Goal: Task Accomplishment & Management: Manage account settings

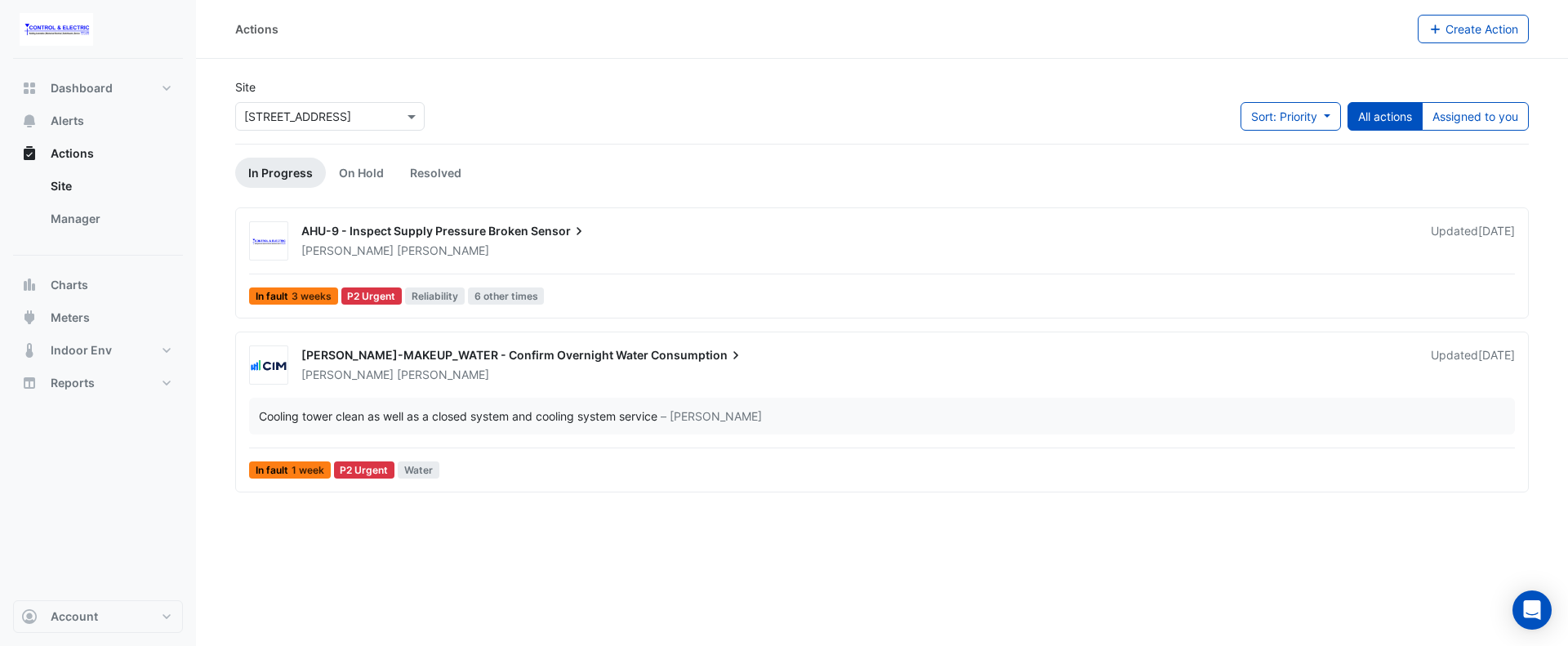
click at [359, 117] on input "text" at bounding box center [314, 117] width 139 height 17
click at [337, 165] on div "[STREET_ADDRESS]" at bounding box center [303, 175] width 133 height 23
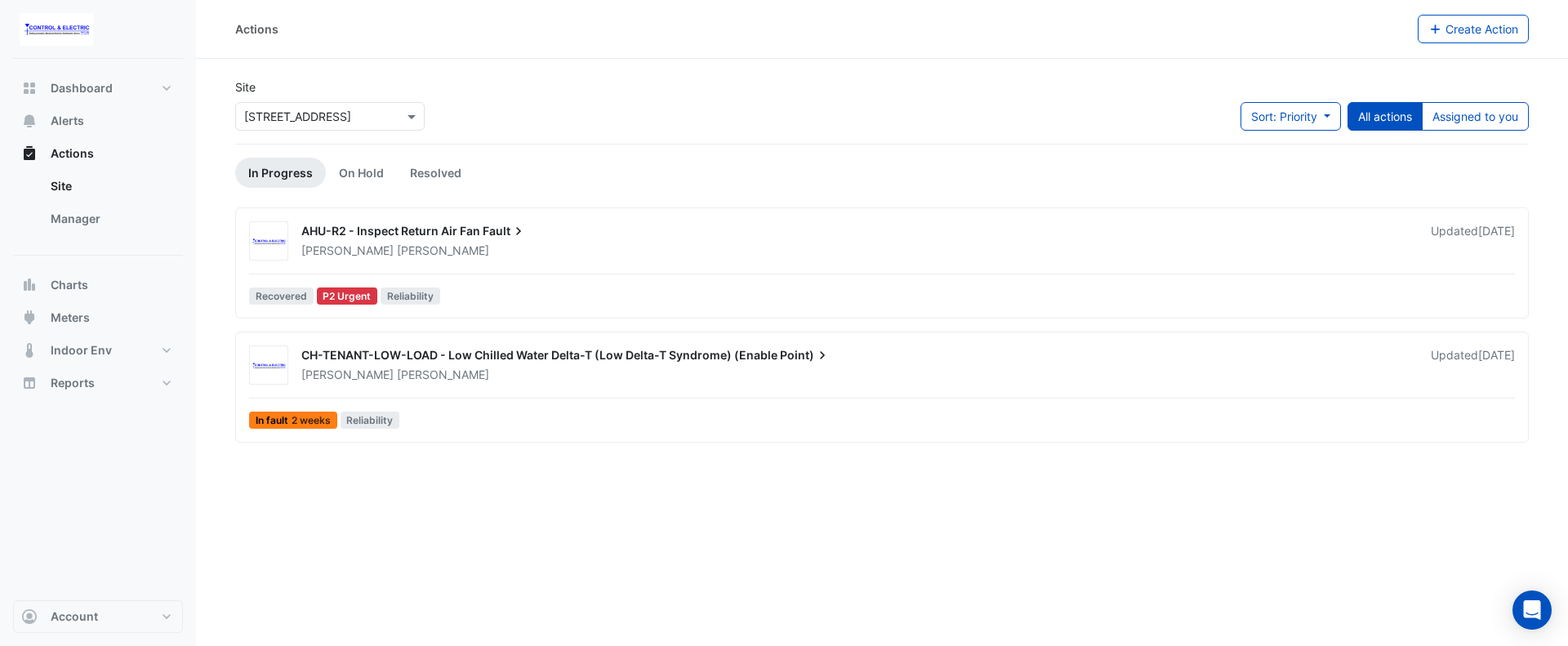
click at [594, 273] on div "AHU-R2 - Inspect Return Air Fan Fault Lucas Baker Updated 2 weeks ago Recovered…" at bounding box center [883, 266] width 1279 height 90
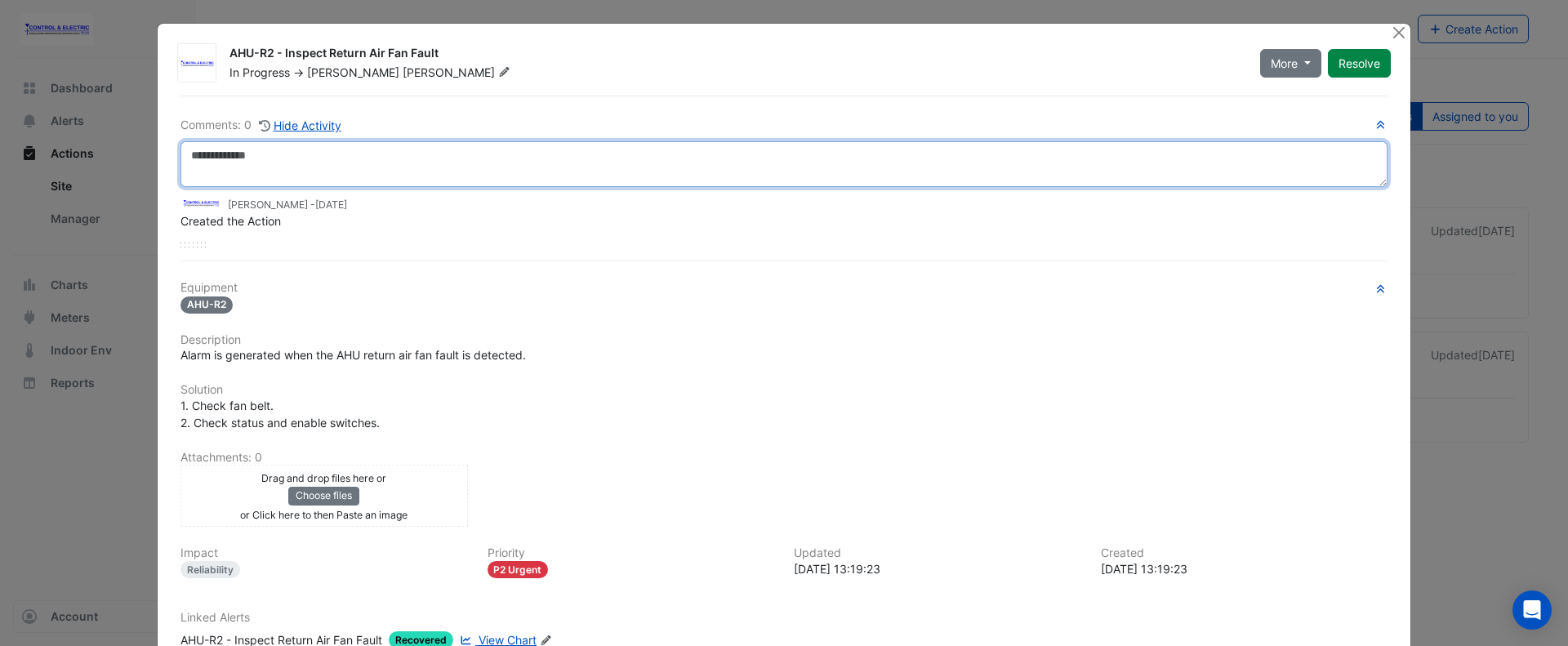
click at [320, 173] on textarea at bounding box center [784, 164] width 1207 height 46
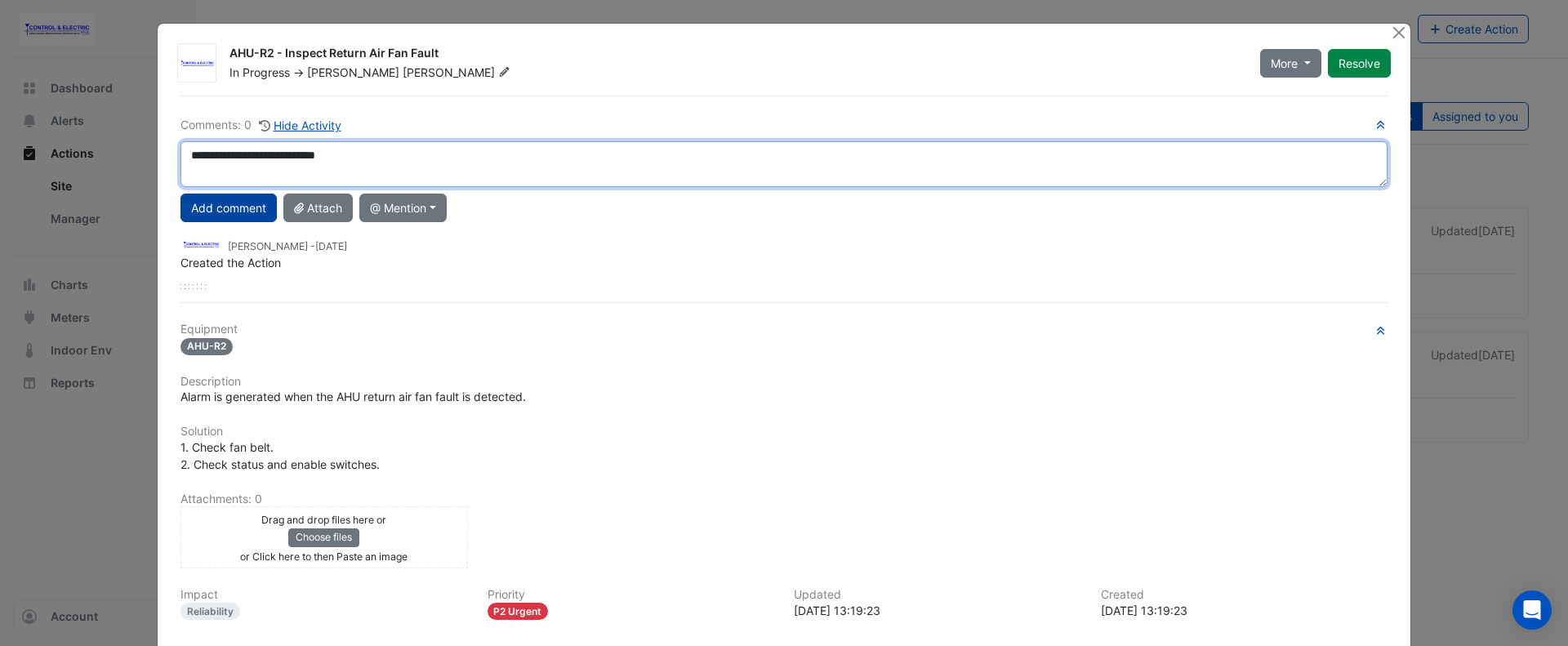
type textarea "**********"
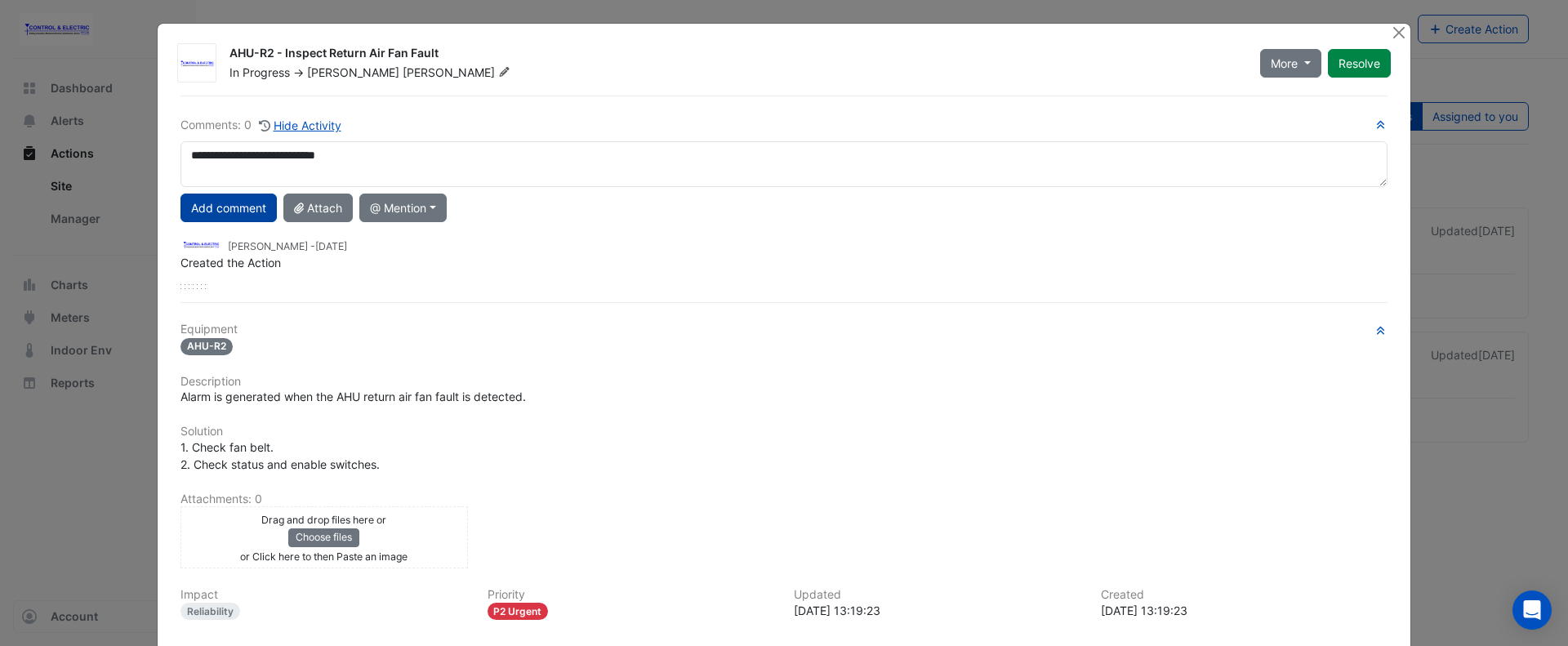
click at [235, 214] on button "Add comment" at bounding box center [229, 208] width 96 height 28
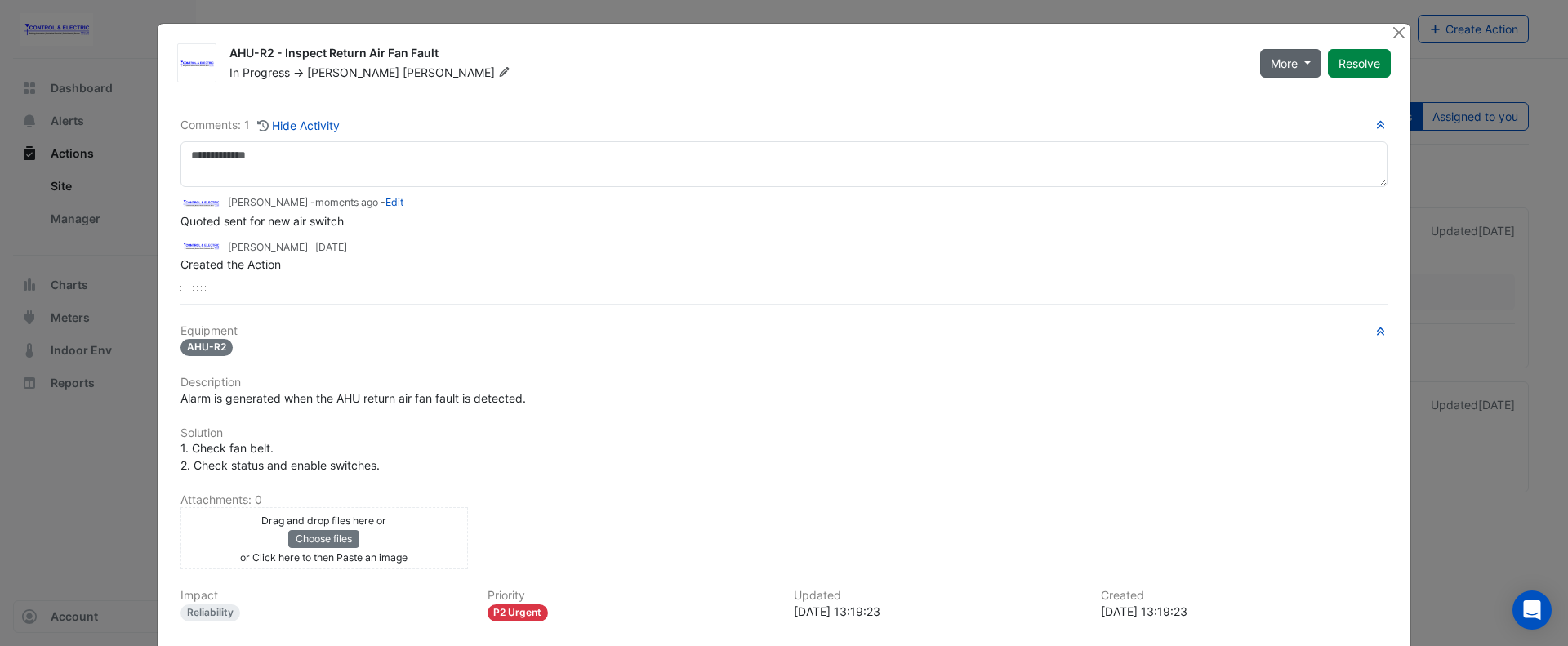
click at [1309, 67] on button "More" at bounding box center [1291, 63] width 62 height 28
click at [1312, 99] on button "On Hold" at bounding box center [1318, 98] width 129 height 23
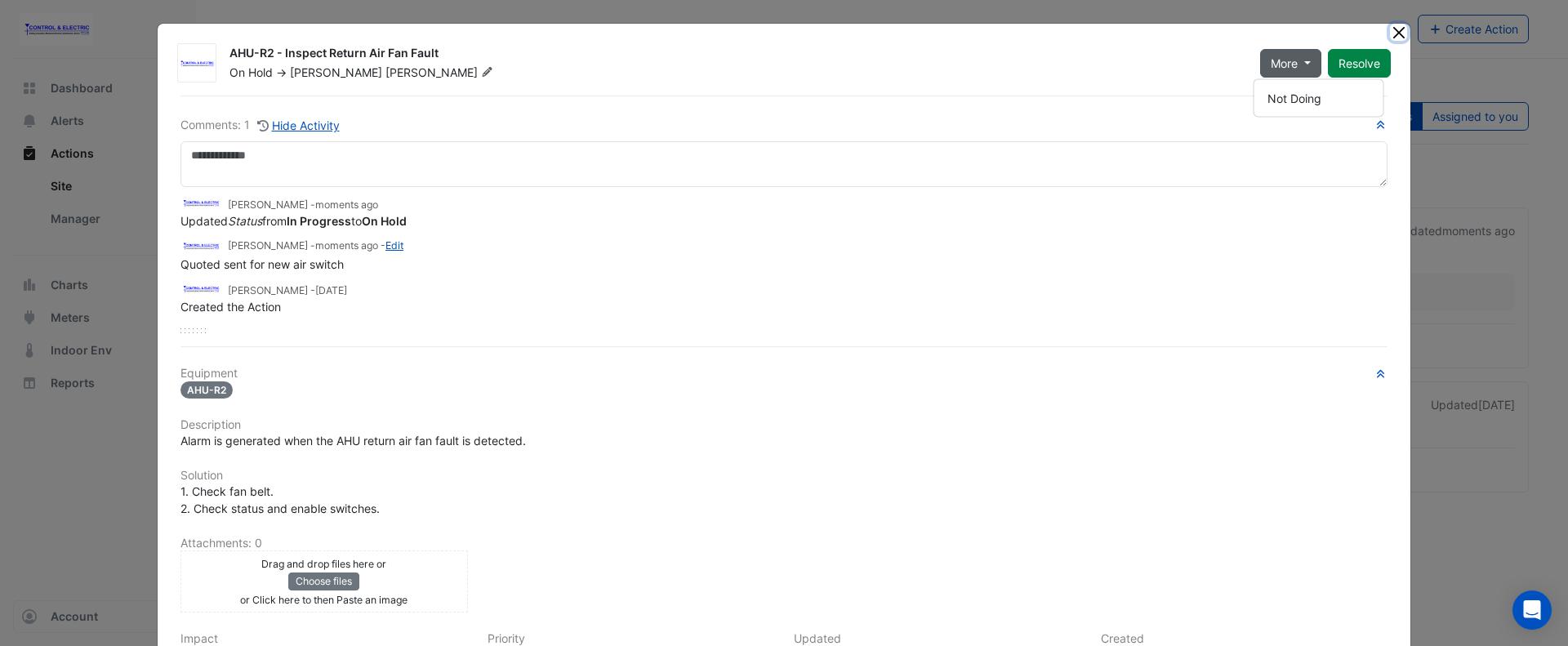
click at [1390, 24] on button "Close" at bounding box center [1398, 32] width 17 height 17
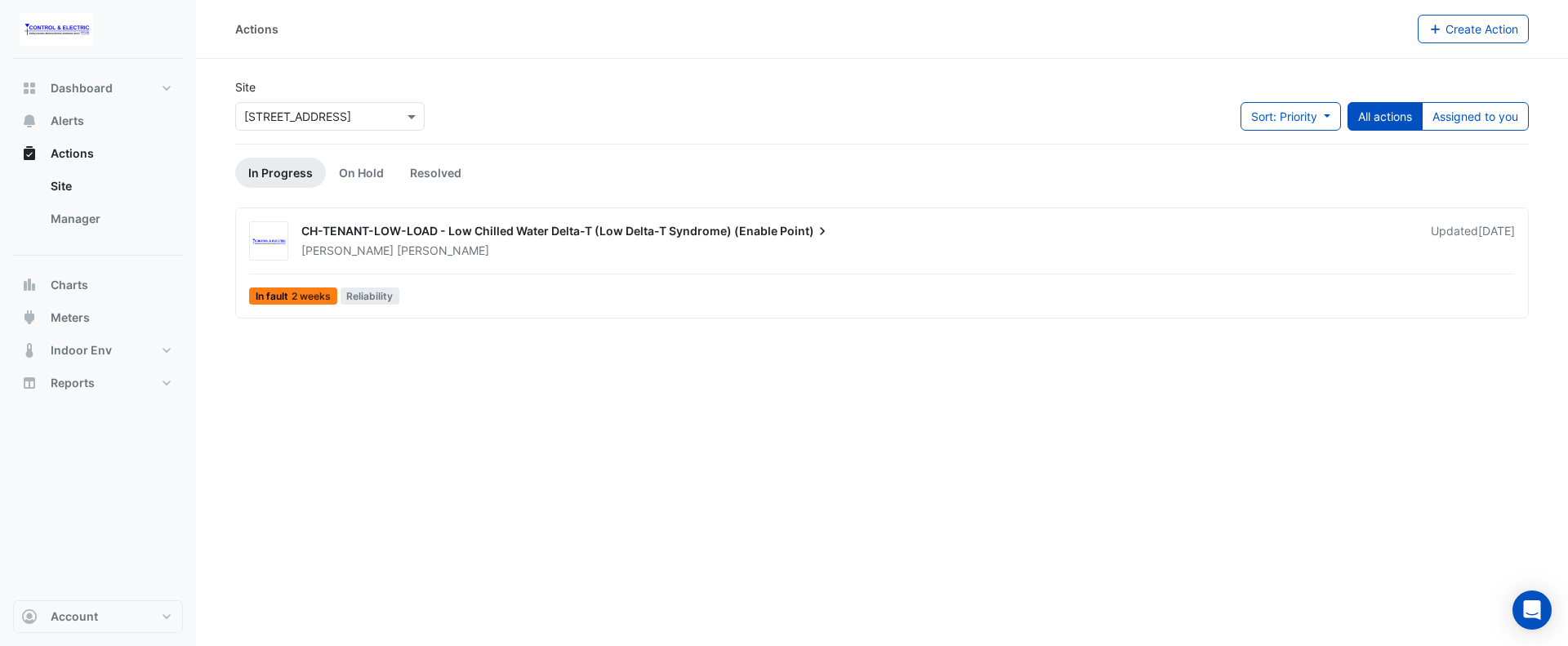
click at [563, 255] on div "Lucas Baker" at bounding box center [856, 251] width 1113 height 17
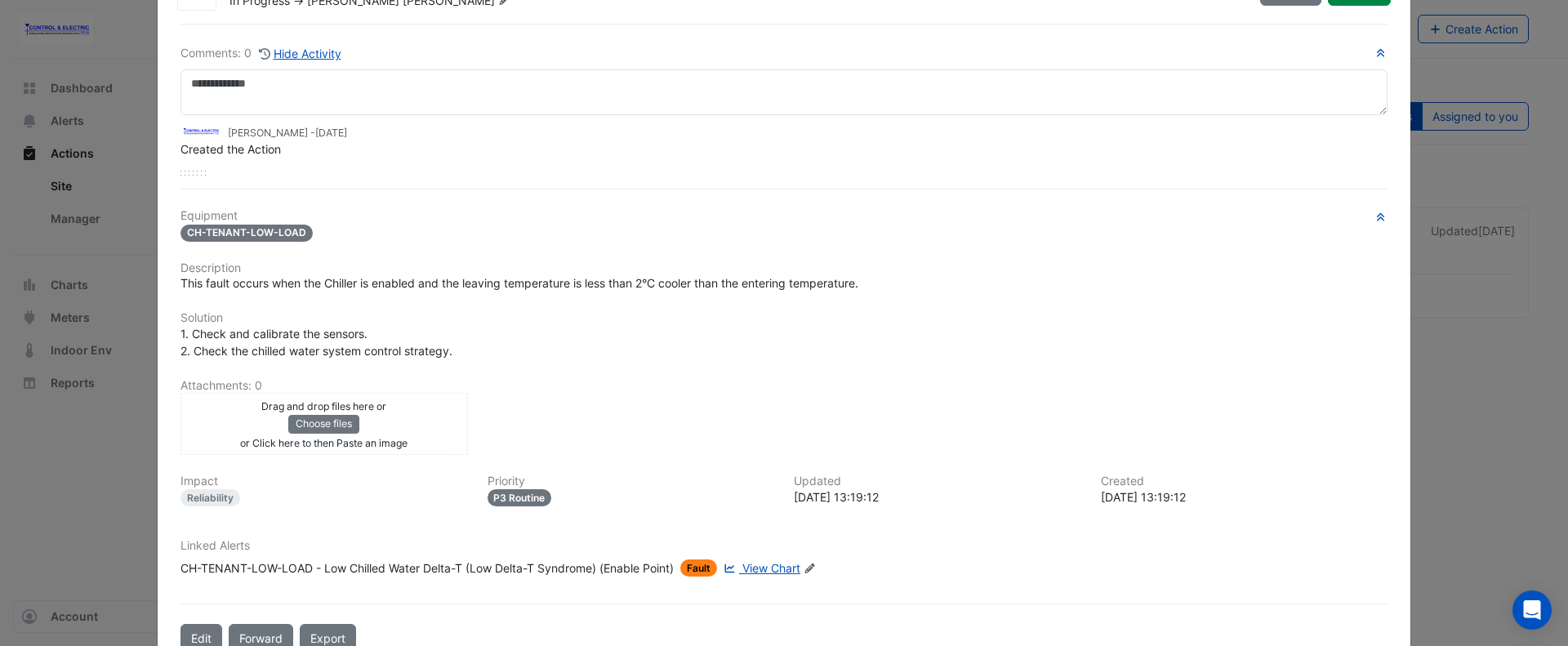
scroll to position [112, 0]
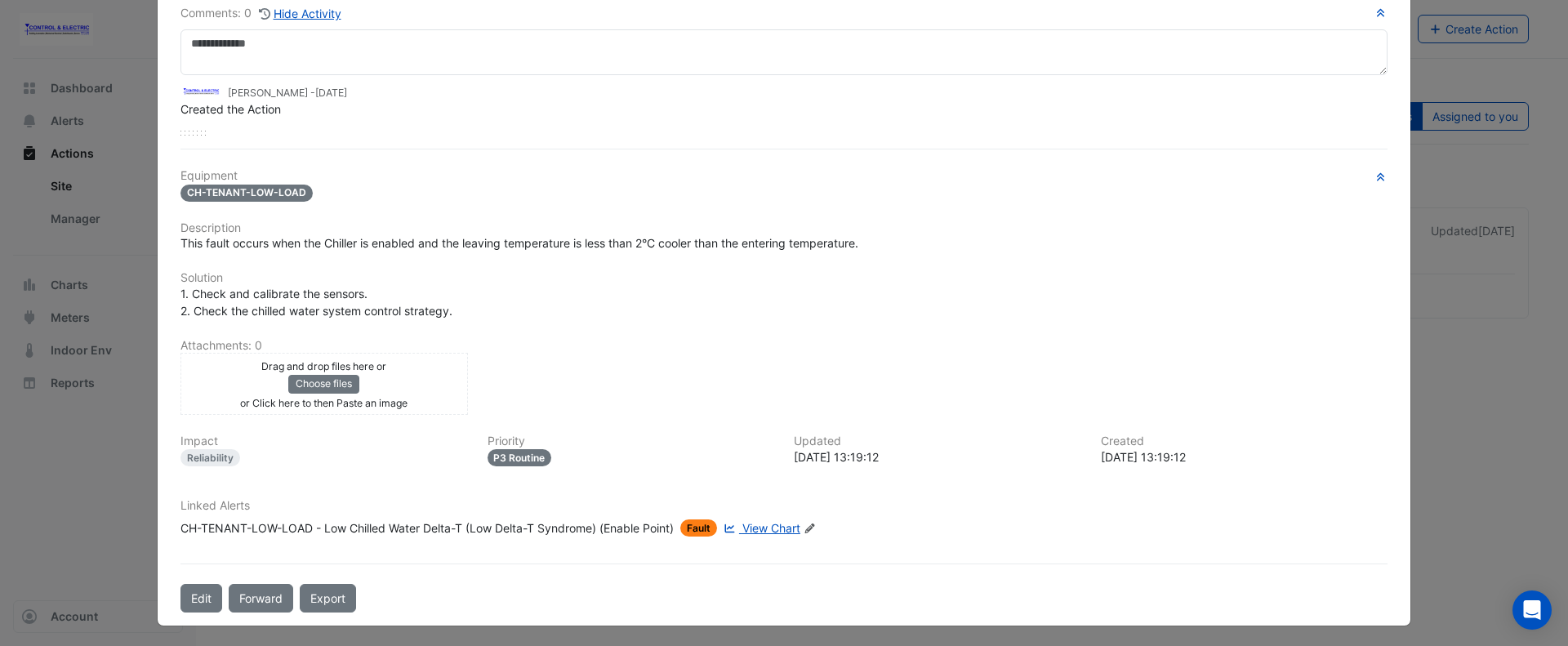
click at [781, 520] on span "View Chart" at bounding box center [772, 527] width 58 height 14
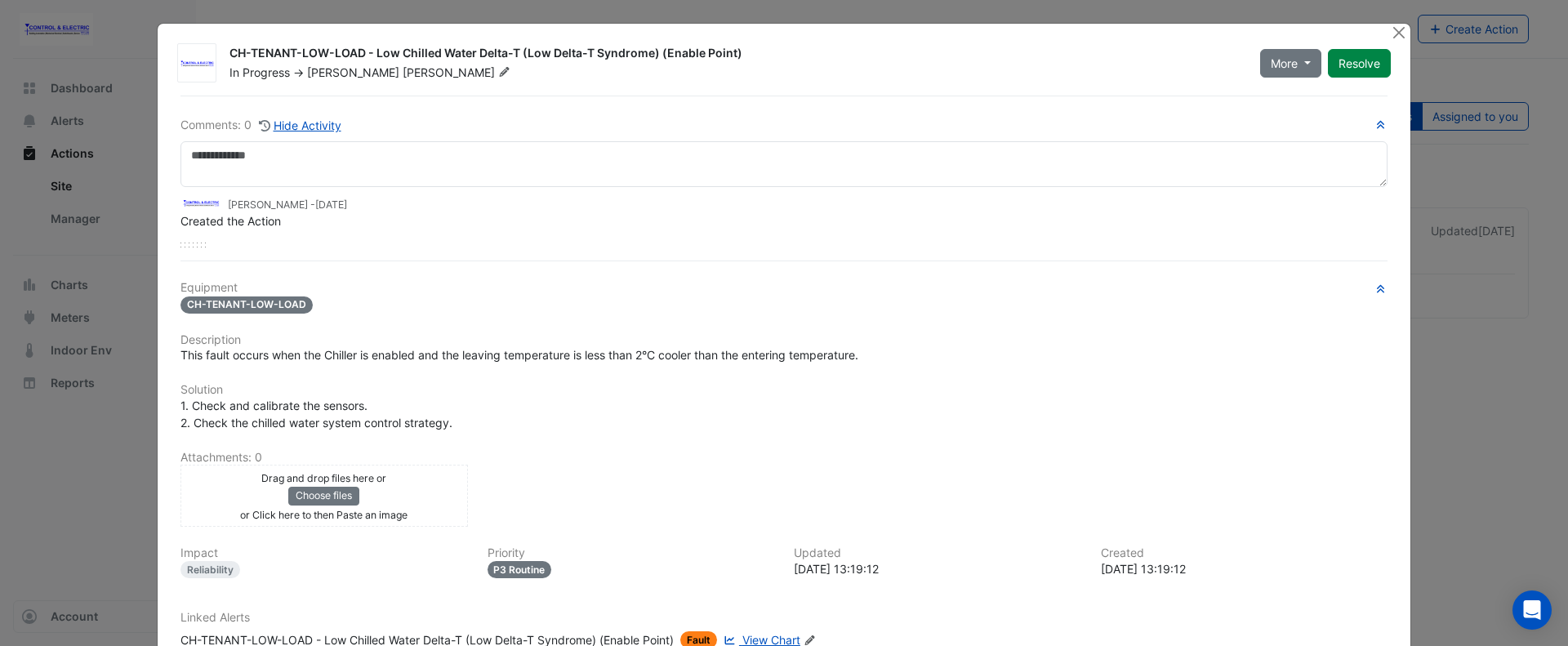
click at [616, 358] on span "This fault occurs when the Chiller is enabled and the leaving temperature is le…" at bounding box center [519, 354] width 678 height 14
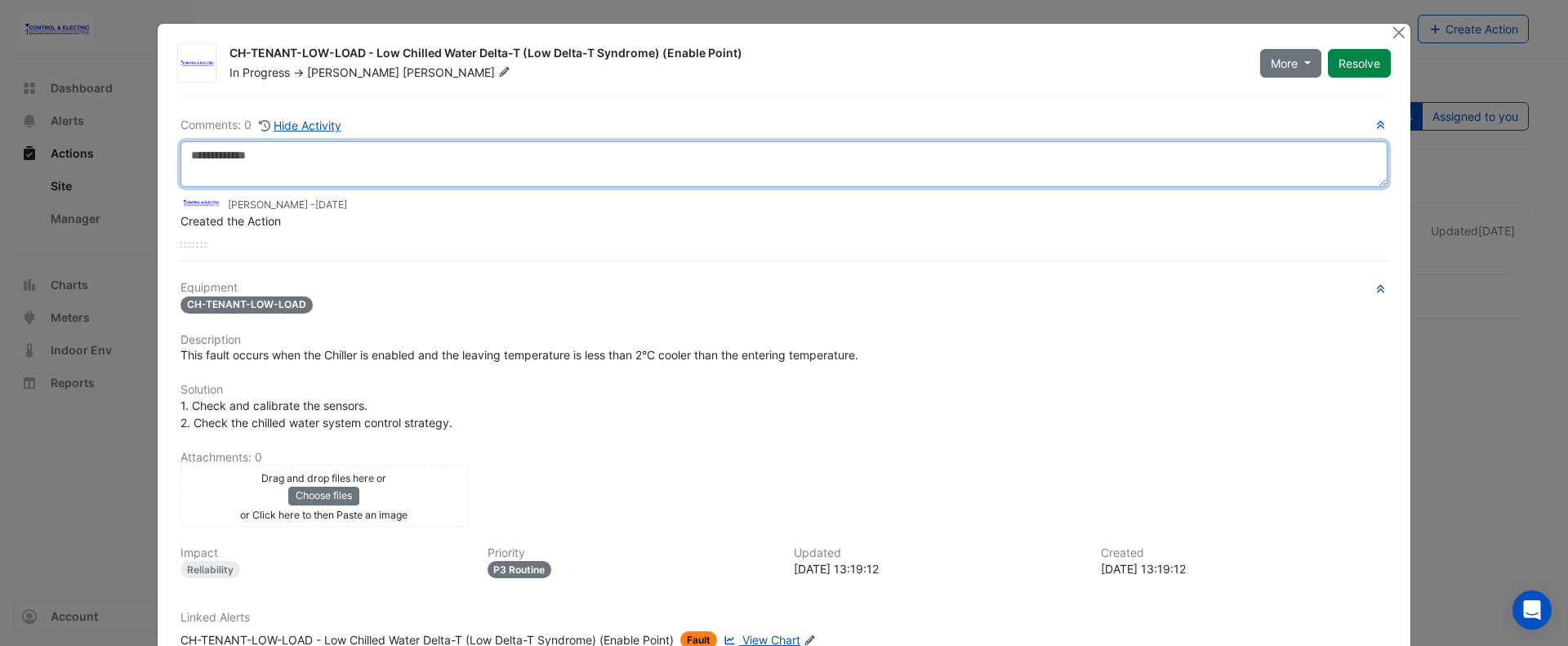
click at [484, 165] on textarea at bounding box center [784, 164] width 1207 height 46
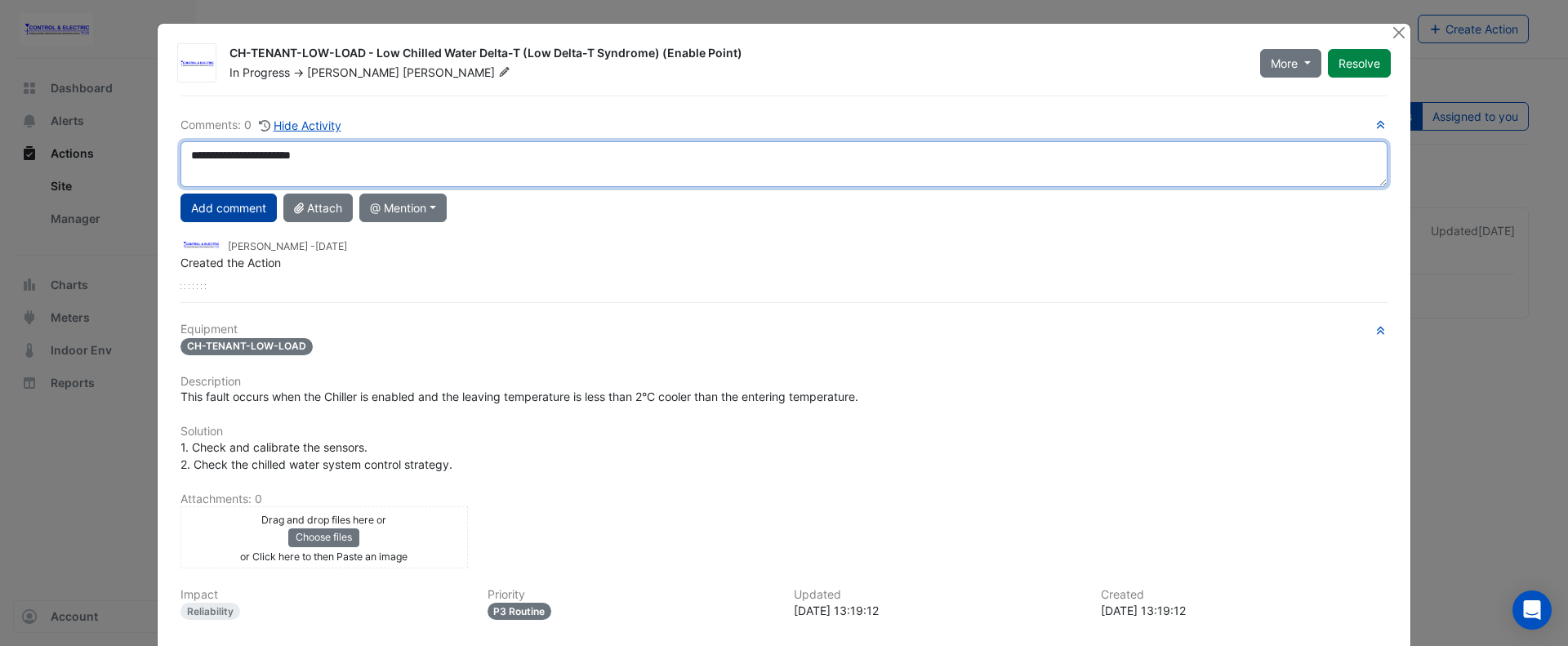
type textarea "**********"
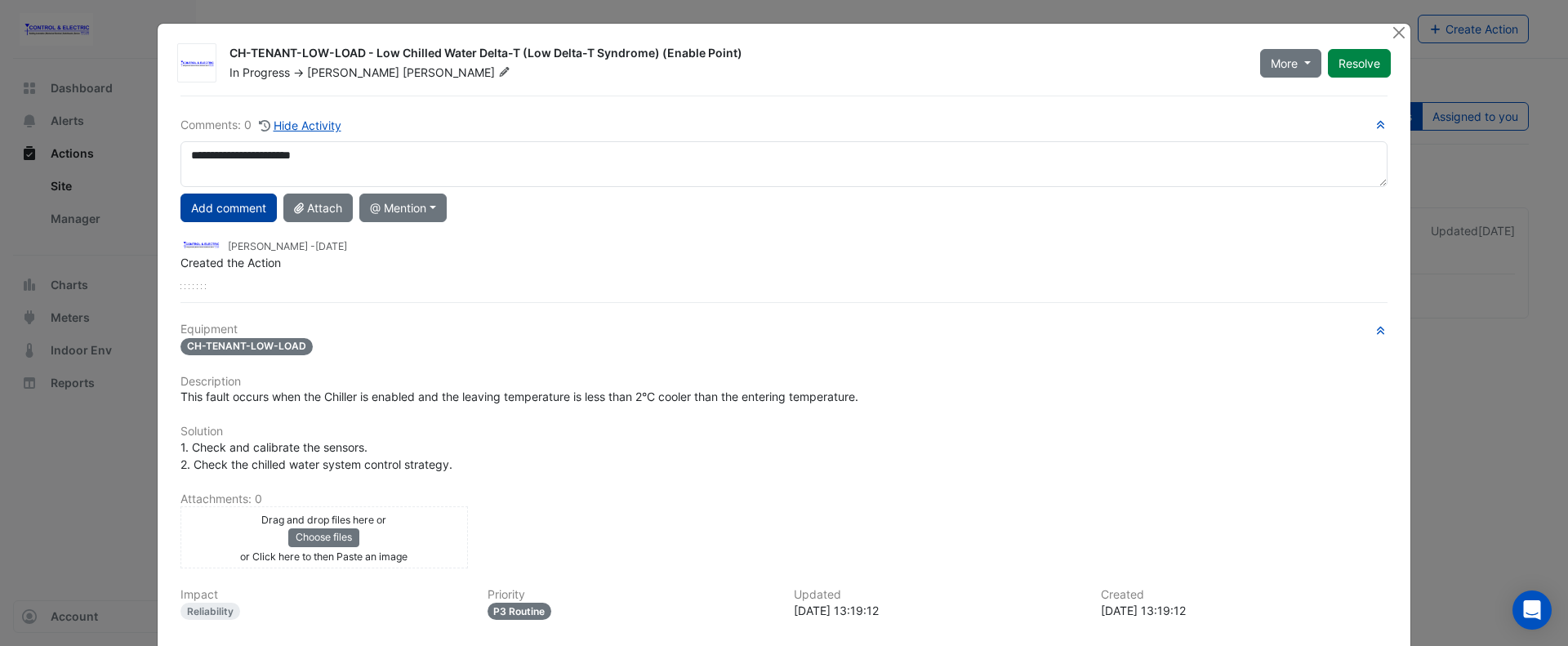
click at [243, 216] on button "Add comment" at bounding box center [229, 208] width 96 height 28
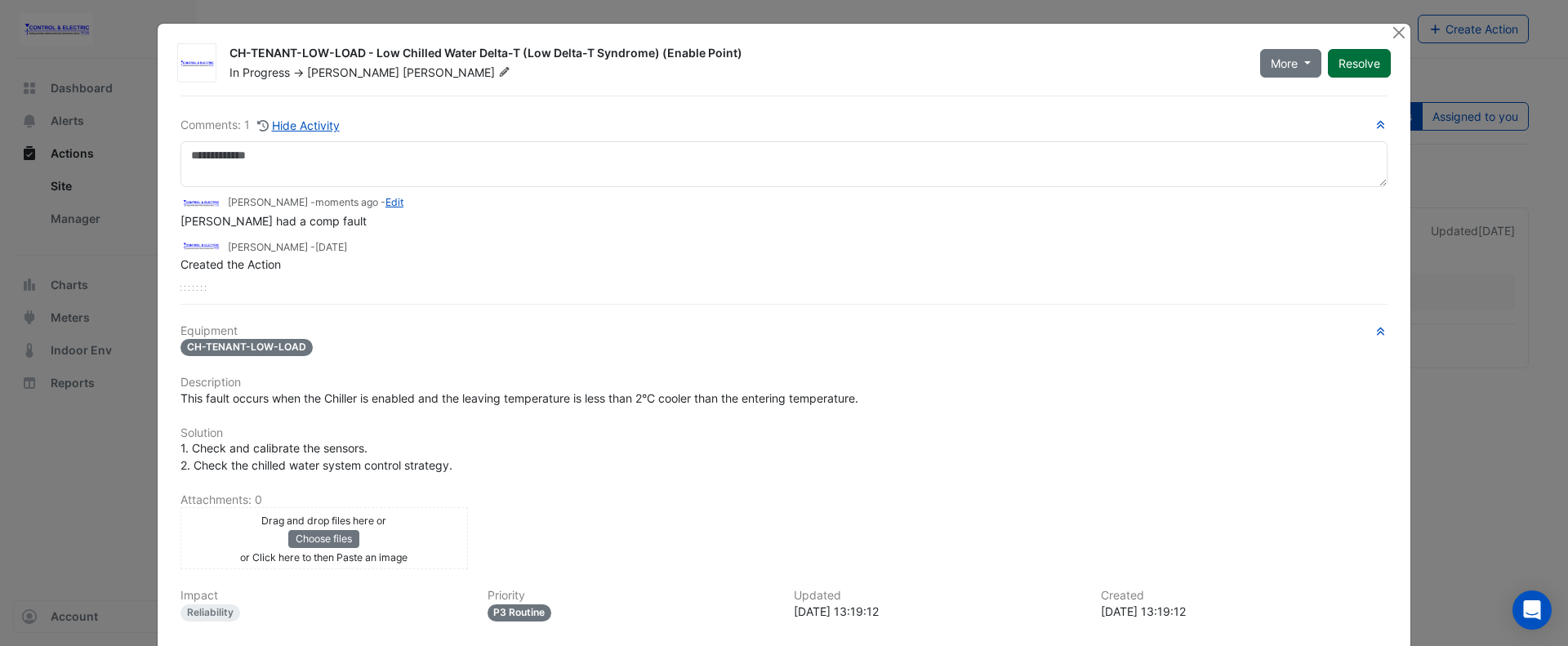
click at [1377, 65] on button "Resolve" at bounding box center [1360, 63] width 63 height 28
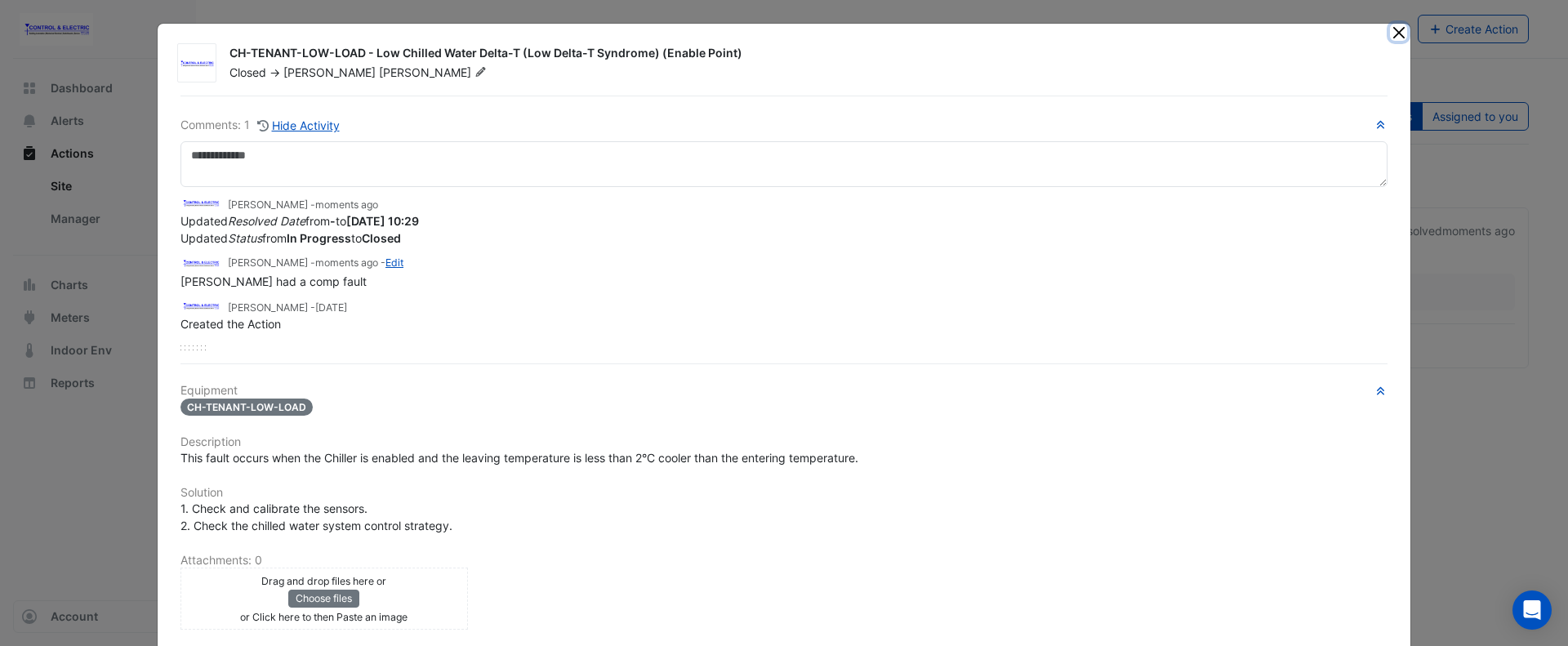
click at [1390, 34] on button "Close" at bounding box center [1398, 32] width 17 height 17
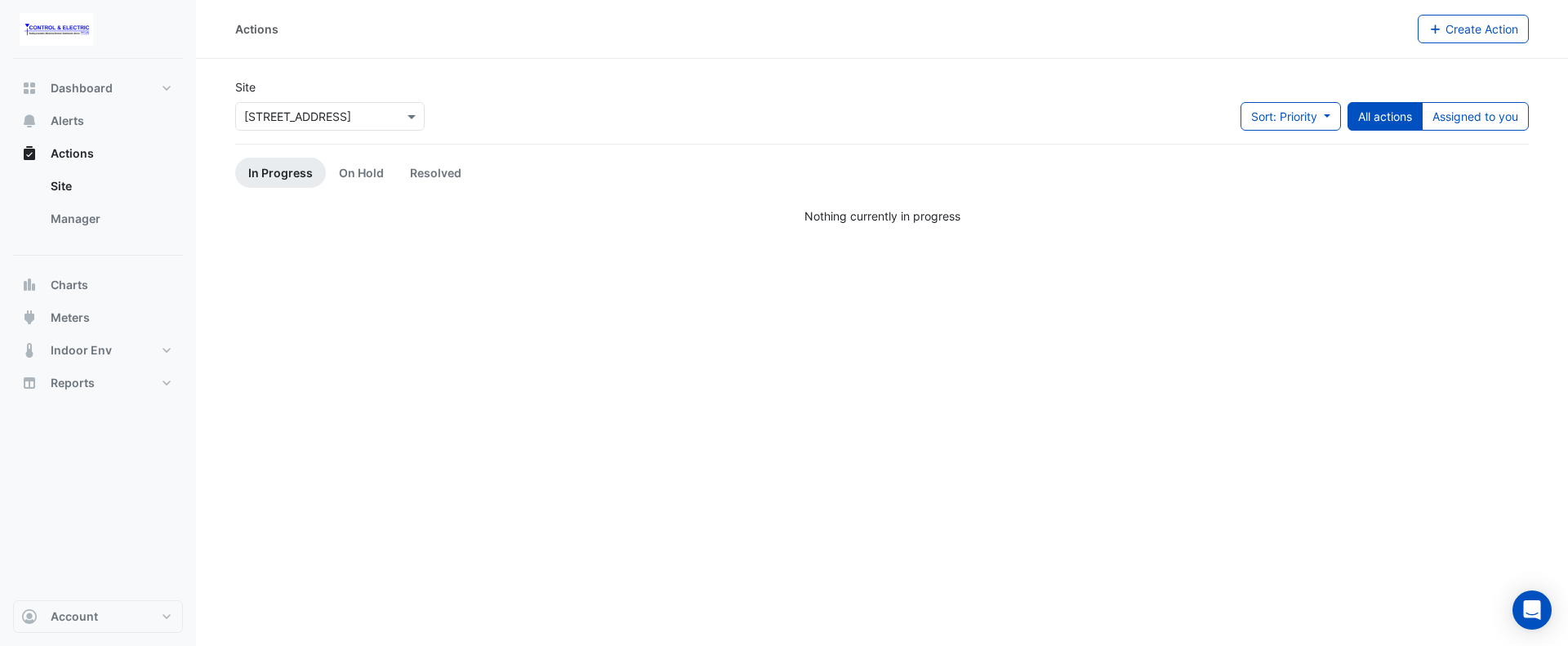
click at [502, 277] on div "Actions Create Action Site Select a Site × 44 Sydney Avenue Sort: Priority Prio…" at bounding box center [883, 323] width 1373 height 646
click at [310, 114] on input "text" at bounding box center [314, 117] width 139 height 17
click at [301, 153] on span "[STREET_ADDRESS]" at bounding box center [302, 151] width 107 height 14
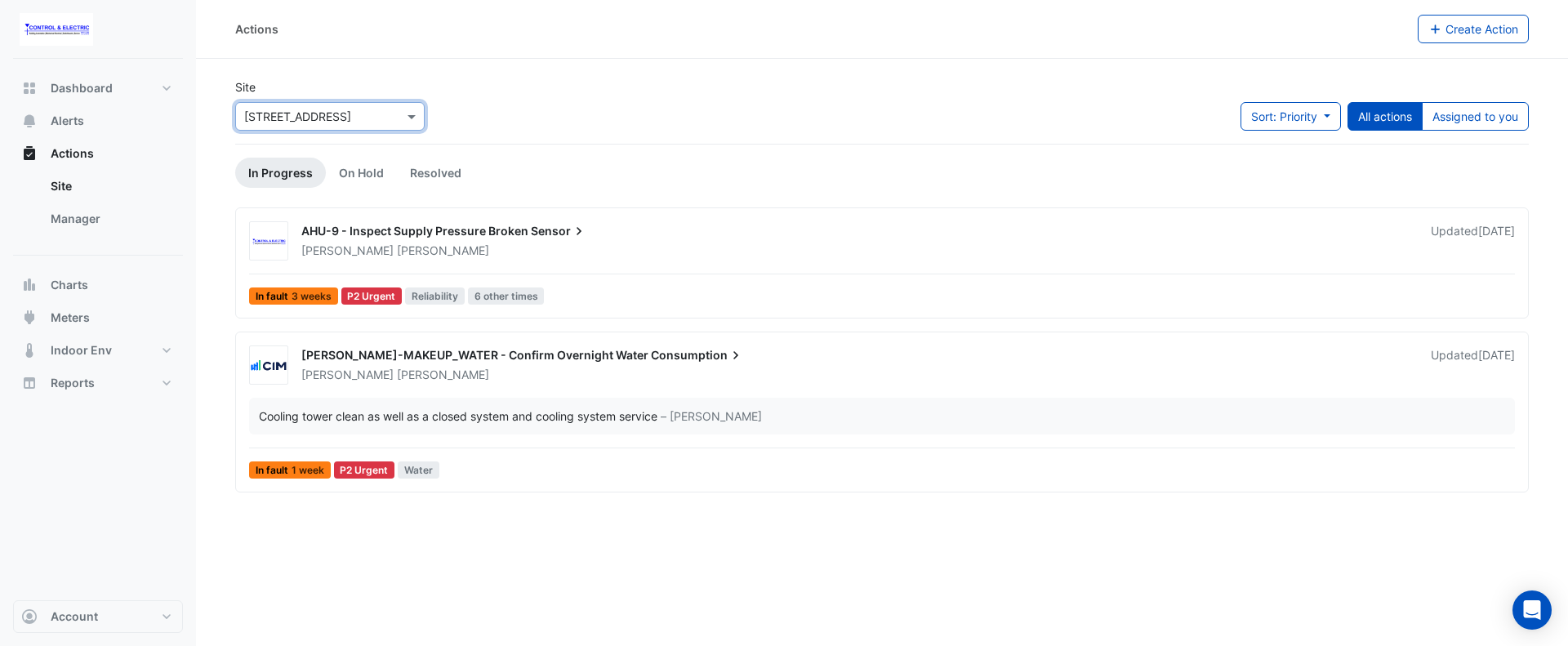
click at [753, 242] on div "AHU-9 - Inspect Supply Pressure Broken Sensor" at bounding box center [856, 233] width 1110 height 20
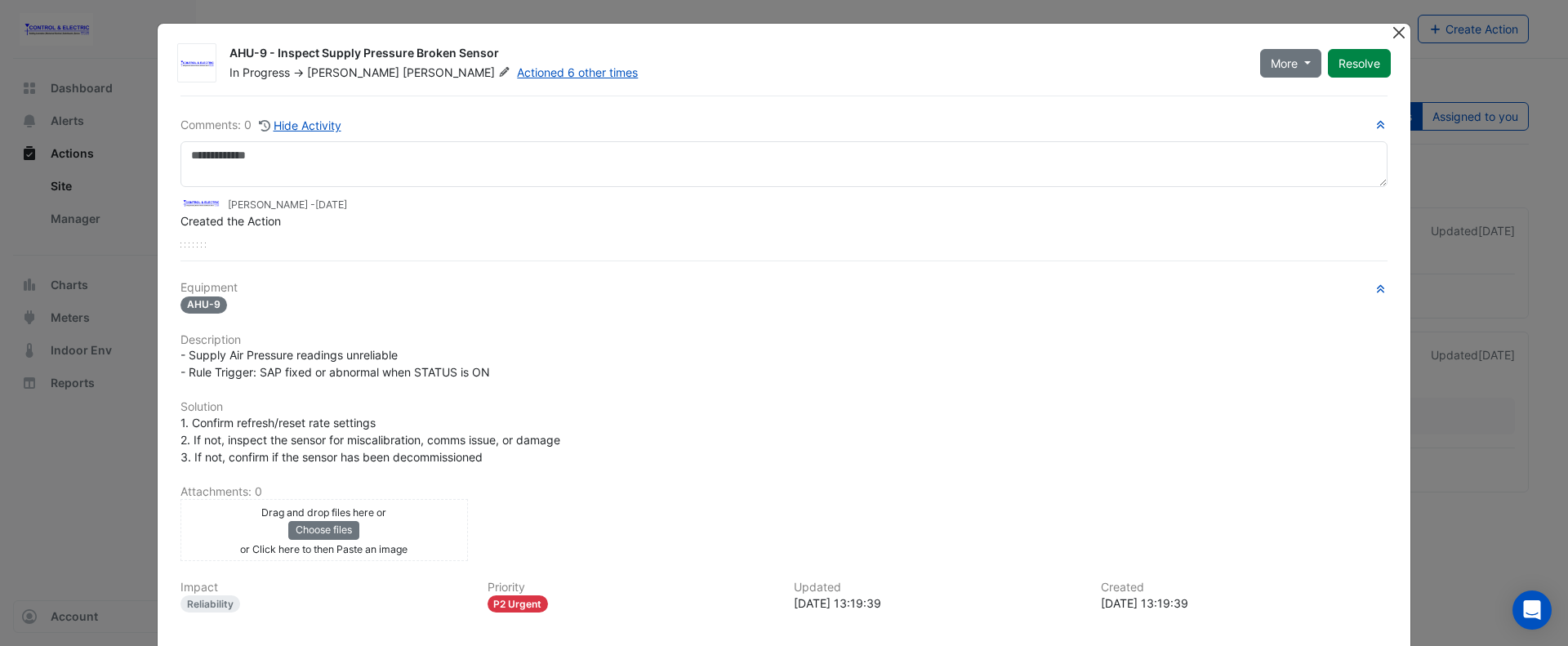
click at [1390, 31] on button "Close" at bounding box center [1398, 32] width 17 height 17
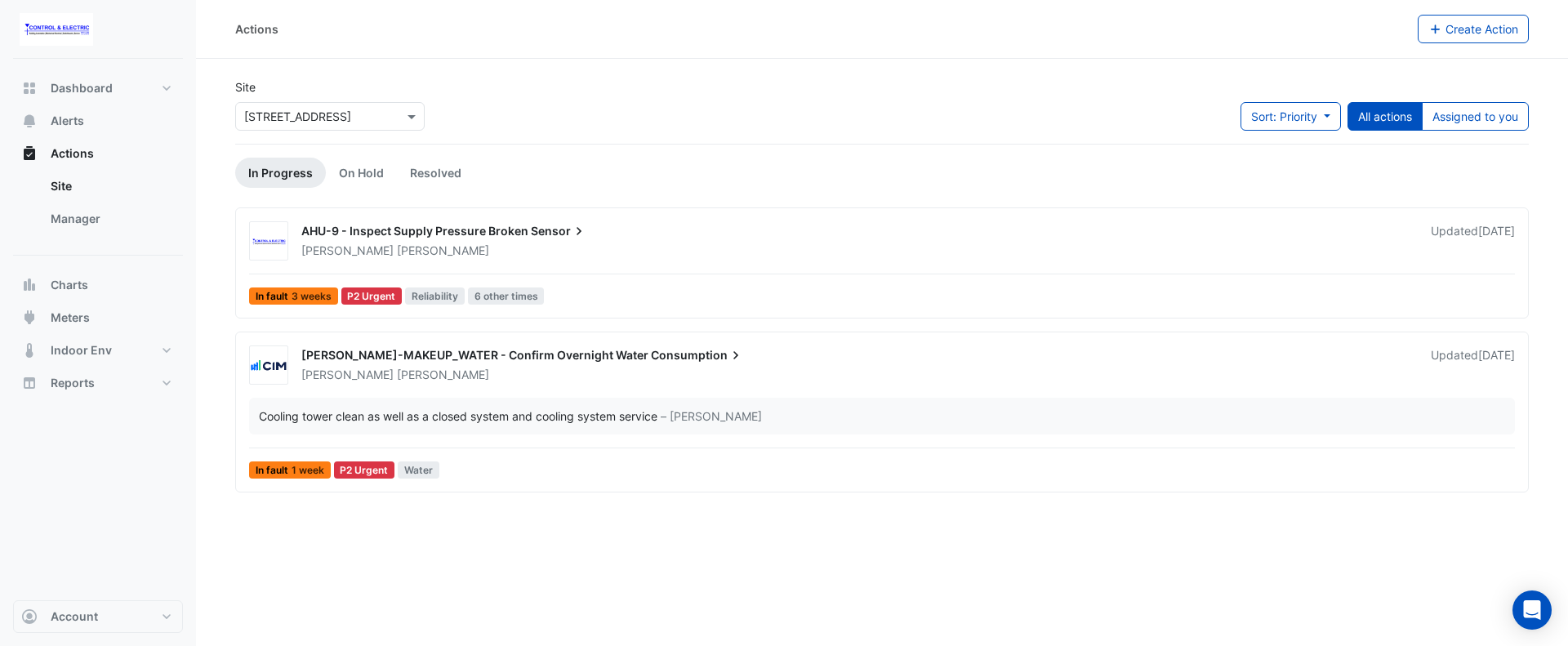
click at [660, 510] on div "Actions Create Action Site Select a Site × 16-18 Mort Street Sort: Priority Pri…" at bounding box center [883, 323] width 1373 height 646
click at [38, 126] on button "Alerts" at bounding box center [98, 121] width 170 height 32
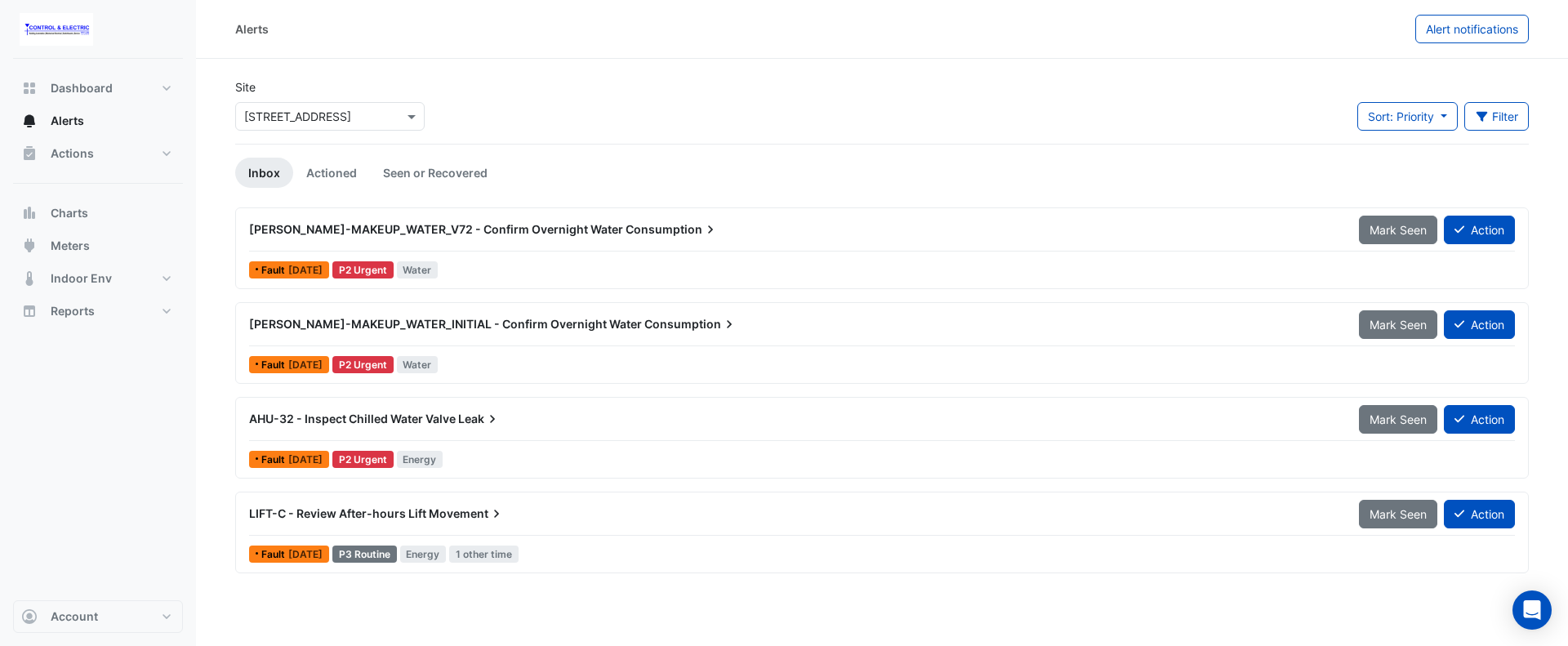
click at [628, 436] on div "AHU-32 - Inspect Chilled Water Valve Leak Mark Seen Action" at bounding box center [882, 422] width 1266 height 37
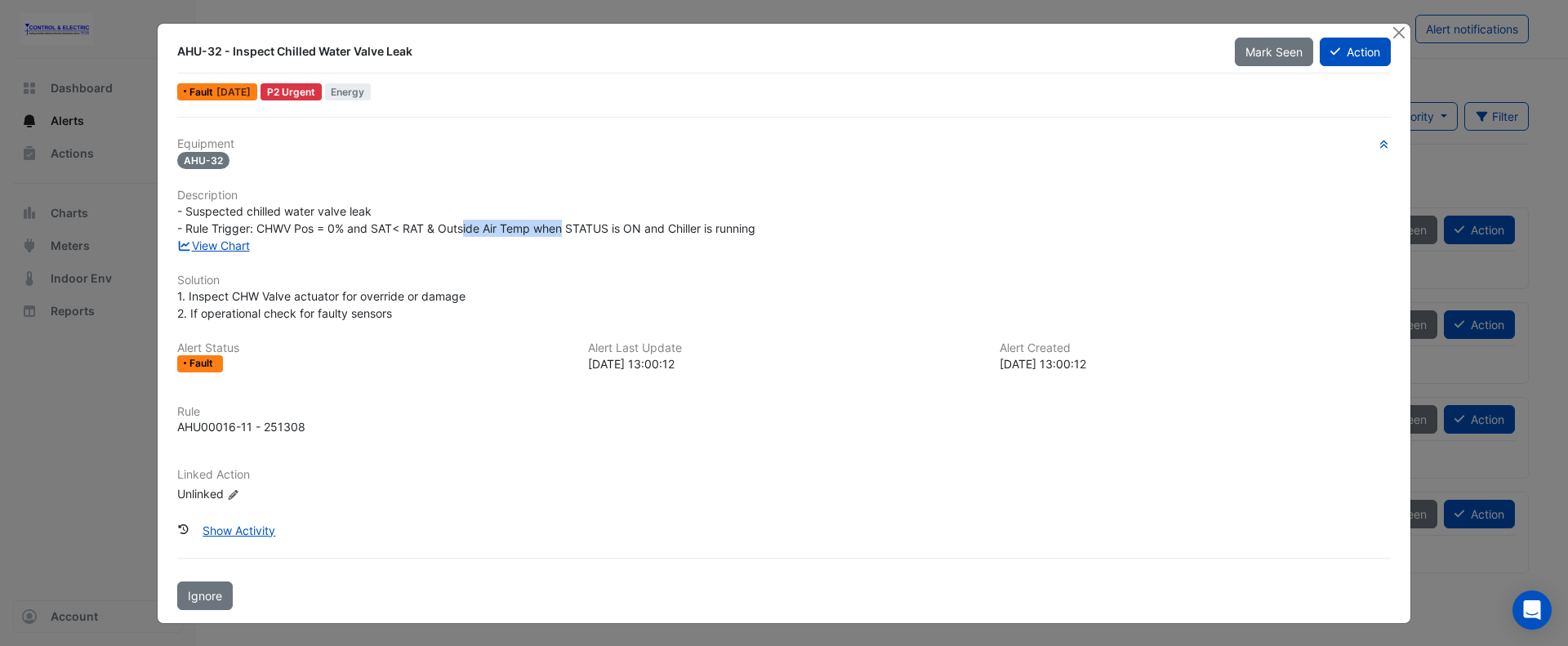
drag, startPoint x: 566, startPoint y: 233, endPoint x: 465, endPoint y: 224, distance: 101.4
click at [465, 224] on span "- Suspected chilled water valve leak - Rule Trigger: CHWV Pos = 0% and SAT< RAT…" at bounding box center [466, 219] width 578 height 31
click at [805, 228] on div "- Suspected chilled water valve leak - Rule Trigger: CHWV Pos = 0% and SAT< RAT…" at bounding box center [784, 219] width 1214 height 34
click at [1348, 52] on button "Action" at bounding box center [1355, 52] width 71 height 28
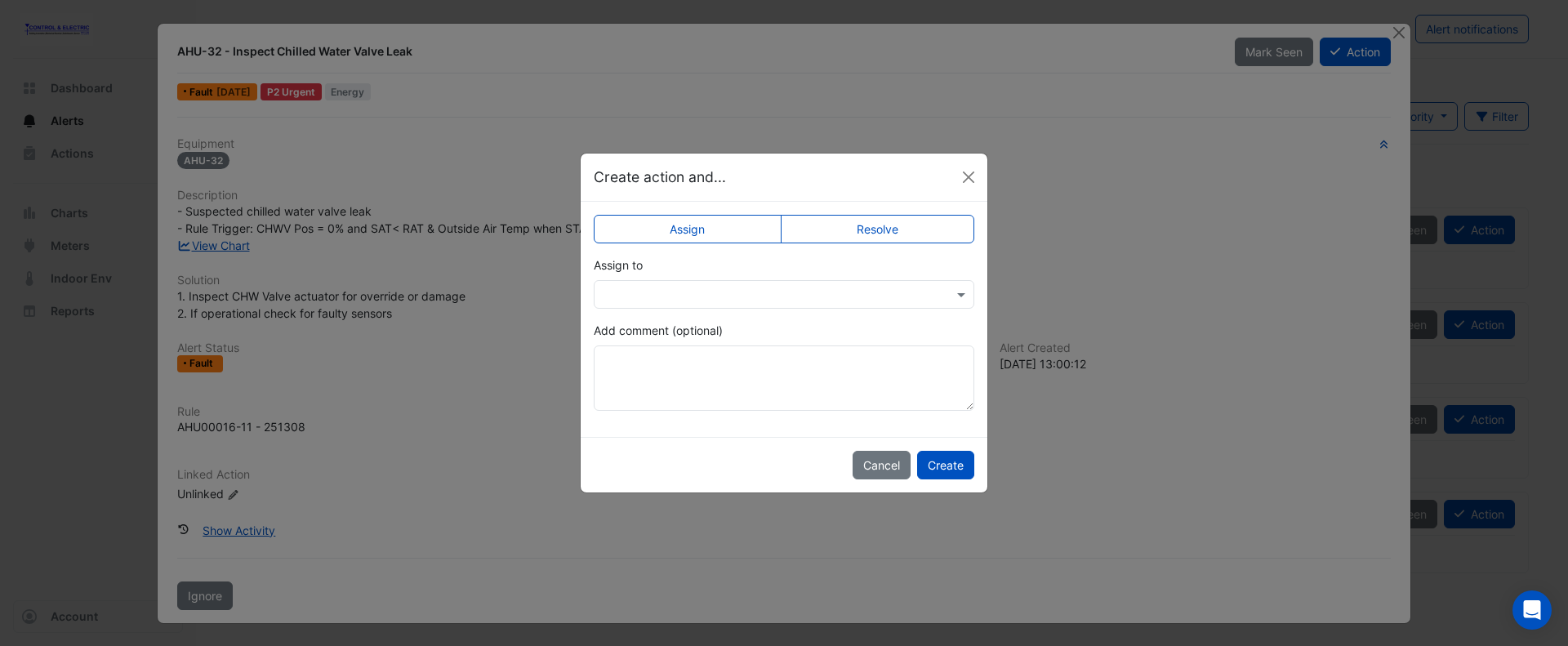
click at [804, 310] on app-escalated-ticket-simple-upsert "Assign Resolve Assign to Add comment (optional)" at bounding box center [784, 318] width 381 height 184
click at [778, 300] on input "text" at bounding box center [768, 295] width 330 height 17
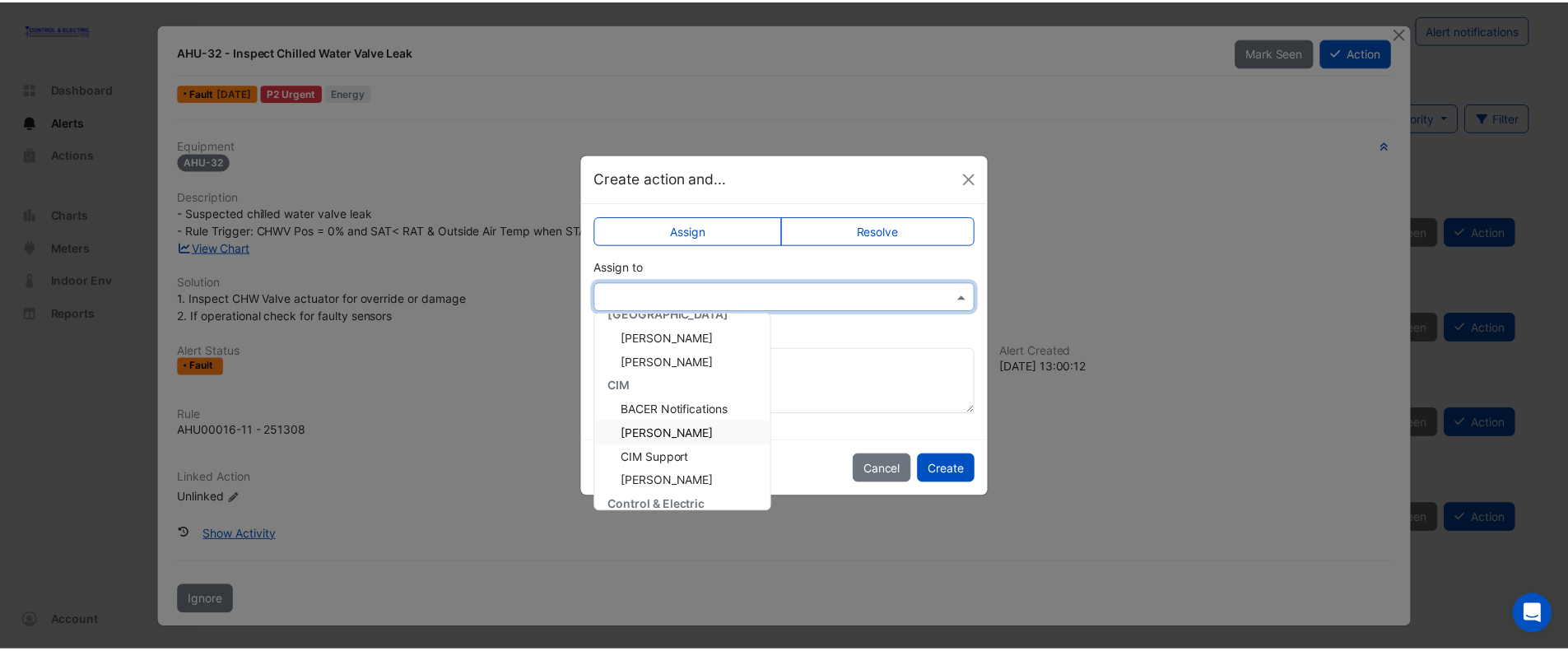
scroll to position [150, 0]
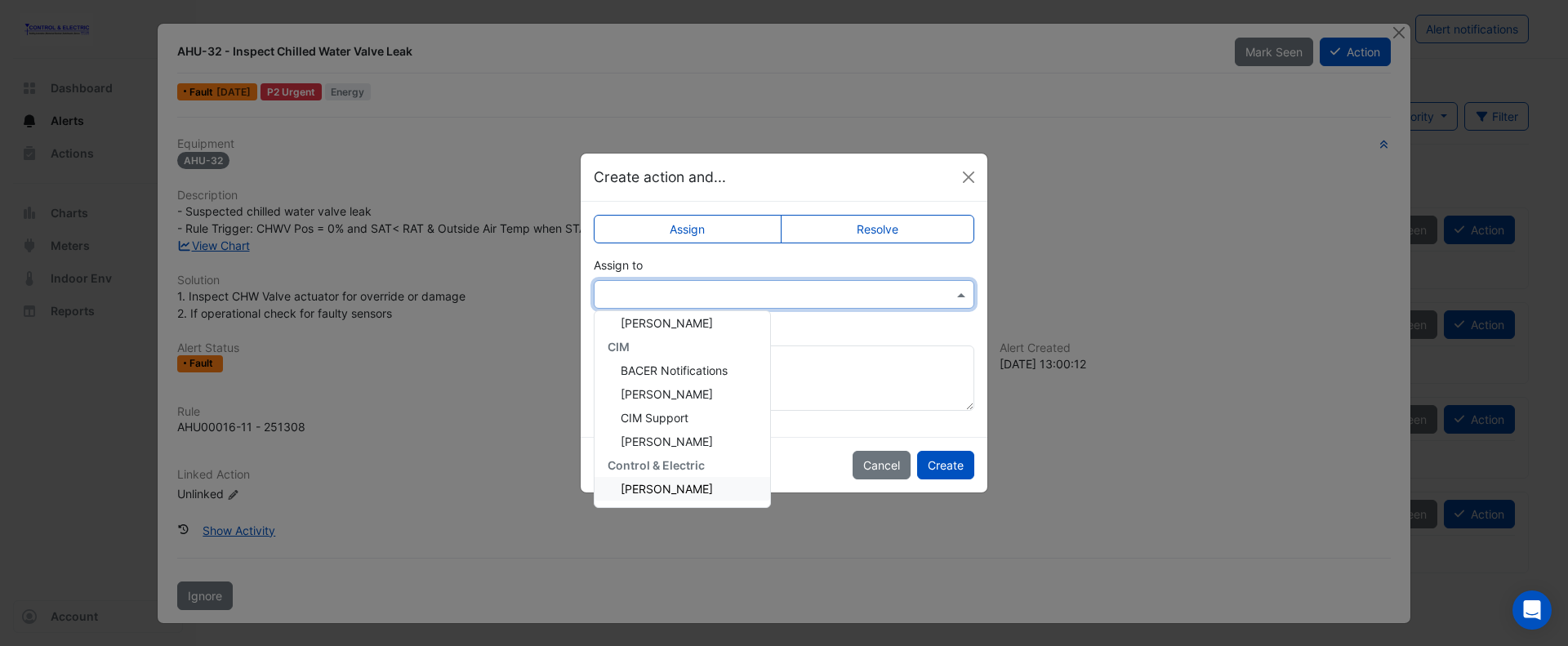
click at [667, 484] on span "Lucas Baker" at bounding box center [666, 488] width 92 height 14
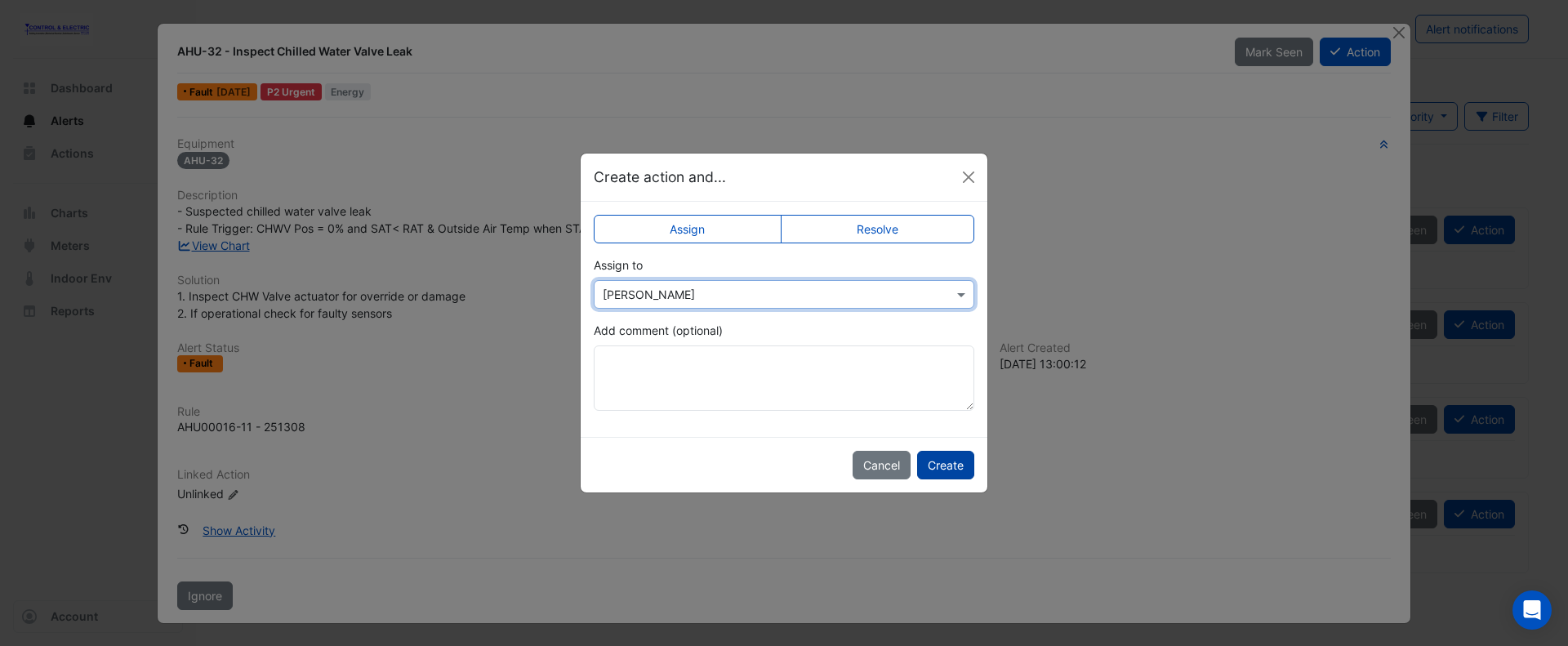
click at [939, 452] on button "Create" at bounding box center [946, 465] width 57 height 28
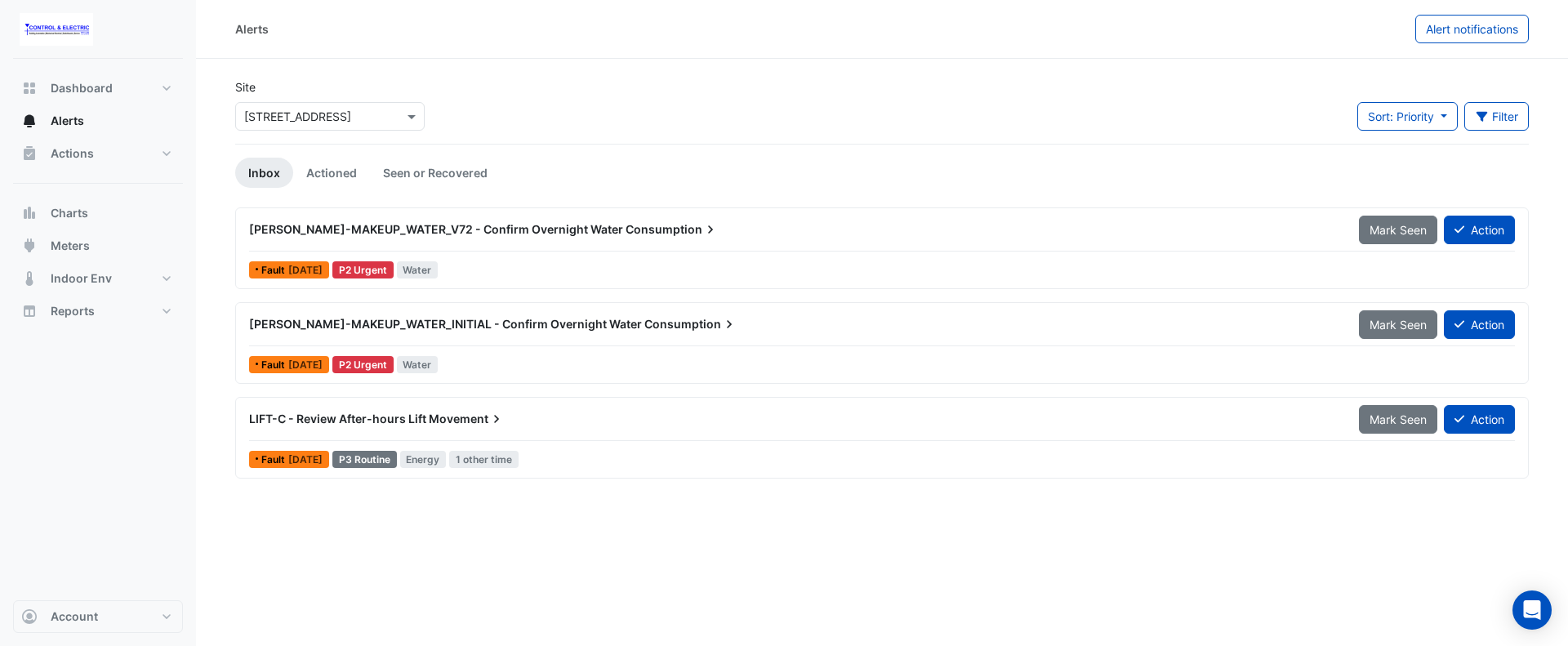
click at [749, 337] on div "WM-CW-MAKEUP_WATER_INITIAL - Confirm Overnight Water Consumption" at bounding box center [794, 323] width 1110 height 29
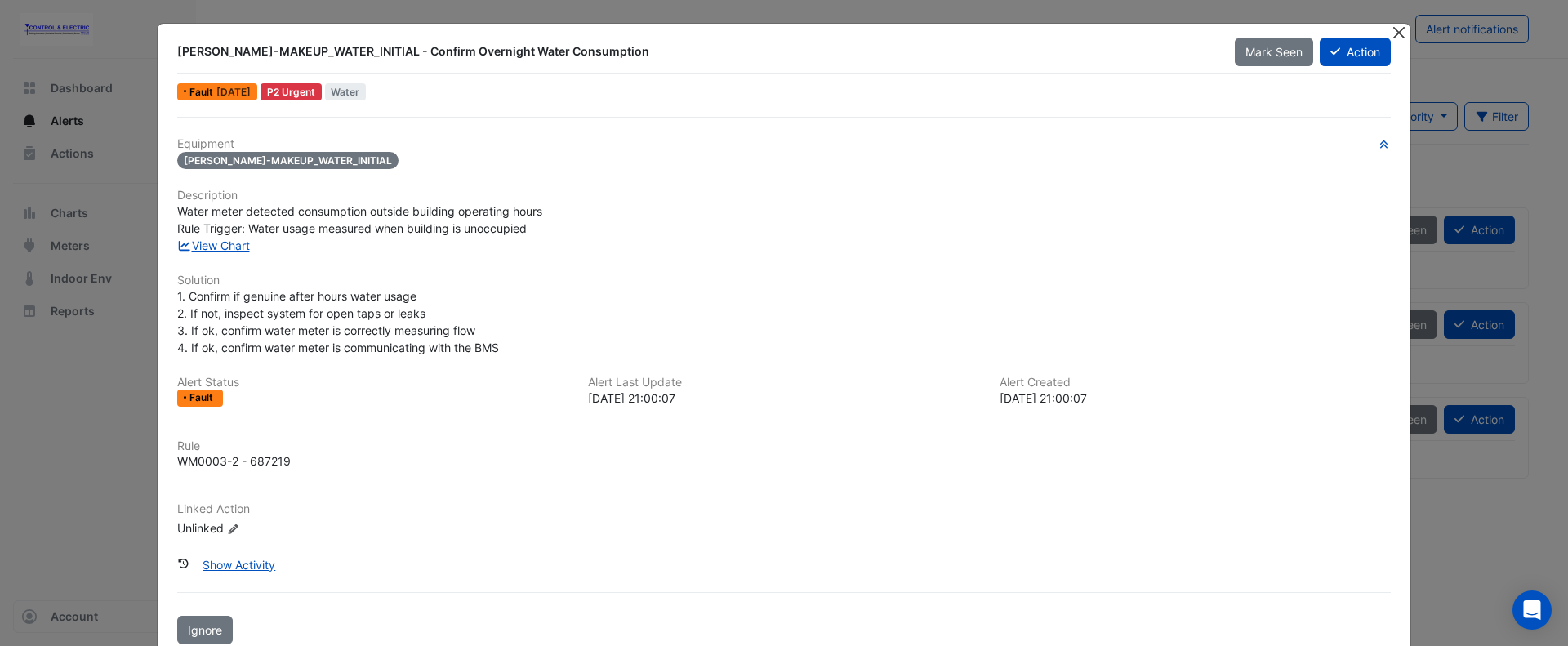
click at [1390, 32] on button "Close" at bounding box center [1398, 32] width 17 height 17
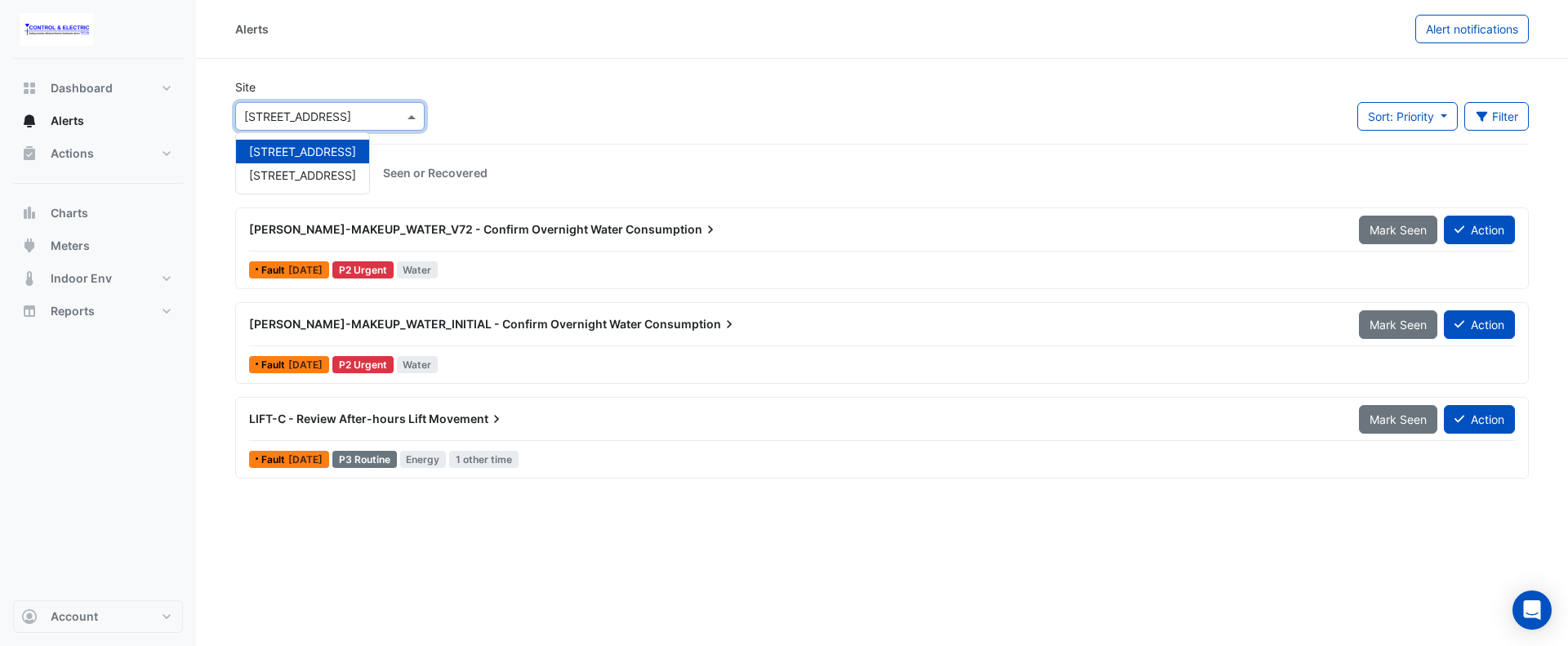
click at [281, 123] on input "text" at bounding box center [314, 117] width 139 height 17
click at [284, 174] on span "44 Sydney Avenue" at bounding box center [302, 175] width 107 height 14
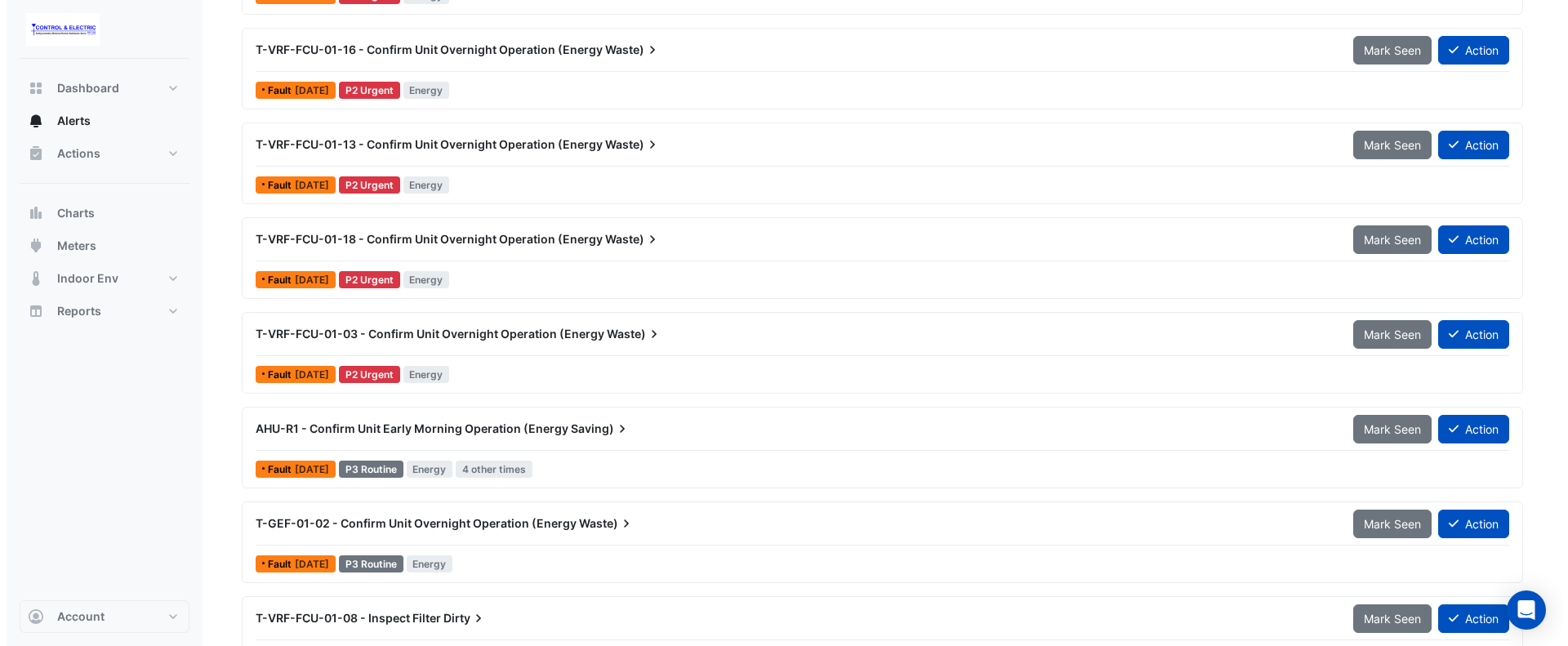
scroll to position [1306, 0]
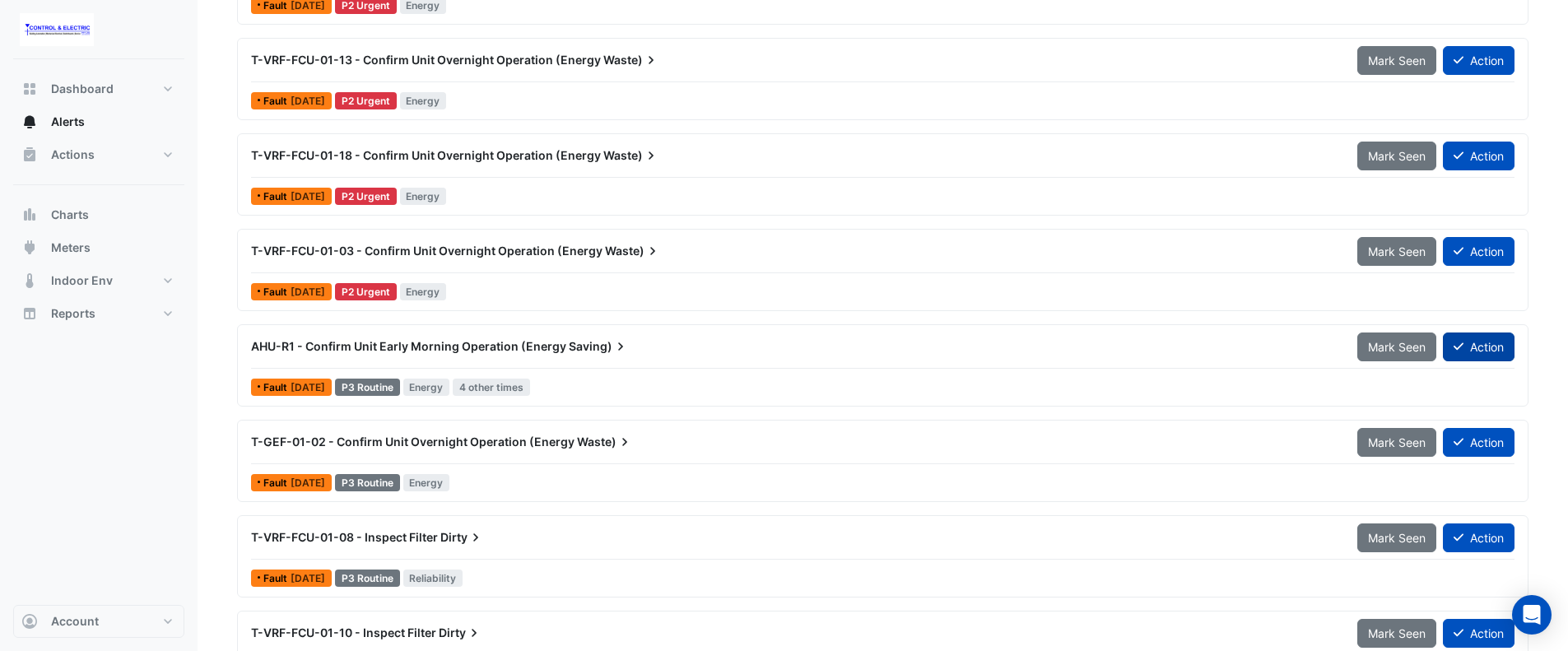
click at [1477, 351] on button "Action" at bounding box center [1477, 347] width 71 height 28
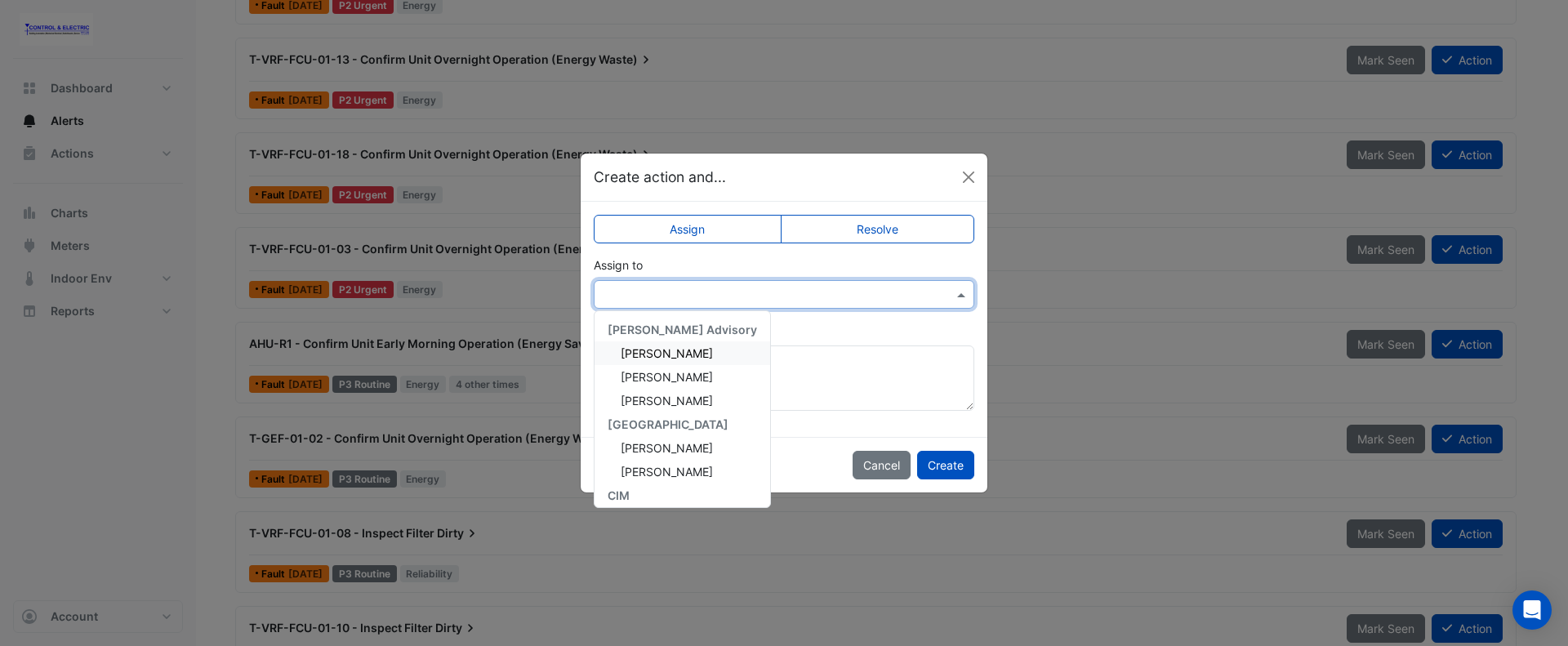
click at [887, 298] on input "text" at bounding box center [768, 295] width 330 height 17
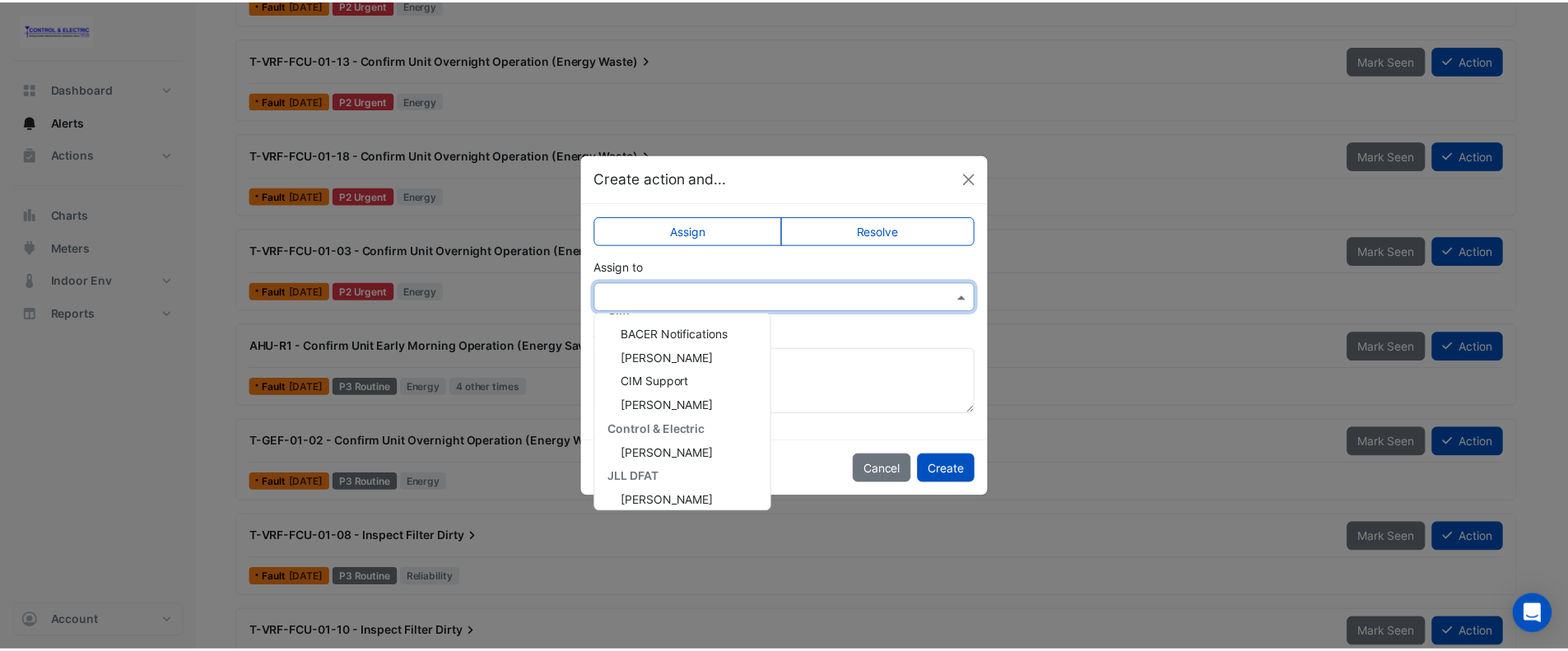
scroll to position [221, 0]
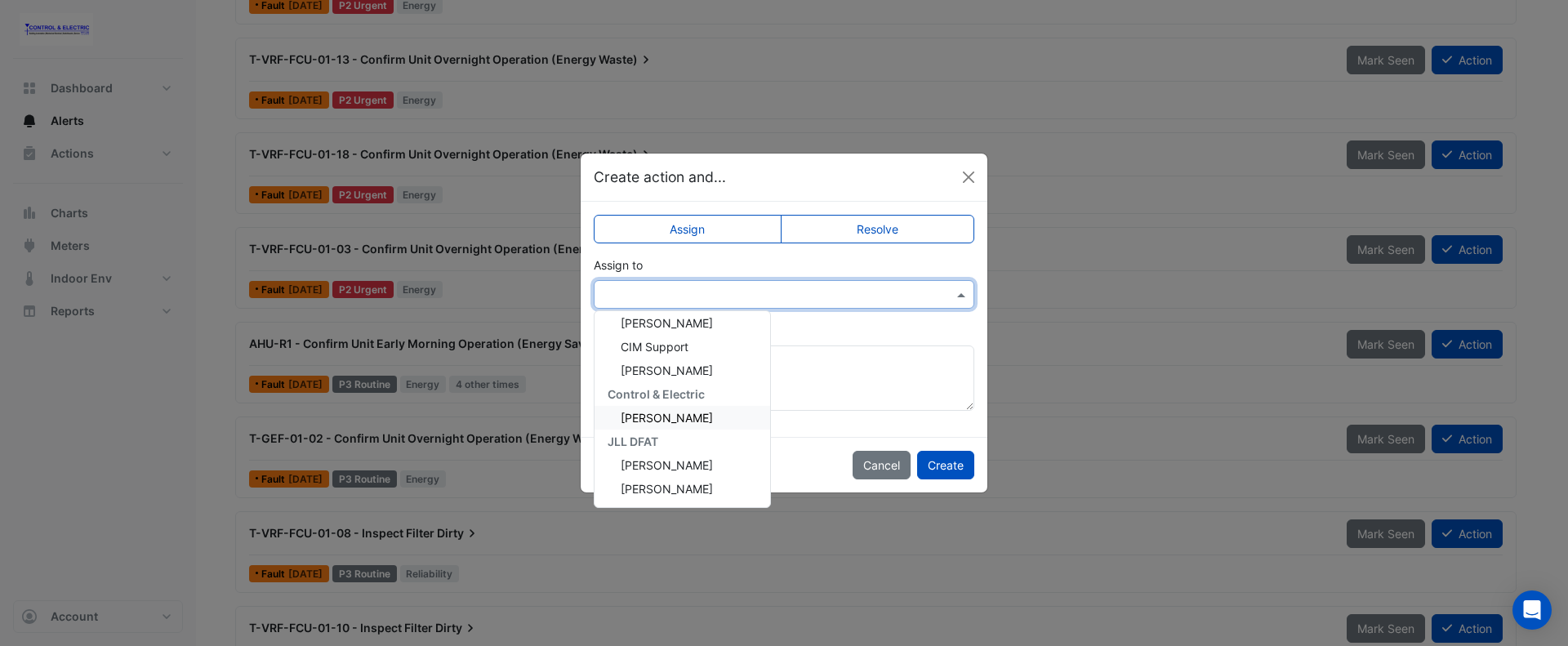
click at [672, 417] on span "Lucas Baker" at bounding box center [666, 417] width 92 height 14
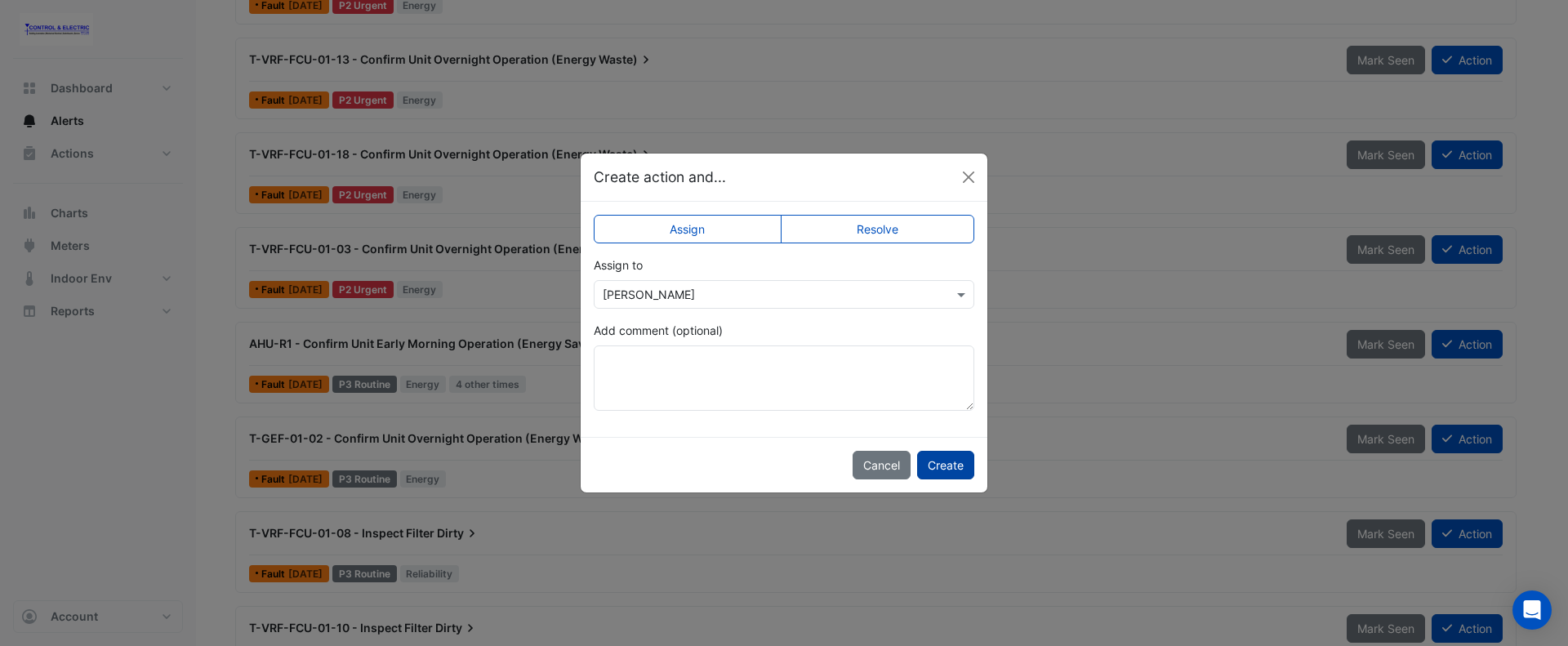
click at [937, 467] on button "Create" at bounding box center [946, 465] width 57 height 28
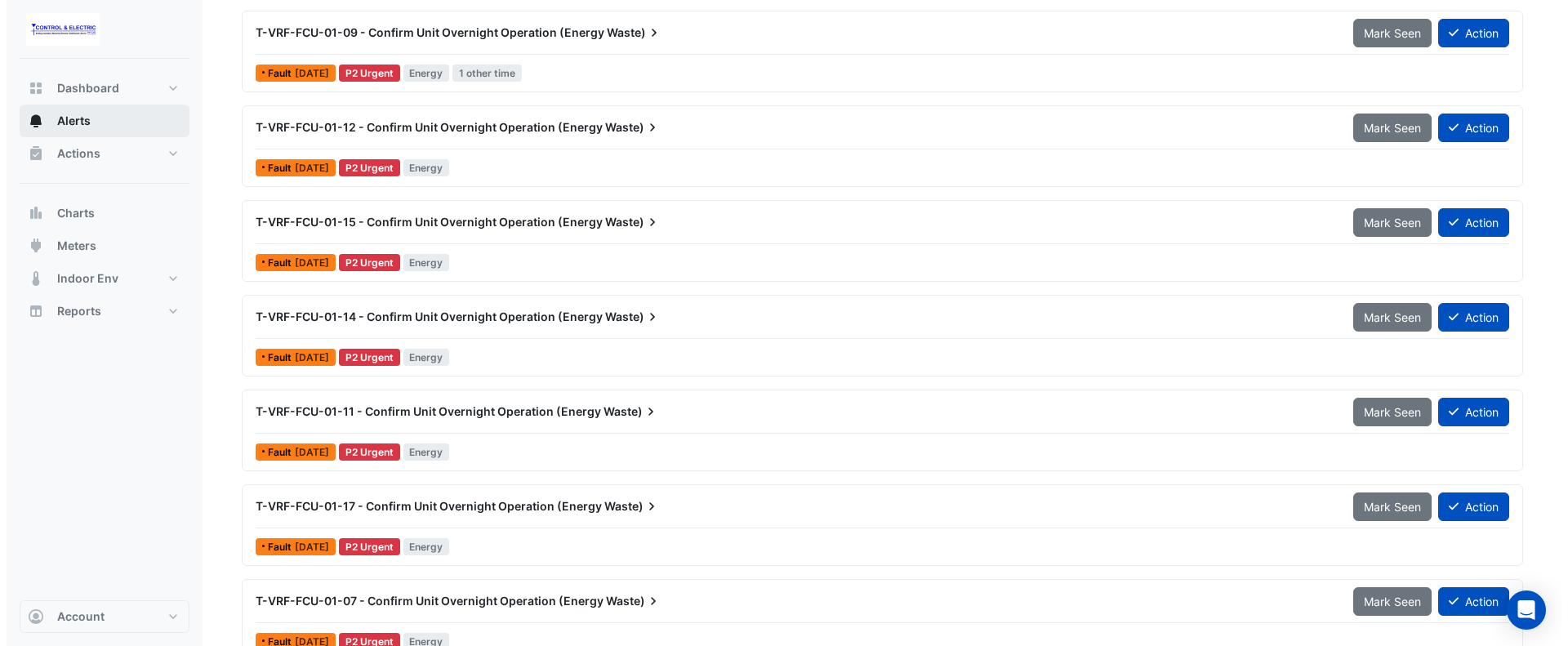
scroll to position [0, 0]
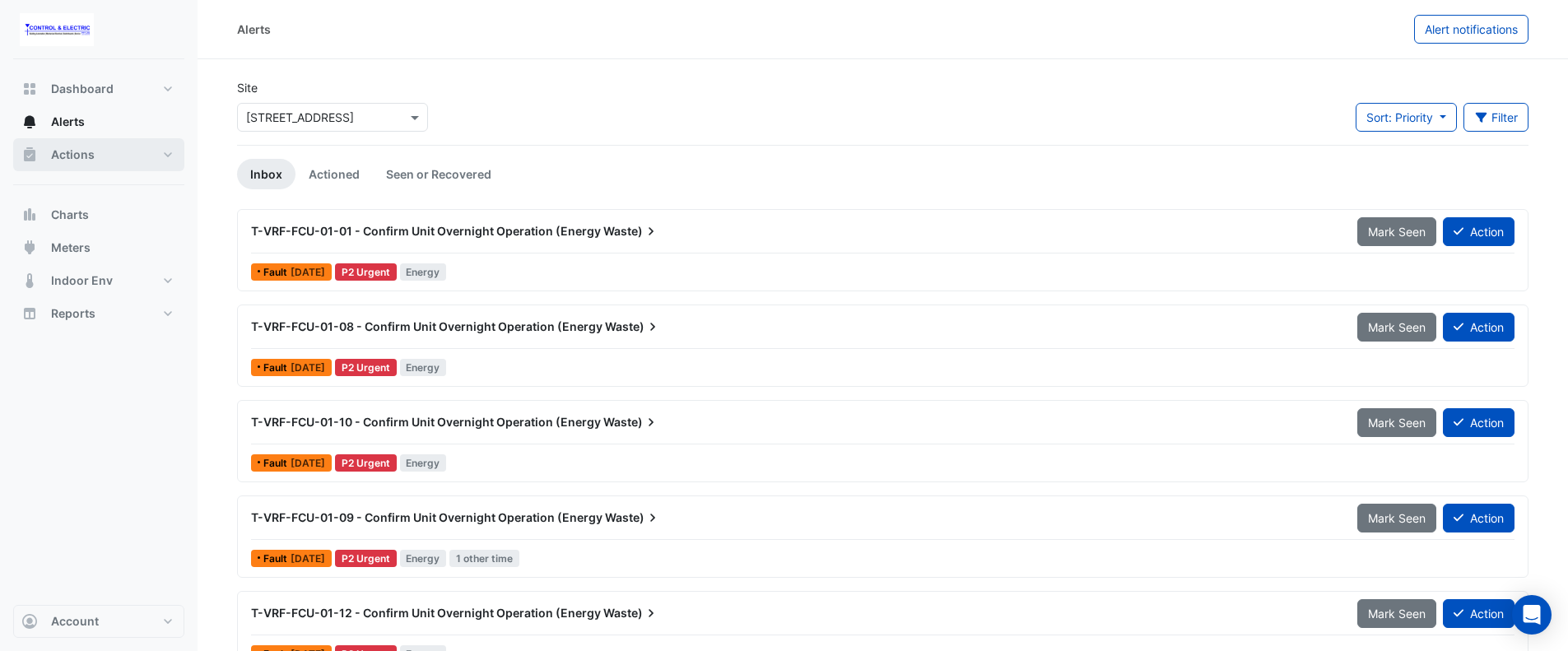
click at [82, 159] on span "Actions" at bounding box center [73, 155] width 44 height 17
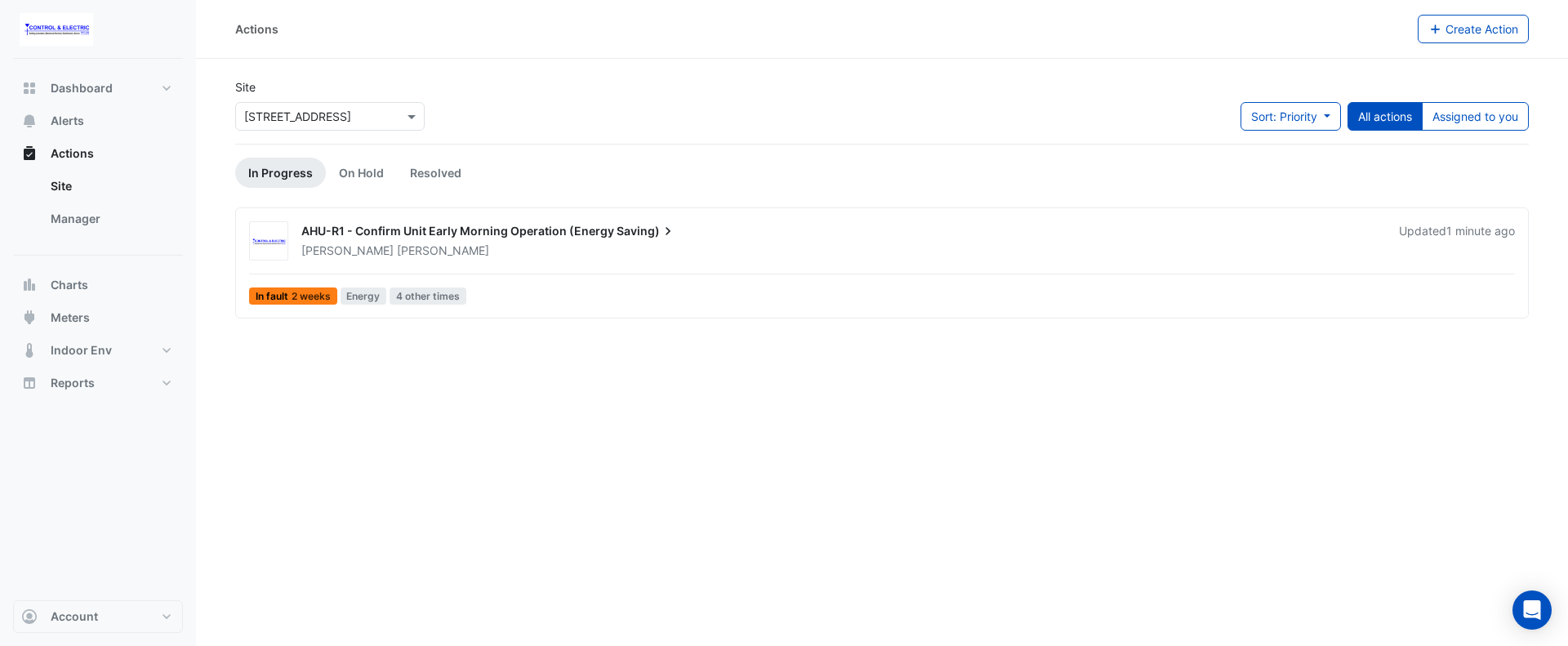
click at [762, 278] on div "AHU-R1 - Confirm Unit Early Morning Operation (Energy Saving) Lucas Baker Updat…" at bounding box center [883, 266] width 1279 height 90
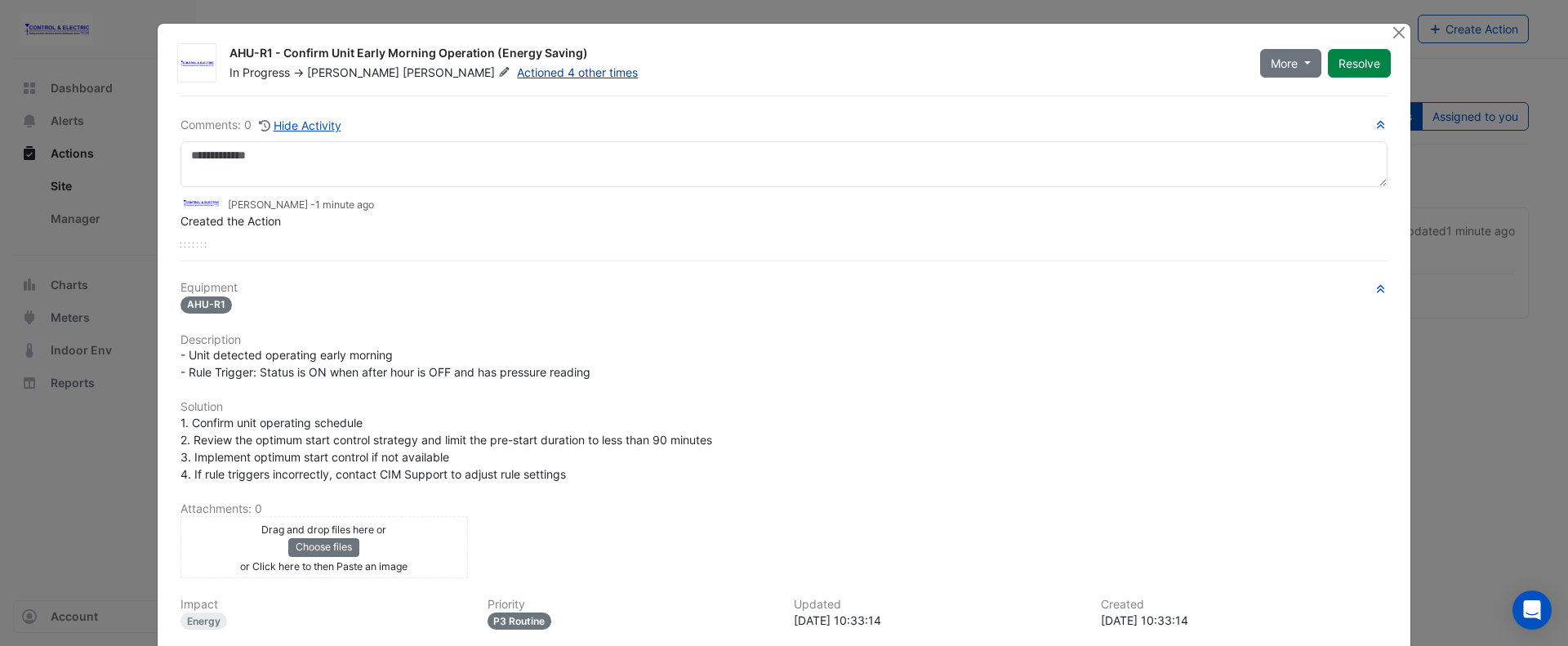
click at [517, 70] on link "Actioned 4 other times" at bounding box center [577, 72] width 121 height 14
click at [492, 136] on div "Comments: 0 Hide Activity Lucas Baker - 1 minute ago Created the Action" at bounding box center [784, 181] width 1207 height 131
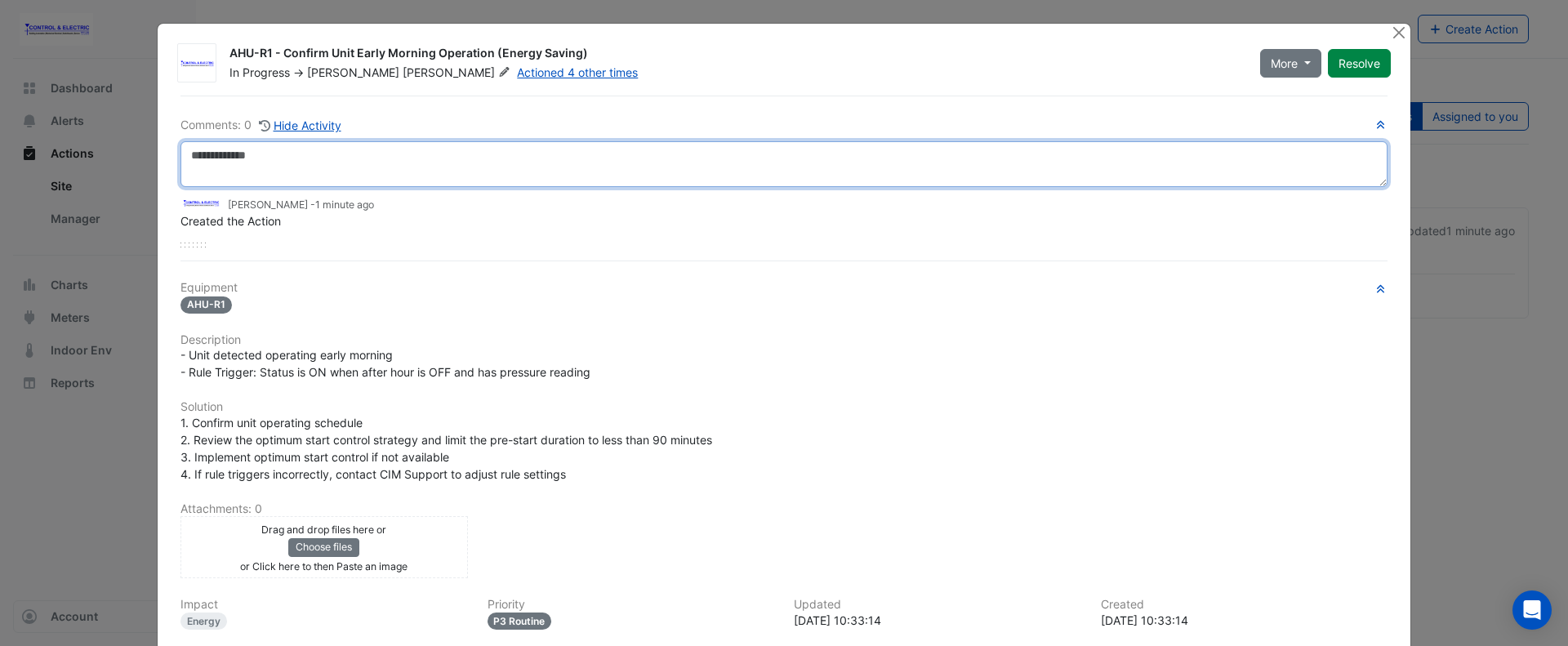
click at [496, 154] on textarea at bounding box center [784, 164] width 1207 height 46
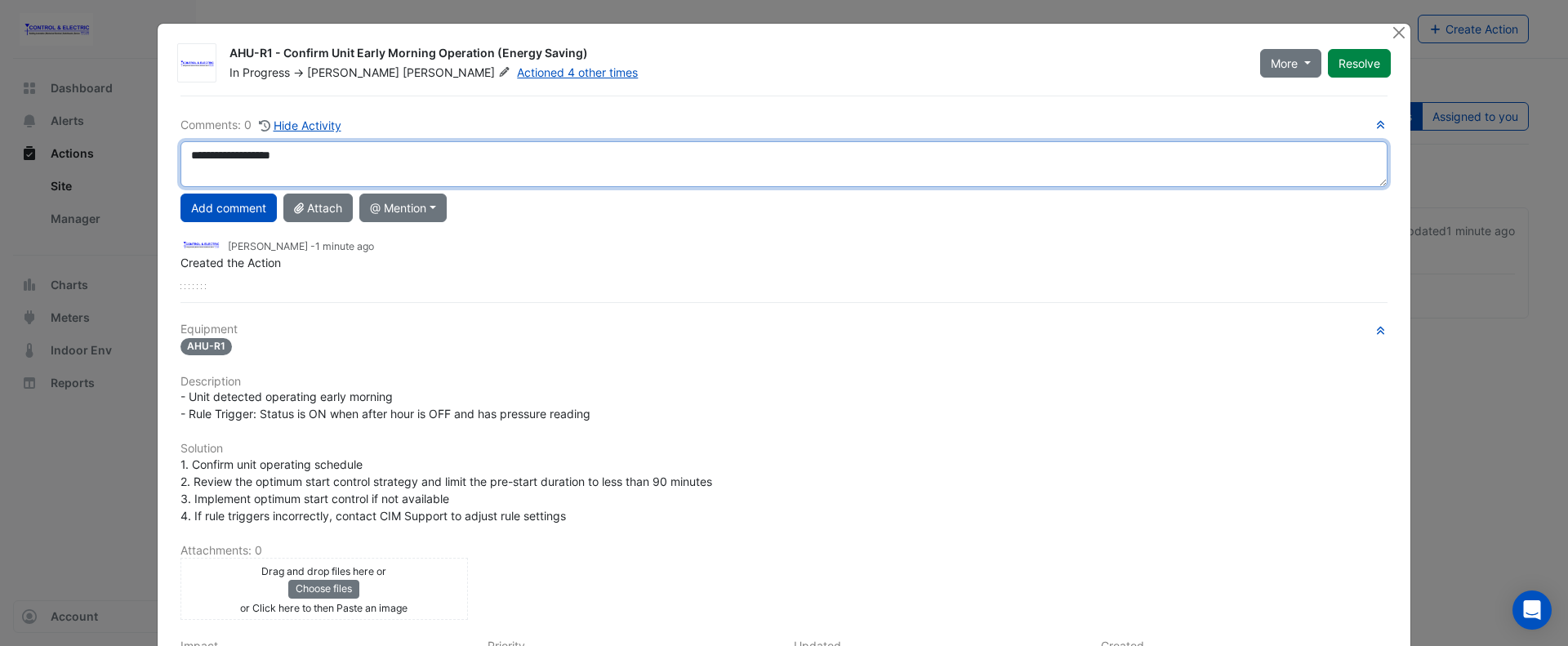
click at [249, 155] on textarea "**********" at bounding box center [784, 164] width 1207 height 46
click at [330, 155] on textarea "**********" at bounding box center [784, 164] width 1207 height 46
click at [330, 156] on textarea "**********" at bounding box center [784, 164] width 1207 height 46
type textarea "**********"
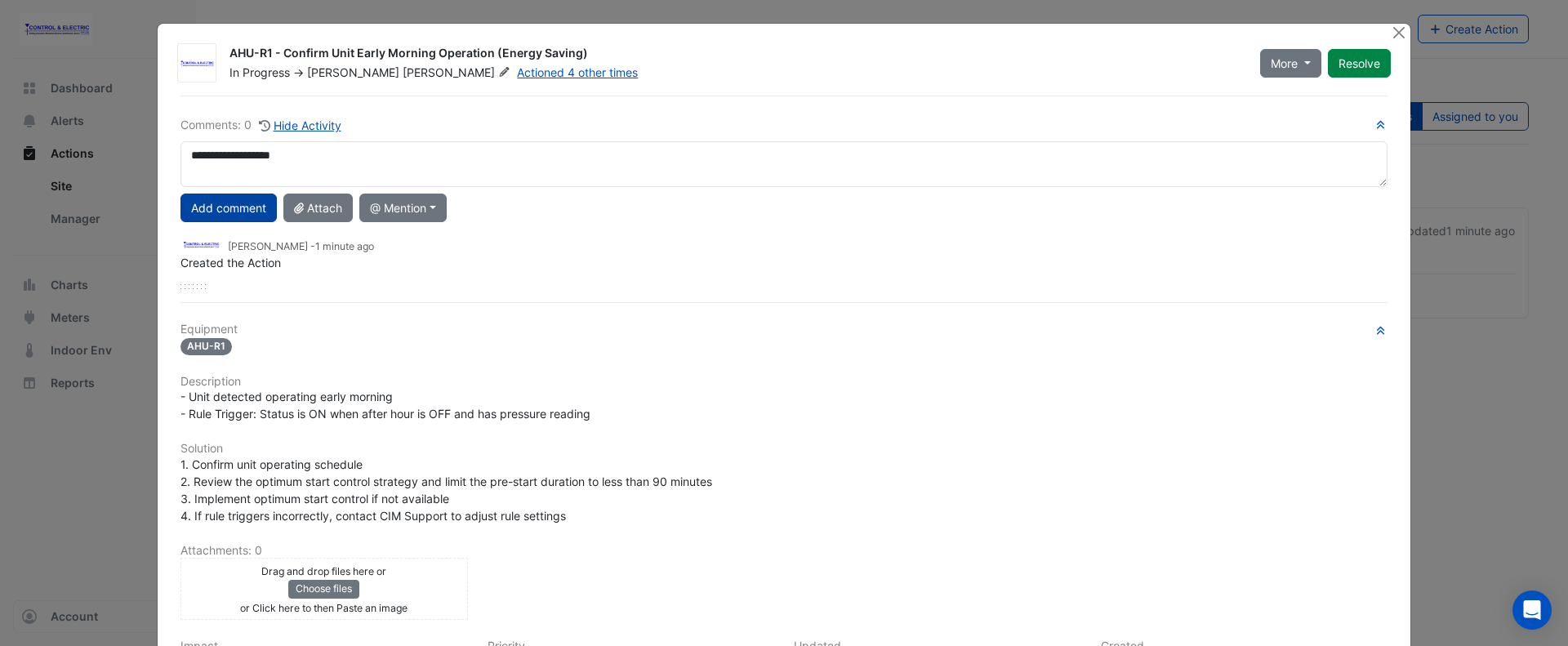
click at [203, 208] on button "Add comment" at bounding box center [229, 208] width 96 height 28
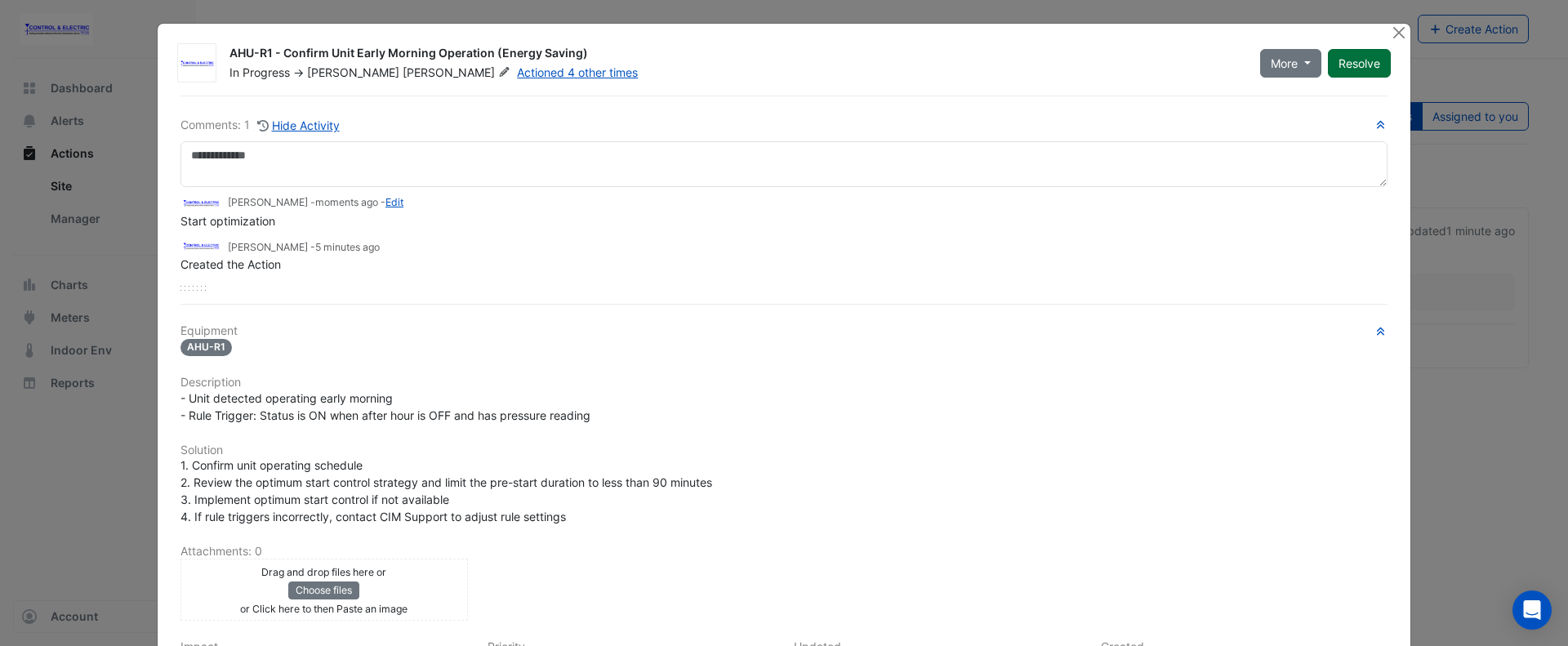
click at [1345, 75] on button "Resolve" at bounding box center [1360, 63] width 63 height 28
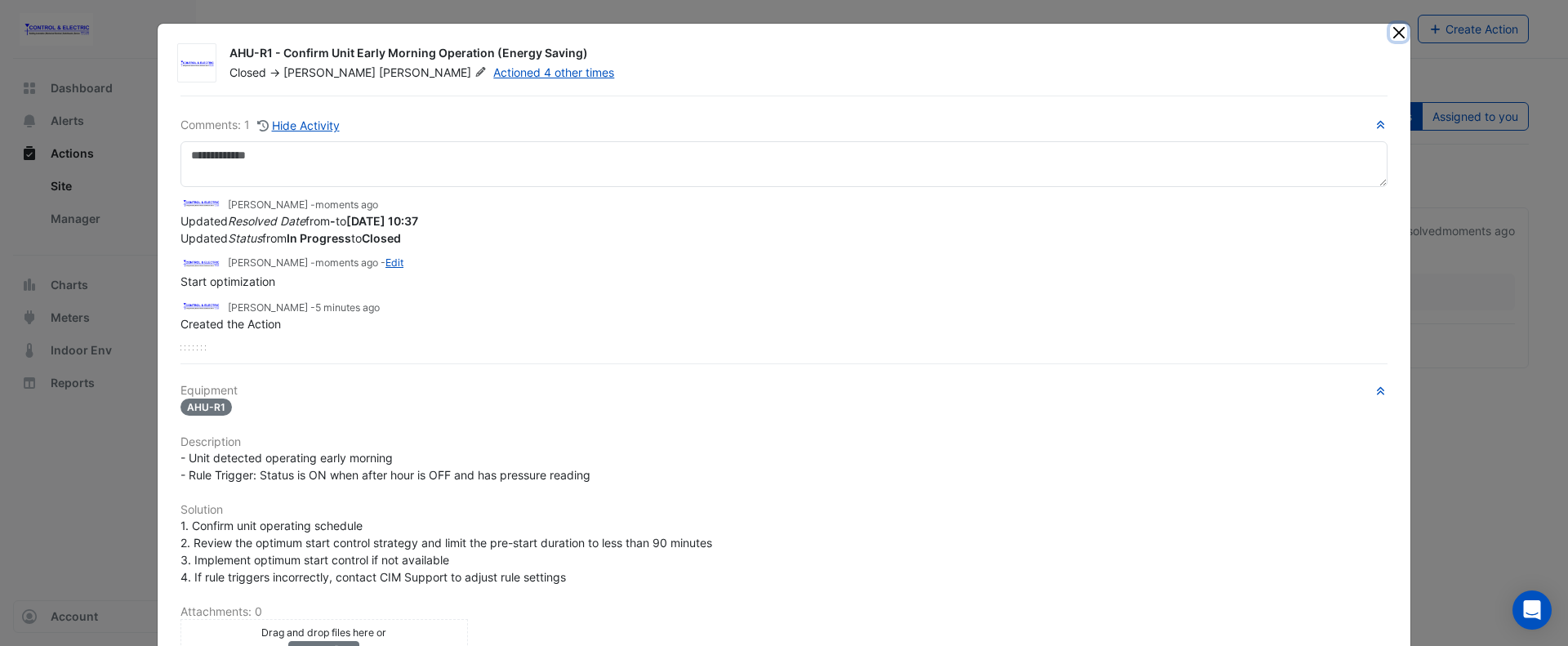
click at [1392, 31] on button "Close" at bounding box center [1398, 32] width 17 height 17
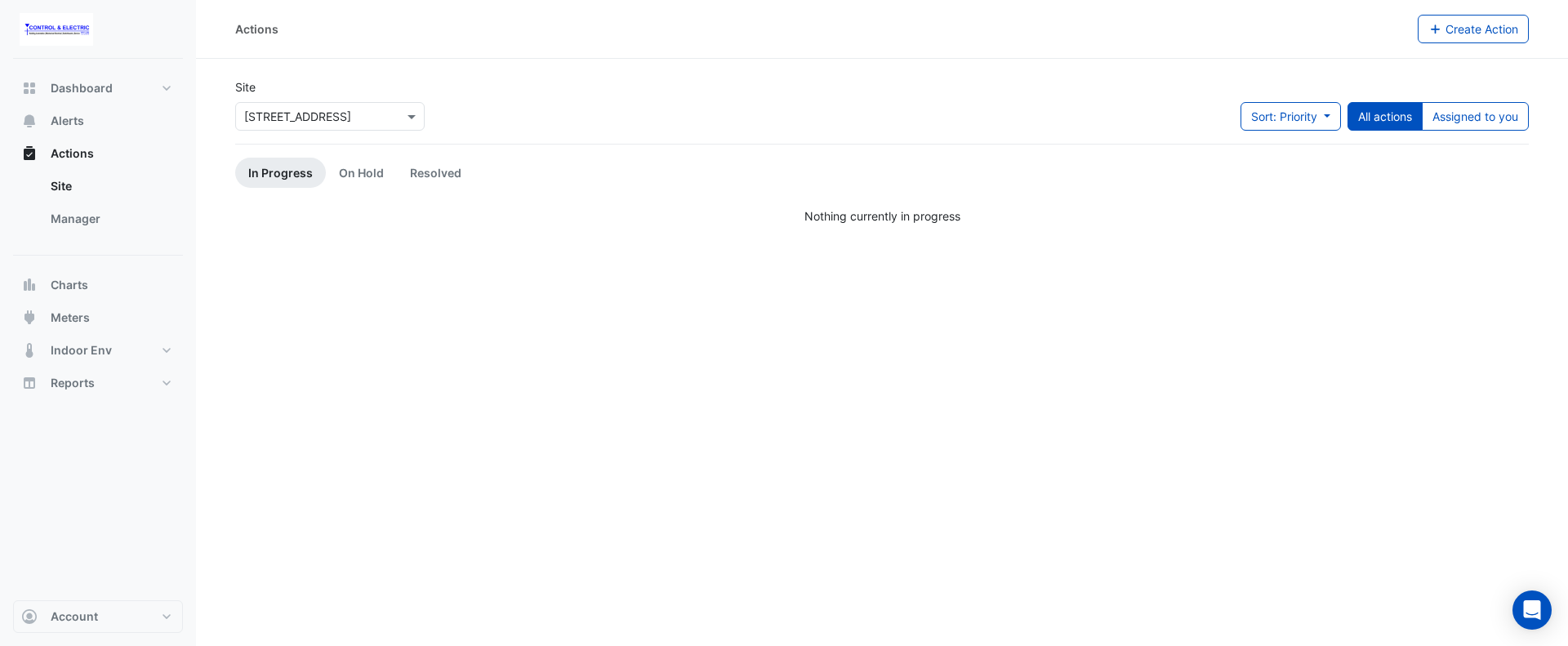
click at [488, 405] on div "Actions Create Action Site Select a Site × 44 Sydney Avenue Sort: Priority Prio…" at bounding box center [883, 323] width 1373 height 646
click at [368, 121] on input "text" at bounding box center [314, 117] width 139 height 17
click at [341, 143] on div "[STREET_ADDRESS]" at bounding box center [303, 151] width 133 height 23
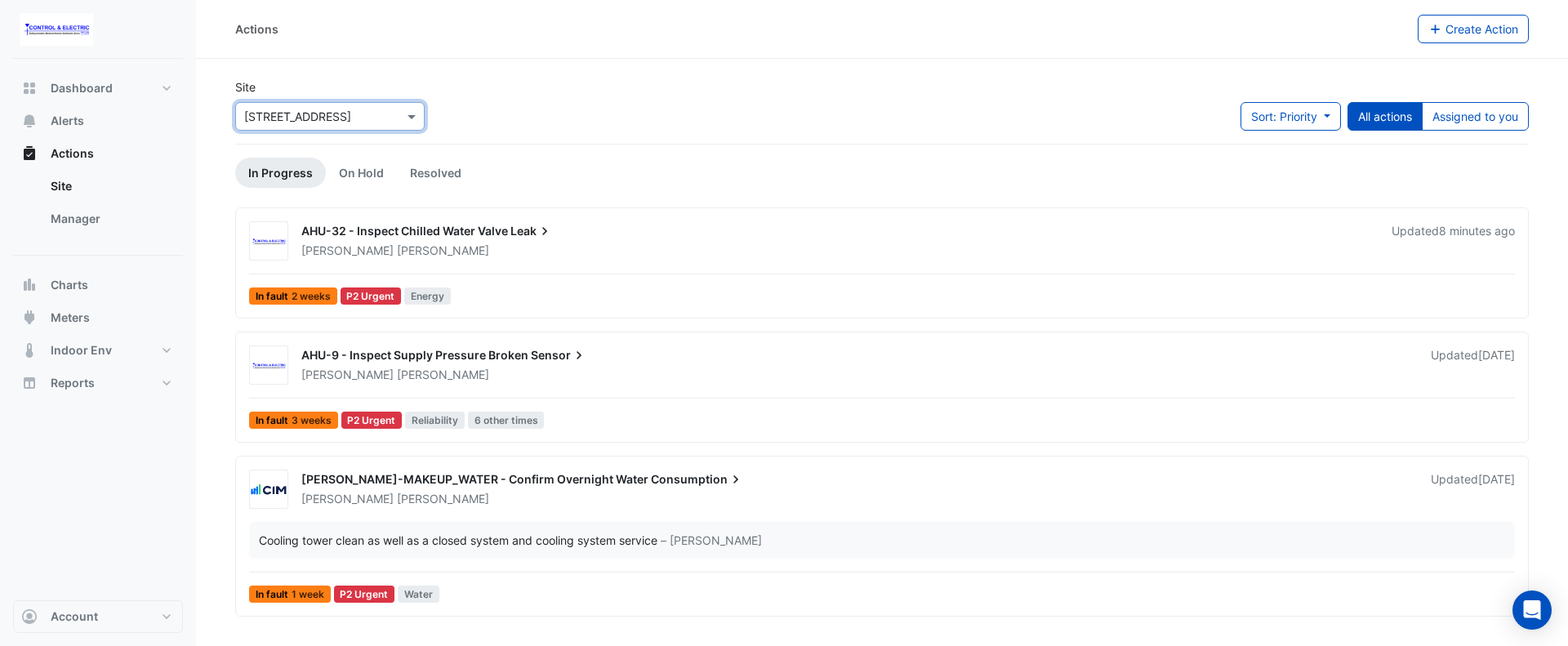
click at [668, 254] on div "Lucas Baker" at bounding box center [836, 251] width 1074 height 17
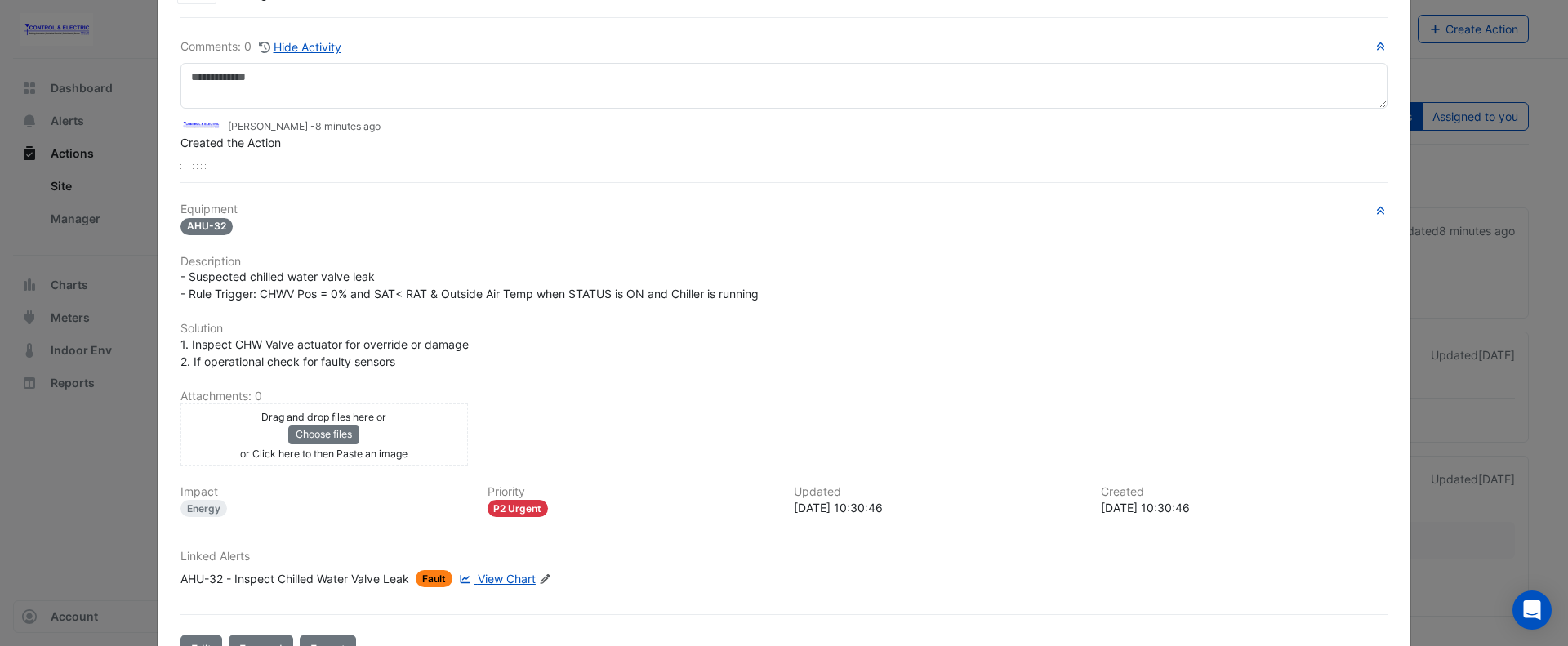
scroll to position [129, 0]
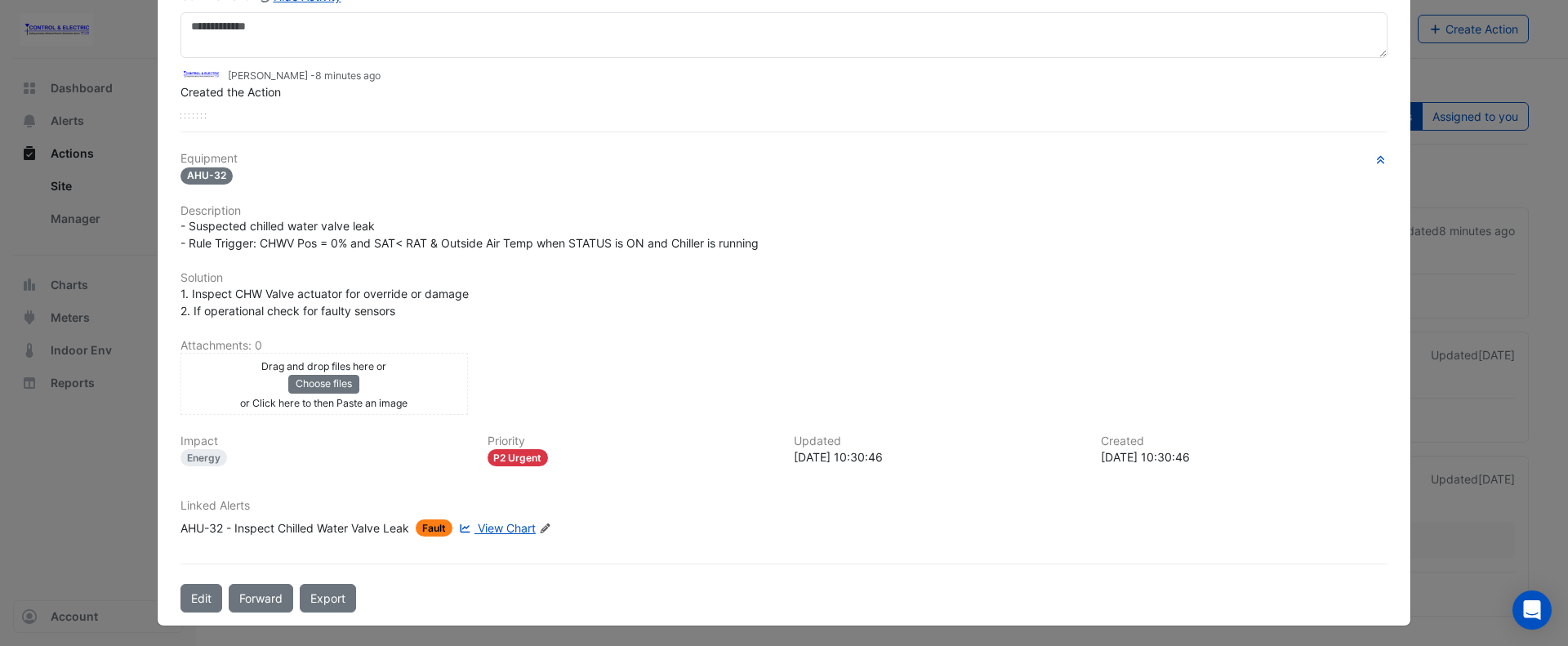
click at [509, 526] on span "View Chart" at bounding box center [507, 527] width 58 height 14
click at [483, 527] on span "View Chart" at bounding box center [507, 527] width 58 height 14
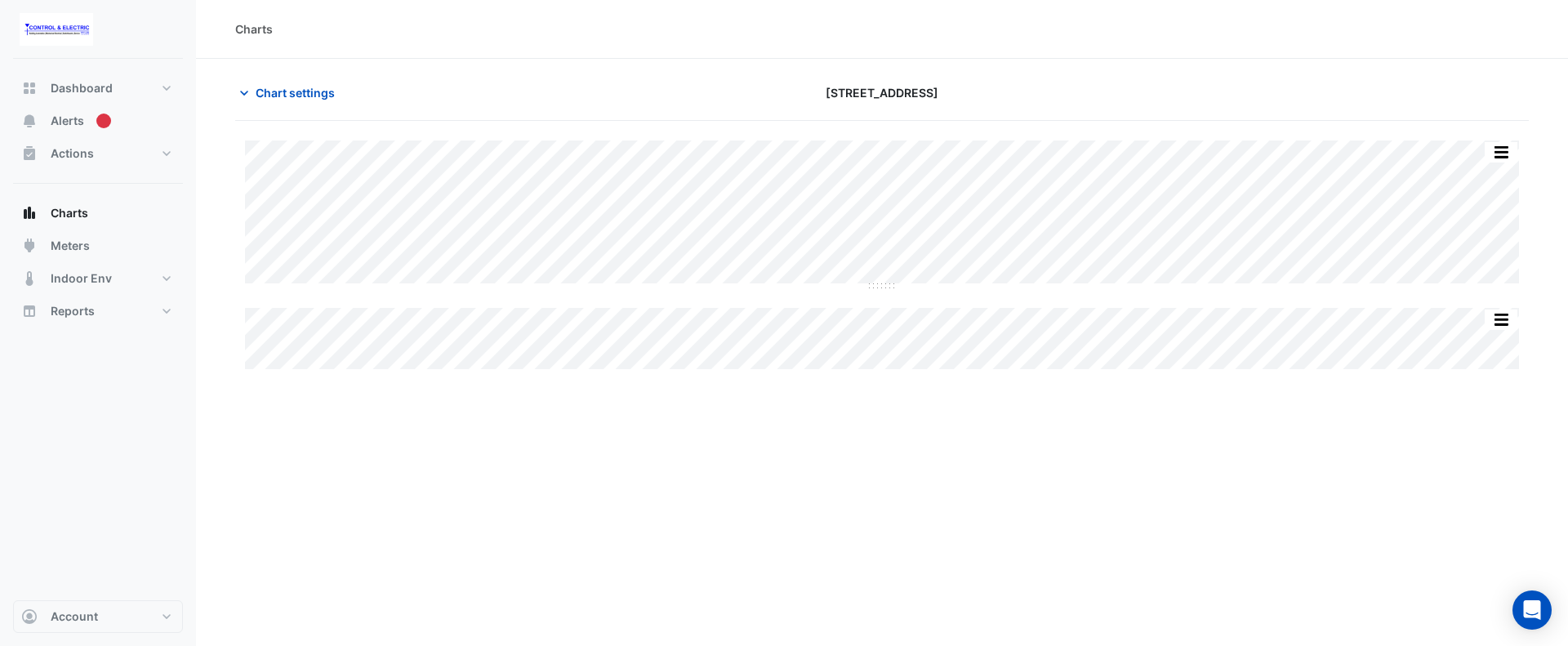
click at [1386, 447] on div "Charts Chart settings 44 Sydney Avenue Split All Split None Print Save as JPEG …" at bounding box center [883, 323] width 1373 height 646
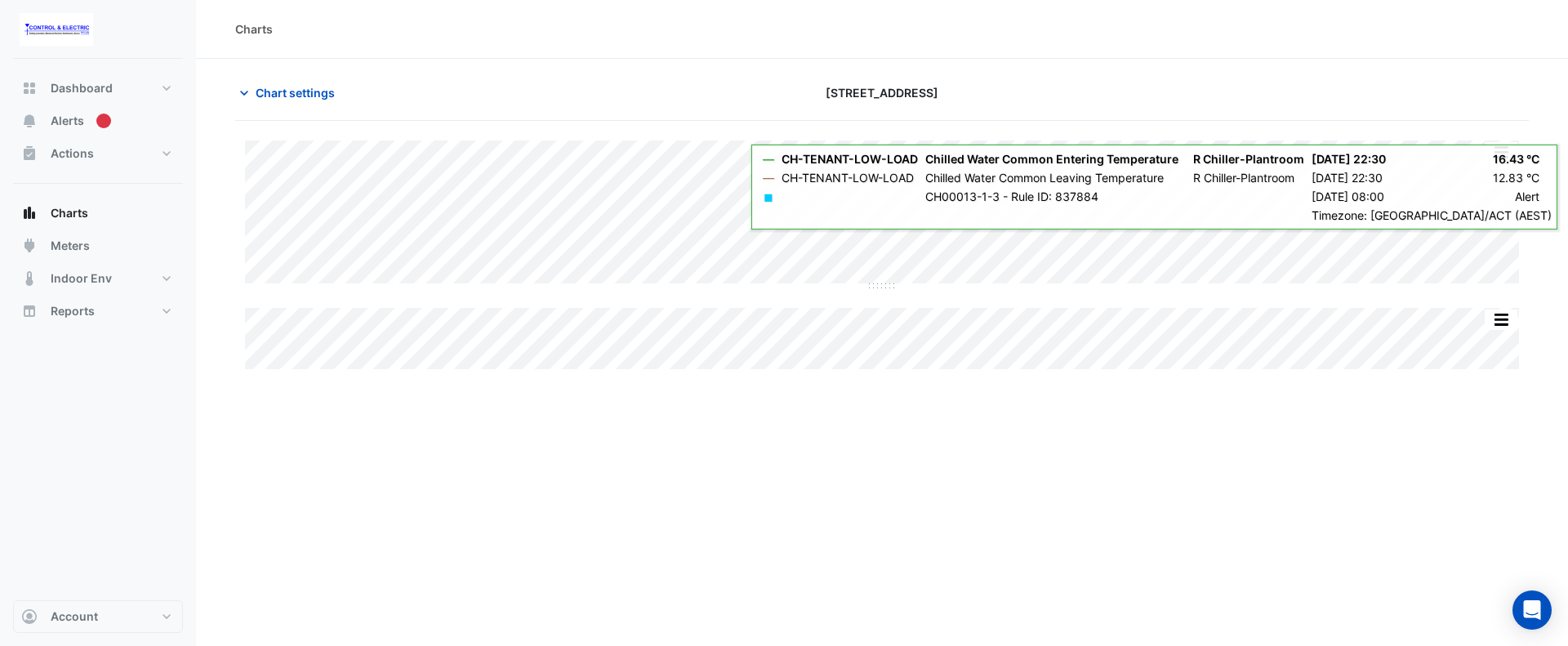
click at [911, 445] on div "Charts Chart settings 44 Sydney Avenue Split All Split None Print Save as JPEG …" at bounding box center [883, 323] width 1373 height 646
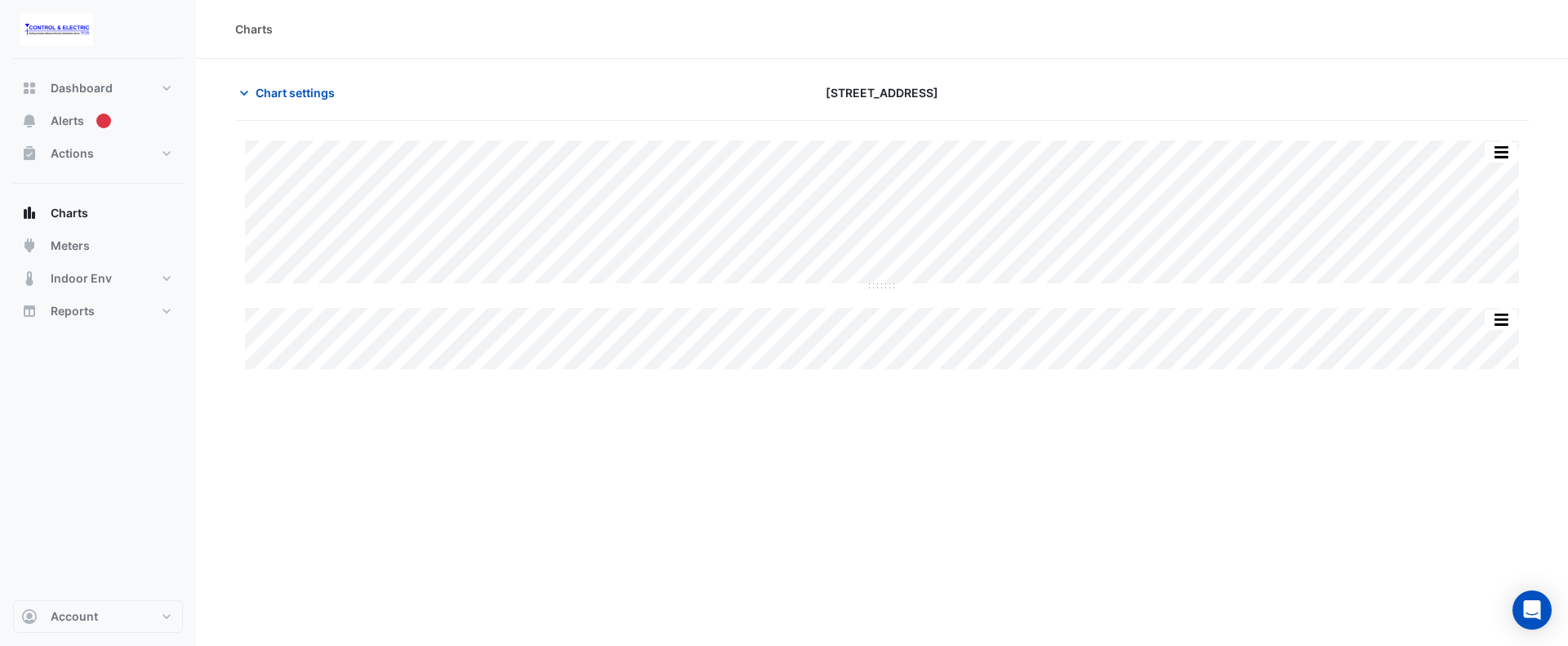
click at [1178, 397] on div "Charts Chart settings 44 Sydney Avenue Split All Split None Print Save as JPEG …" at bounding box center [883, 323] width 1373 height 646
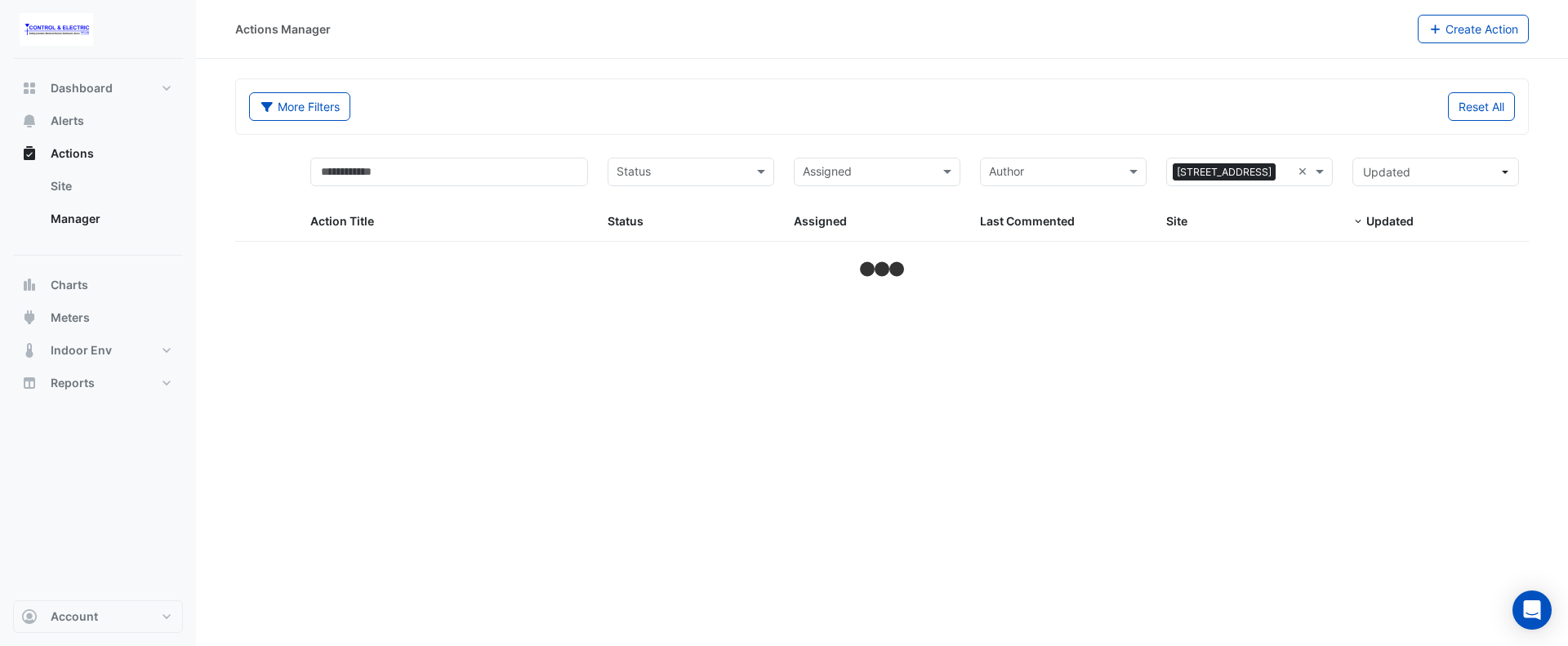
select select "**"
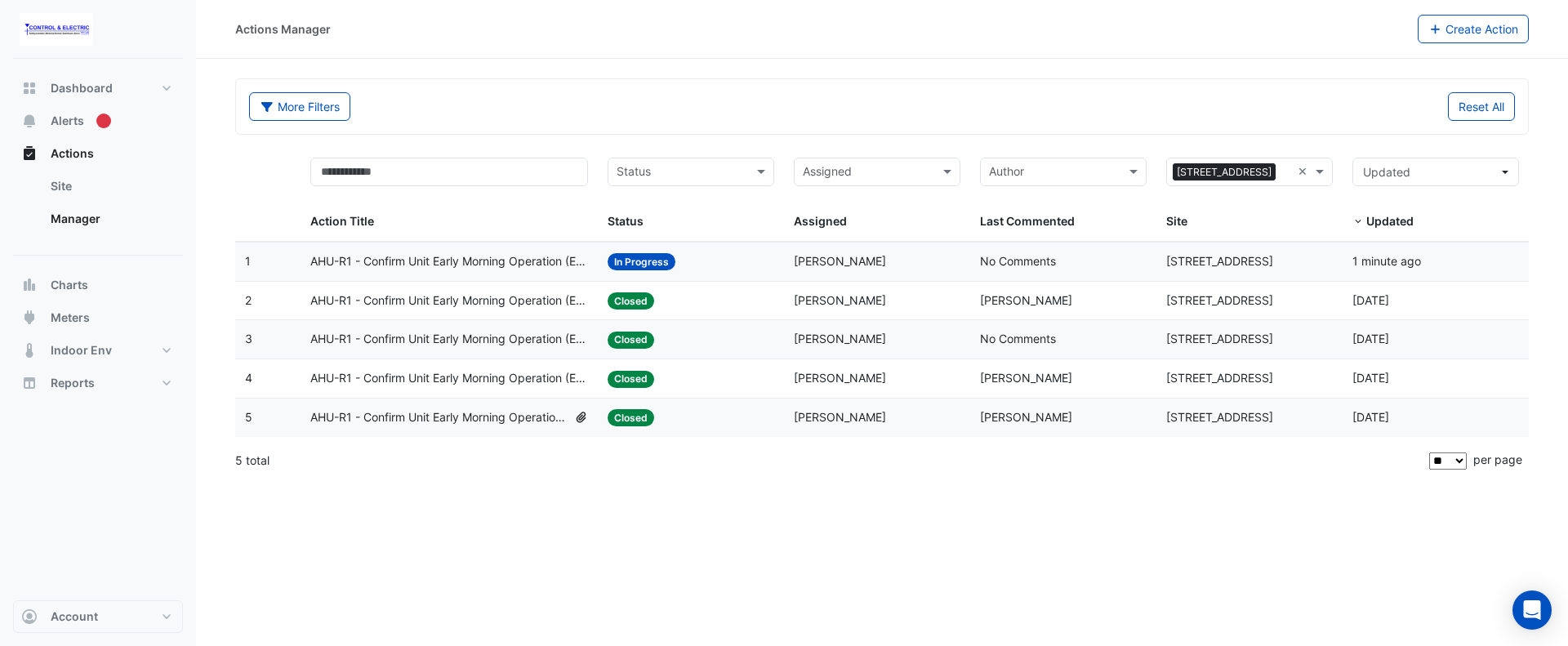
click at [564, 265] on span "AHU-R1 - Confirm Unit Early Morning Operation (Energy Saving)" at bounding box center [449, 261] width 279 height 19
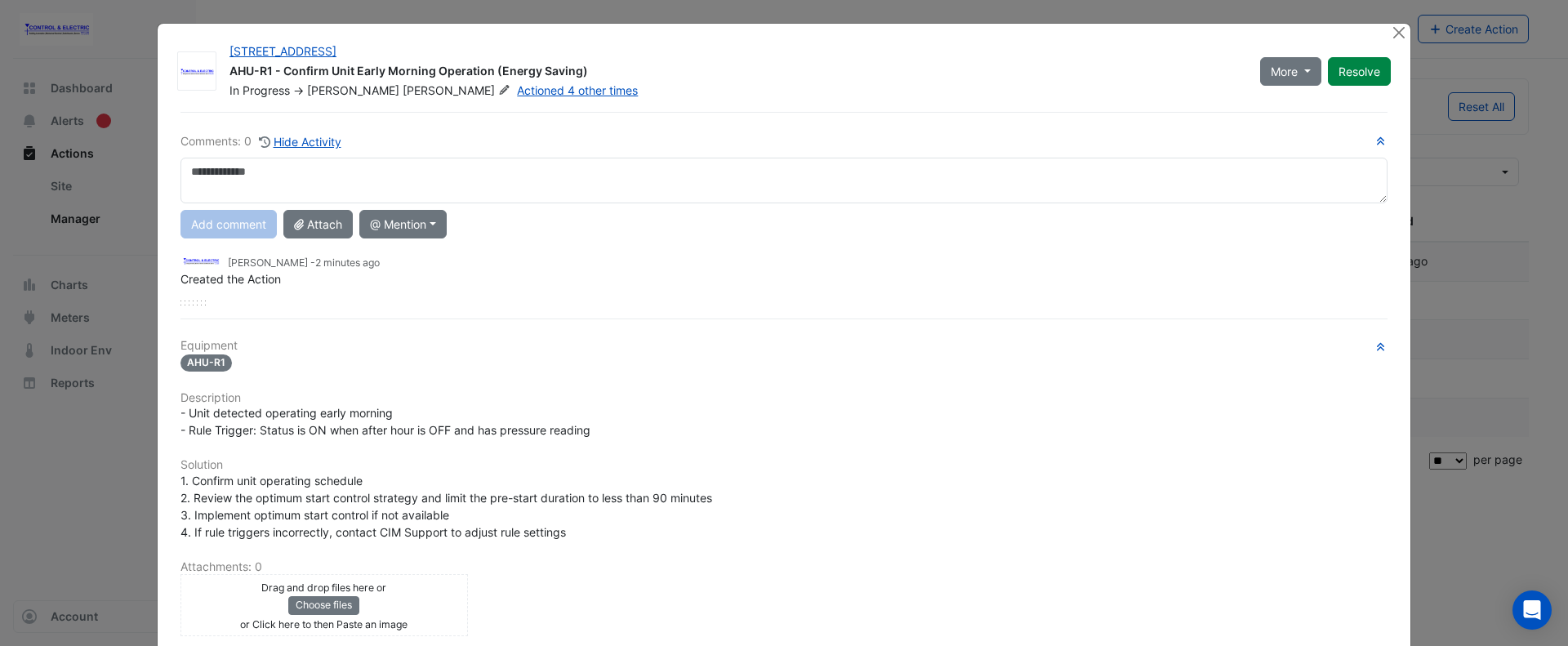
scroll to position [221, 0]
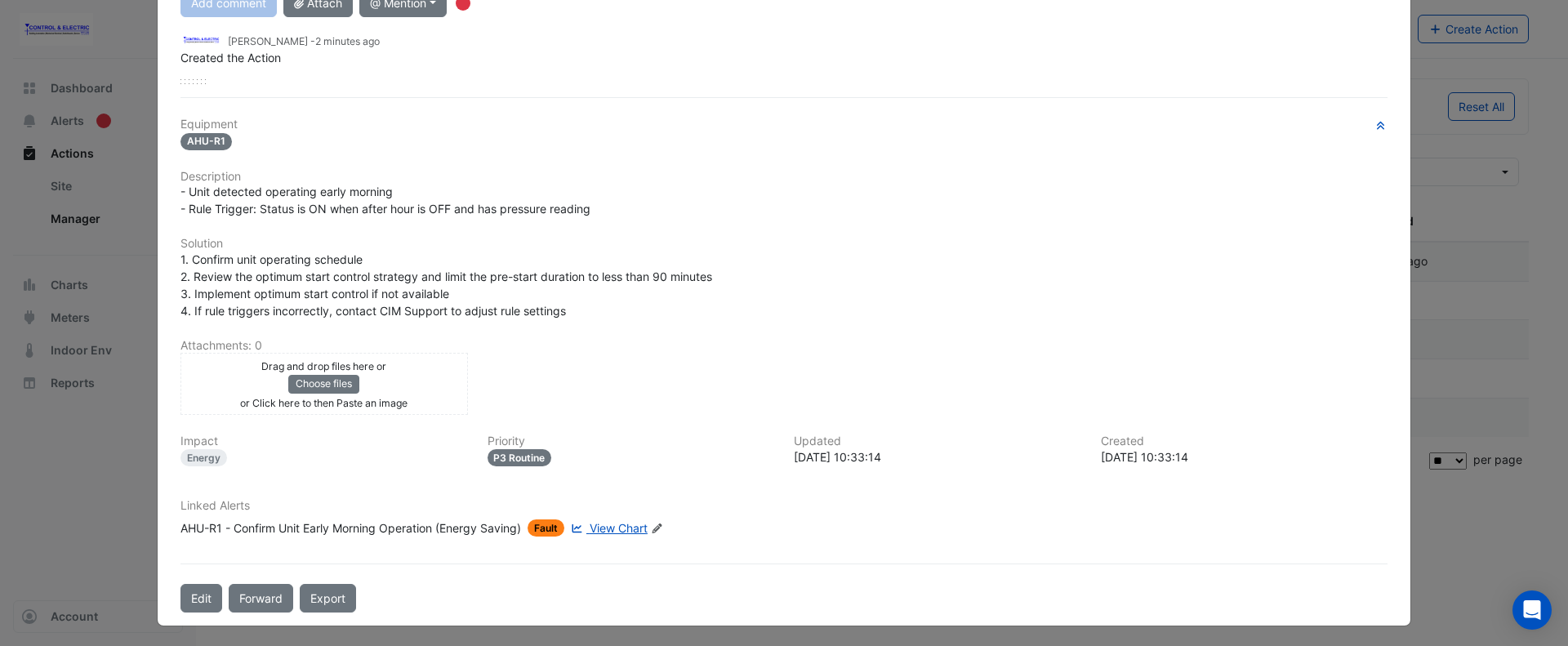
click at [603, 530] on span "View Chart" at bounding box center [619, 527] width 58 height 14
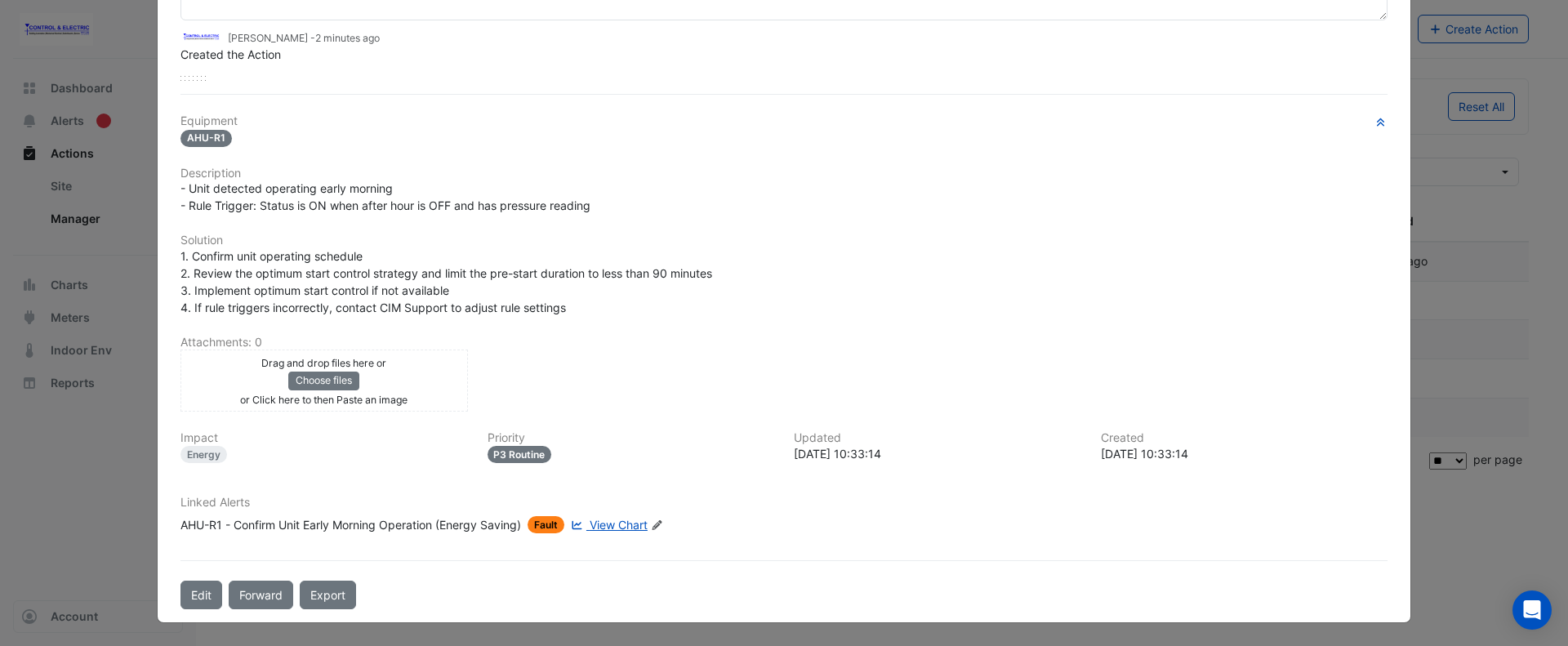
scroll to position [180, 0]
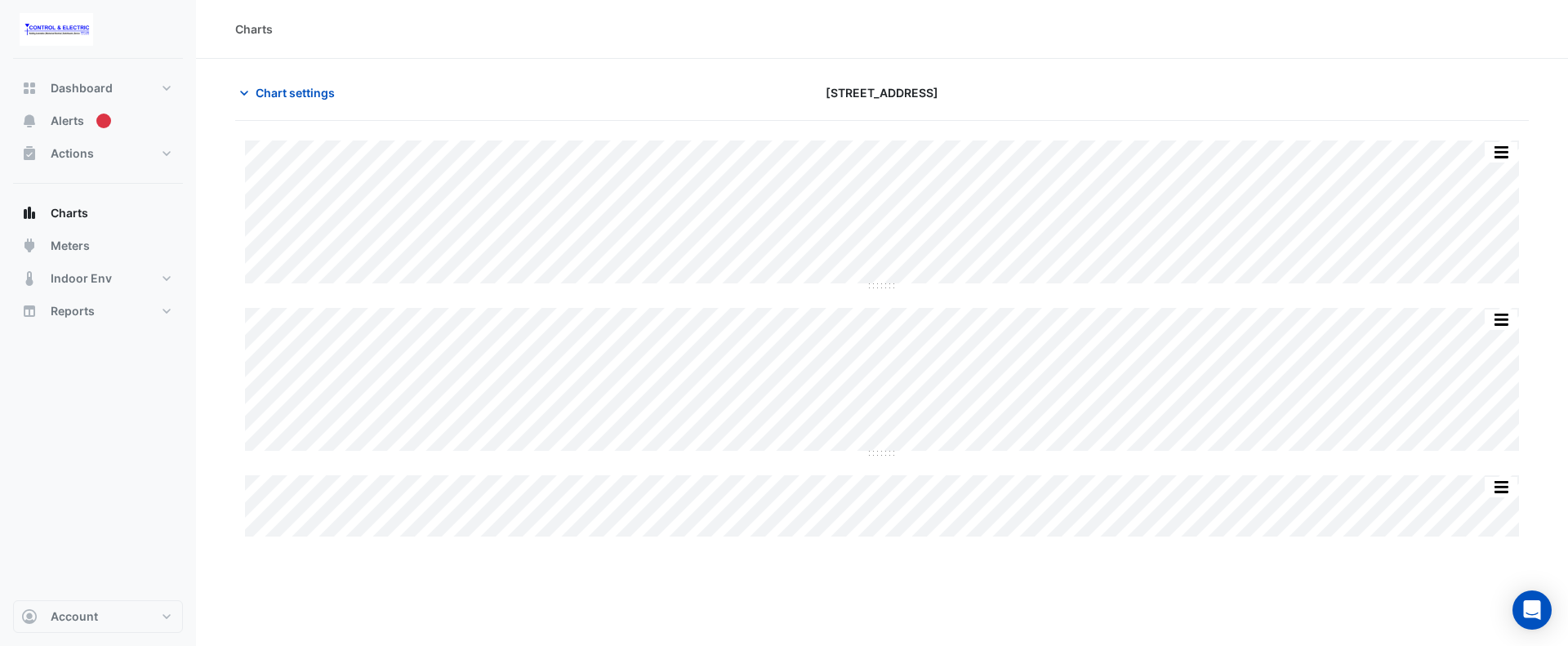
click at [522, 57] on div "Charts" at bounding box center [883, 29] width 1373 height 59
click at [279, 104] on button "Chart settings" at bounding box center [290, 92] width 111 height 28
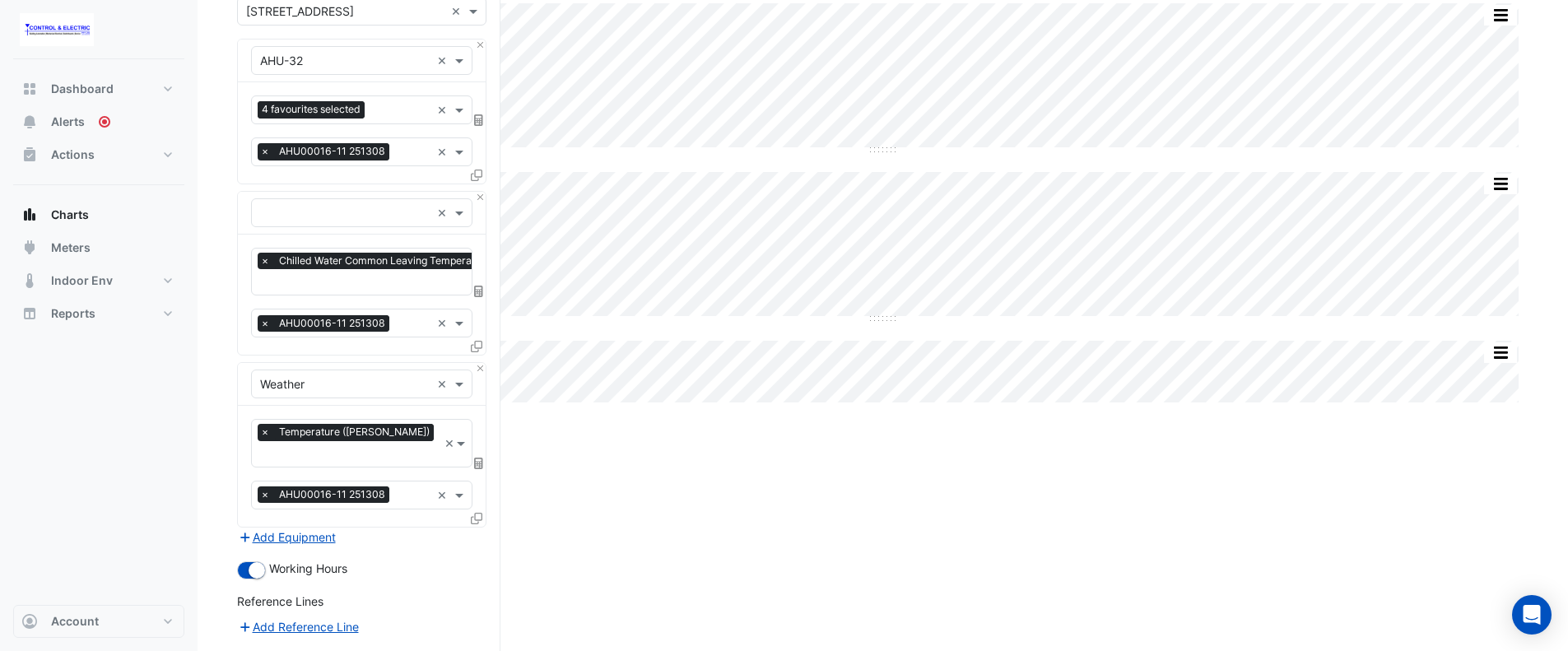
scroll to position [247, 0]
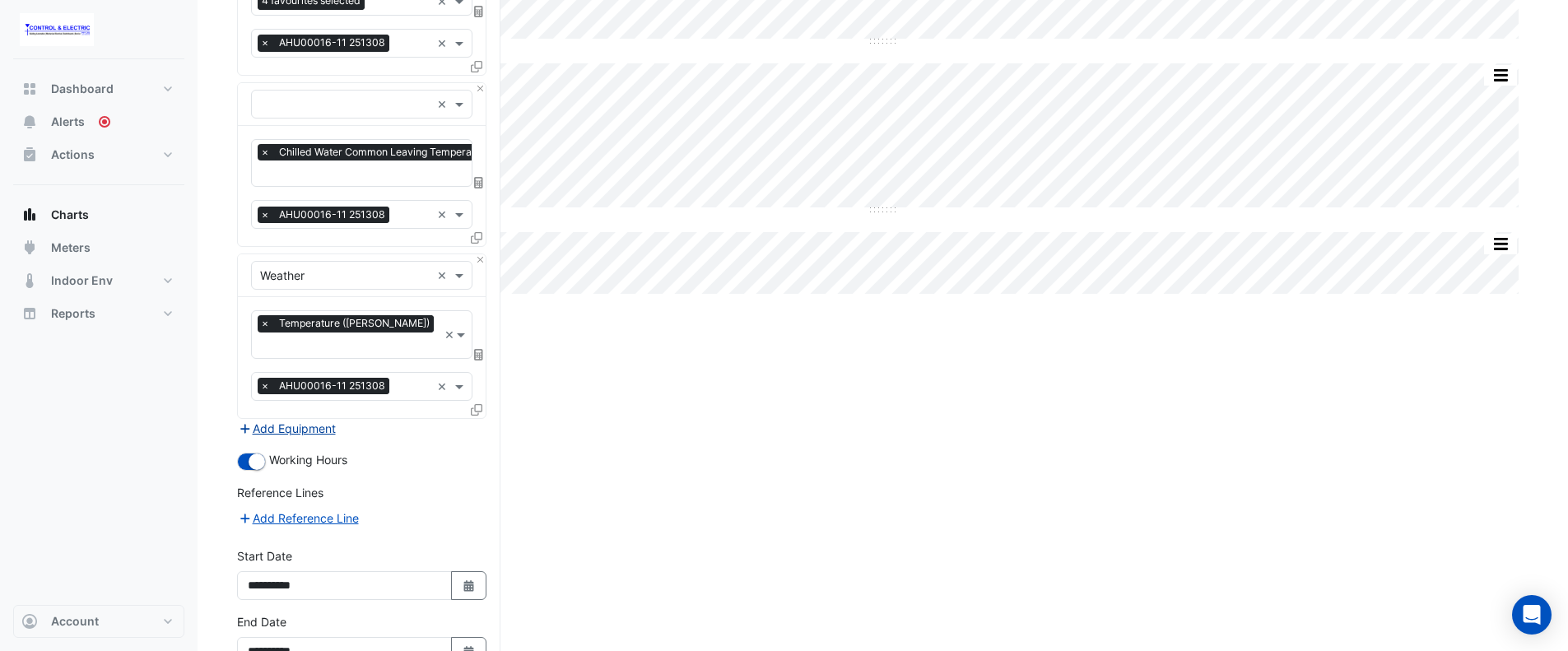
click at [298, 419] on button "Add Equipment" at bounding box center [287, 428] width 100 height 19
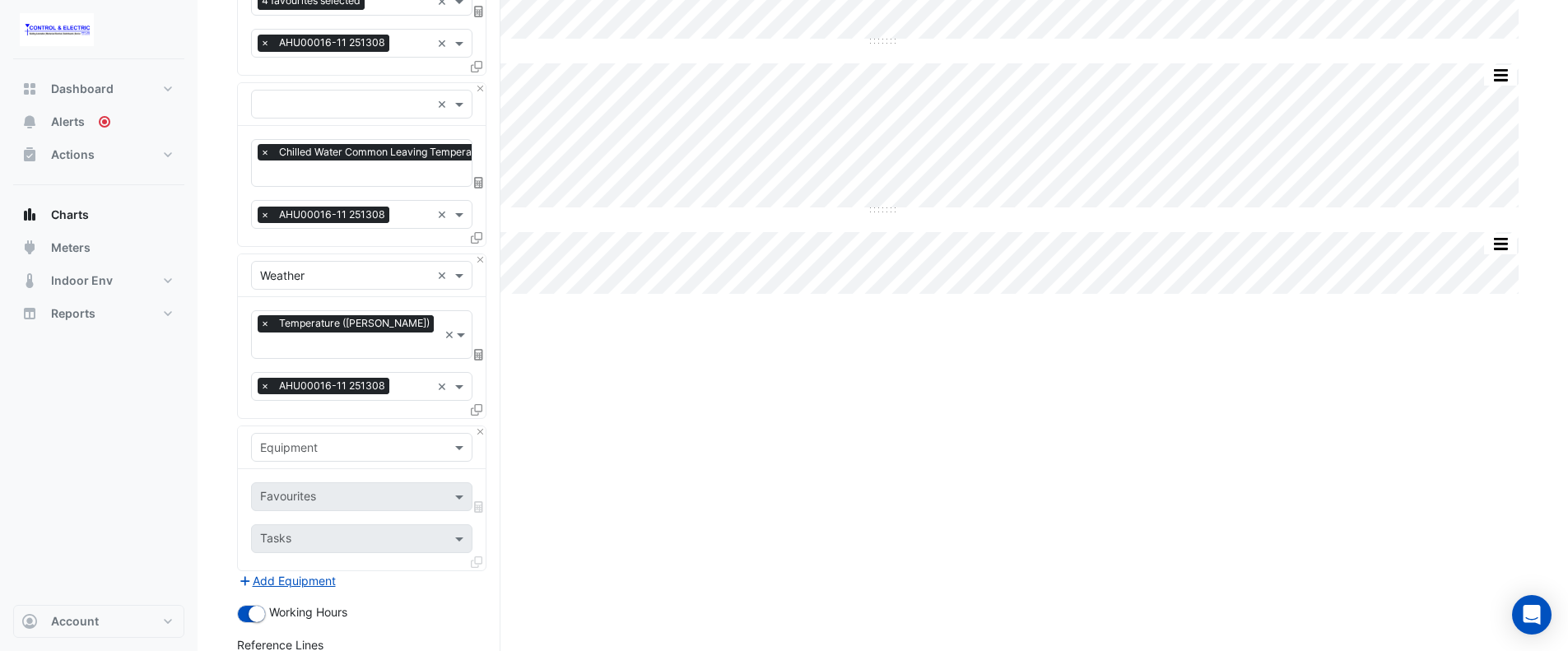
click at [354, 439] on input "text" at bounding box center [344, 447] width 170 height 18
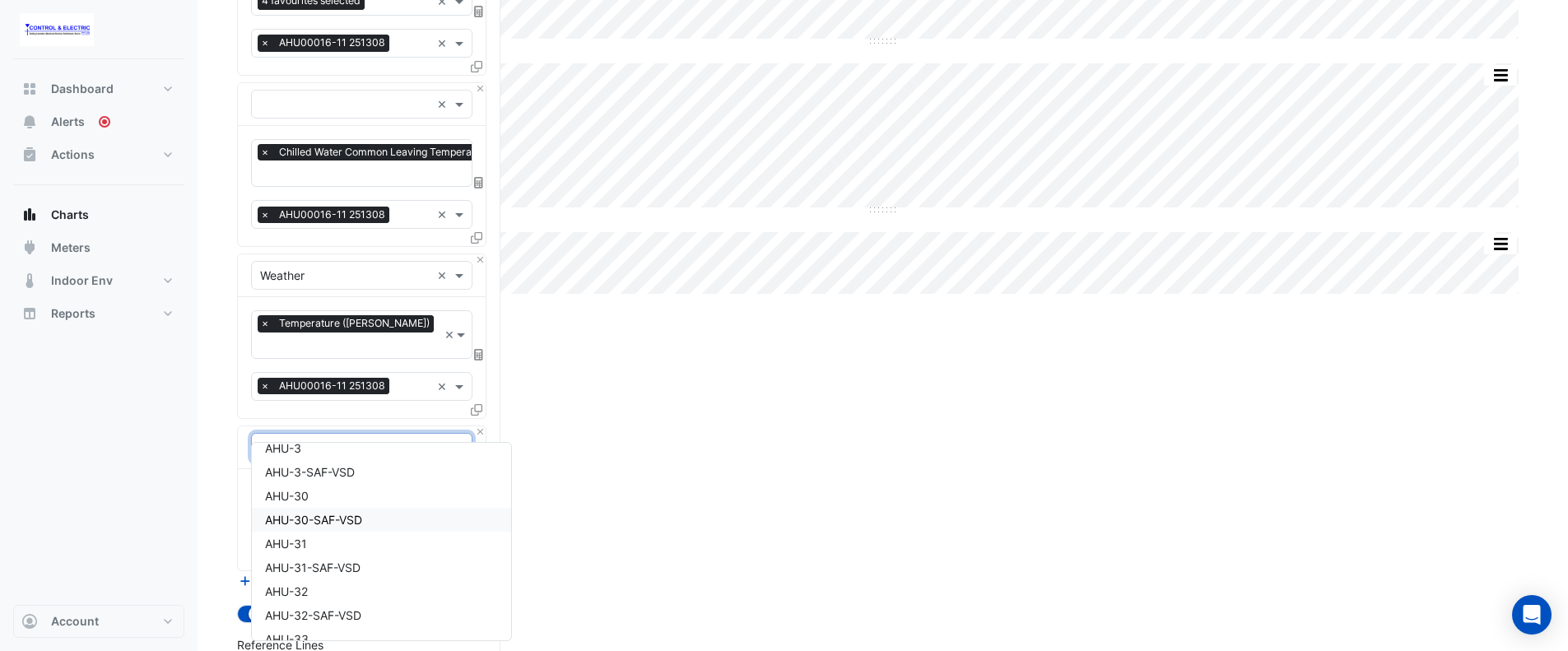
scroll to position [987, 0]
click at [366, 576] on div "AHU-32" at bounding box center [380, 571] width 259 height 23
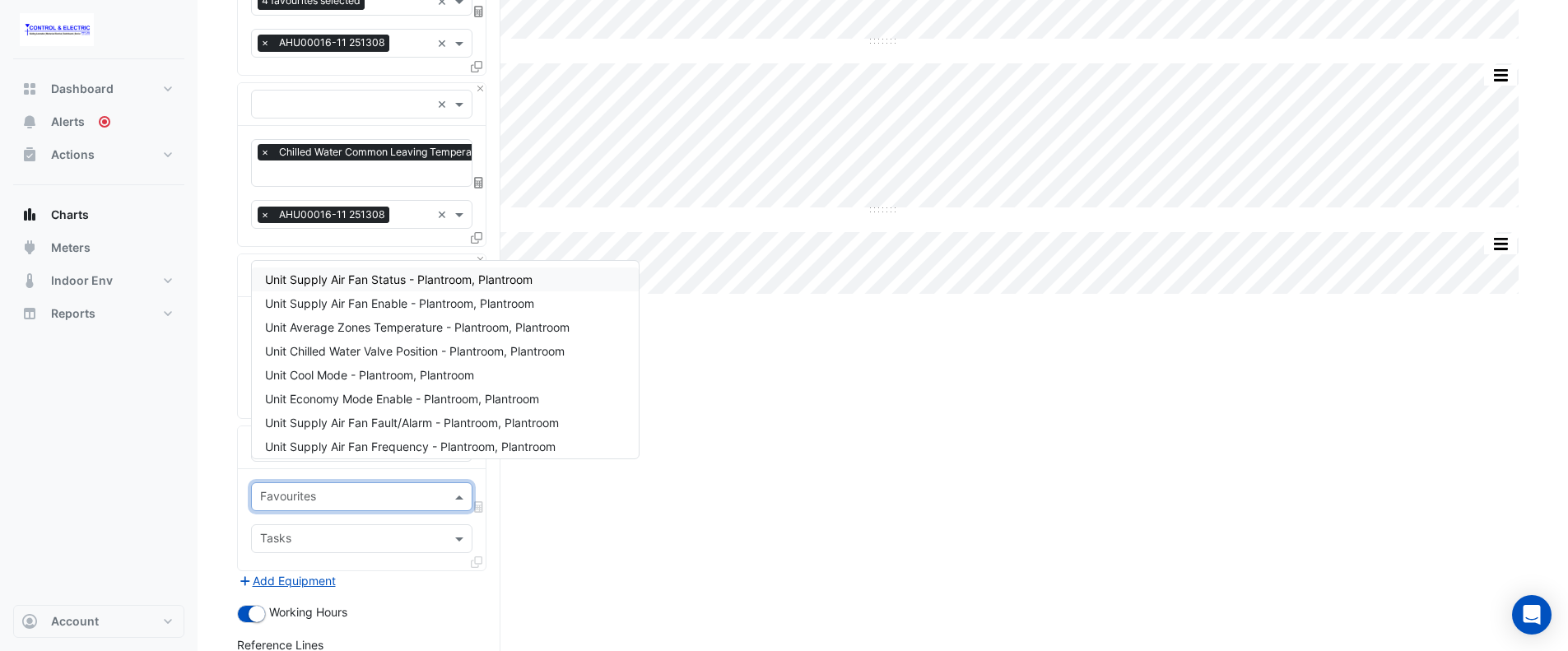
click at [453, 488] on span at bounding box center [461, 496] width 21 height 18
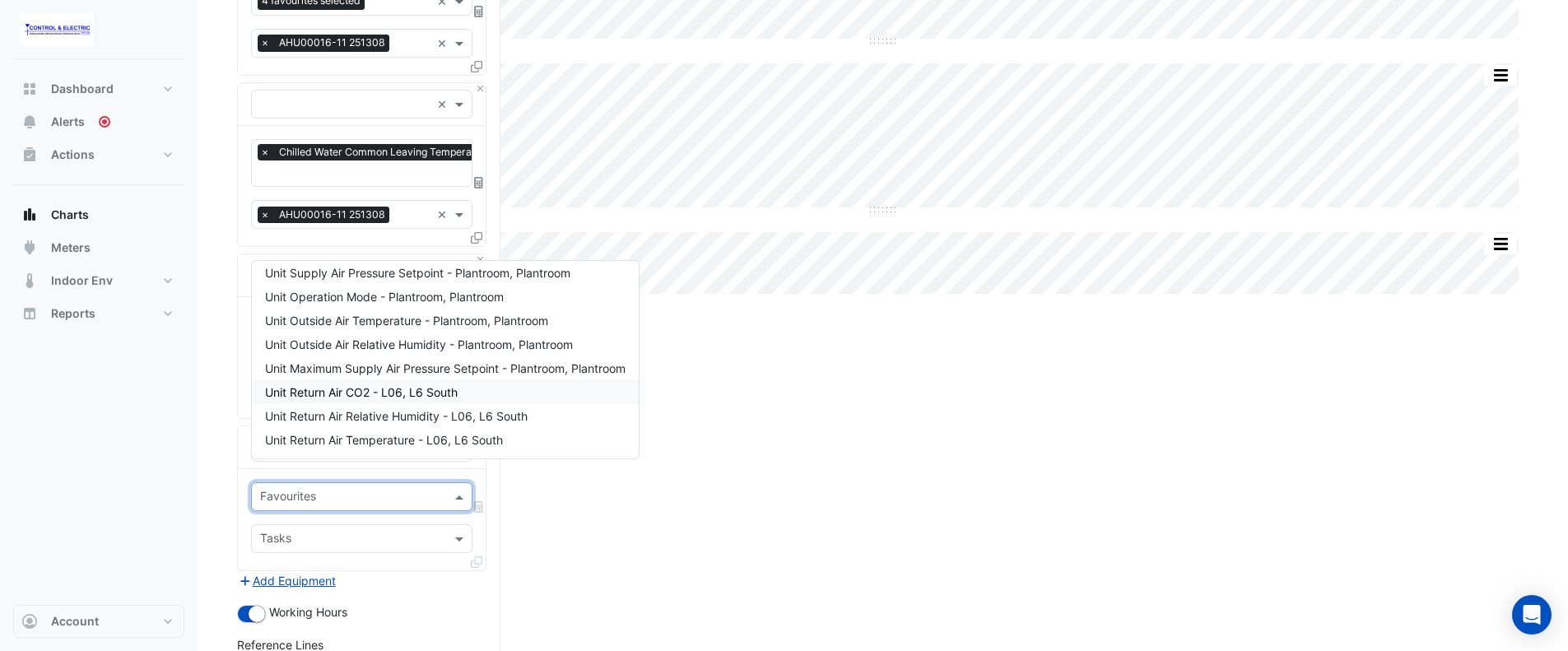
scroll to position [354, 0]
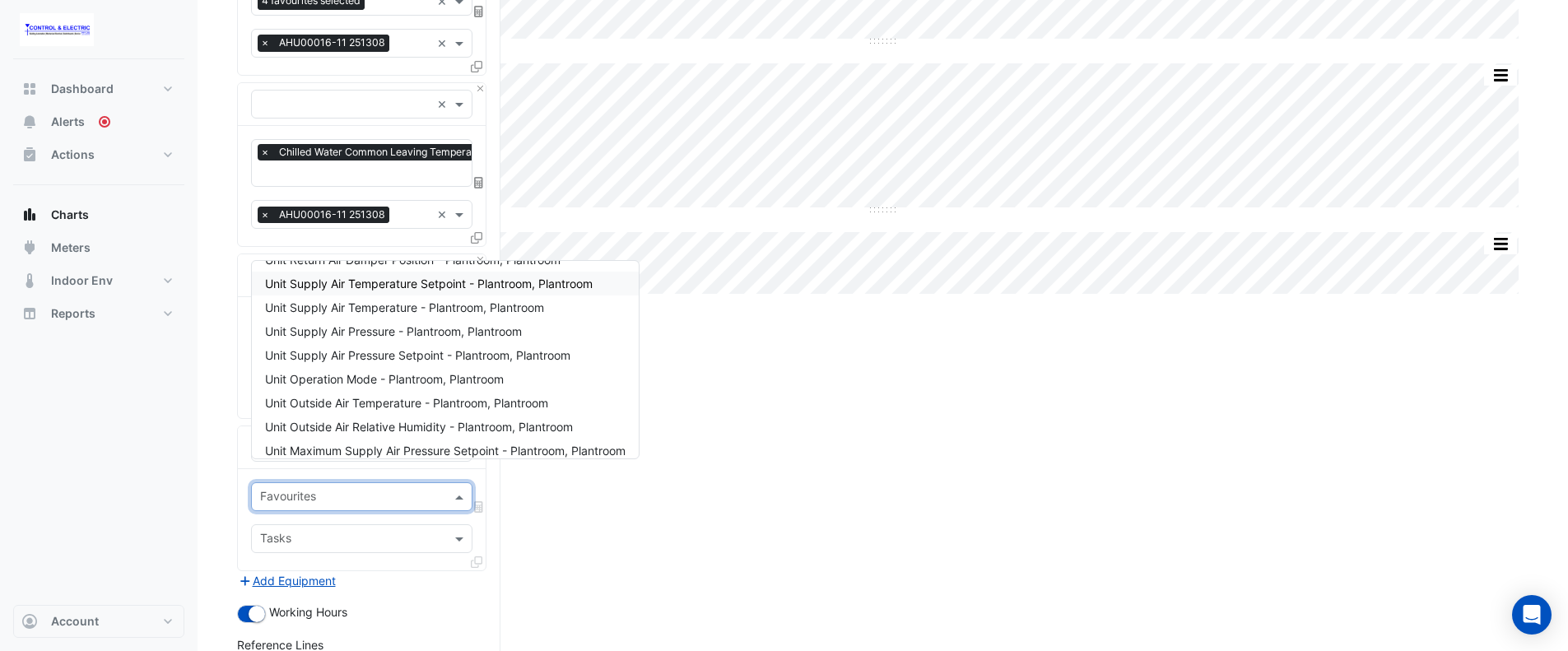
click at [467, 292] on div "Unit Supply Air Temperature Setpoint - Plantroom, Plantroom" at bounding box center [444, 283] width 386 height 23
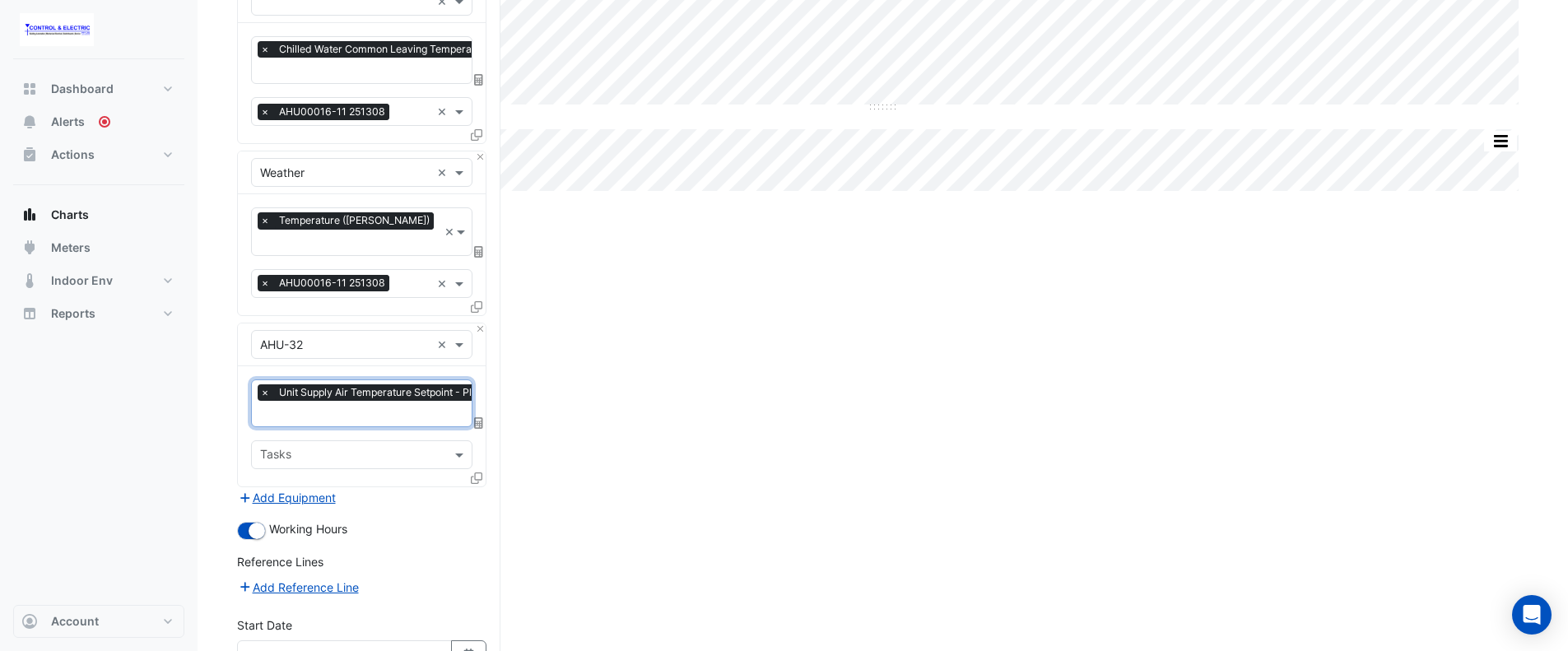
scroll to position [411, 0]
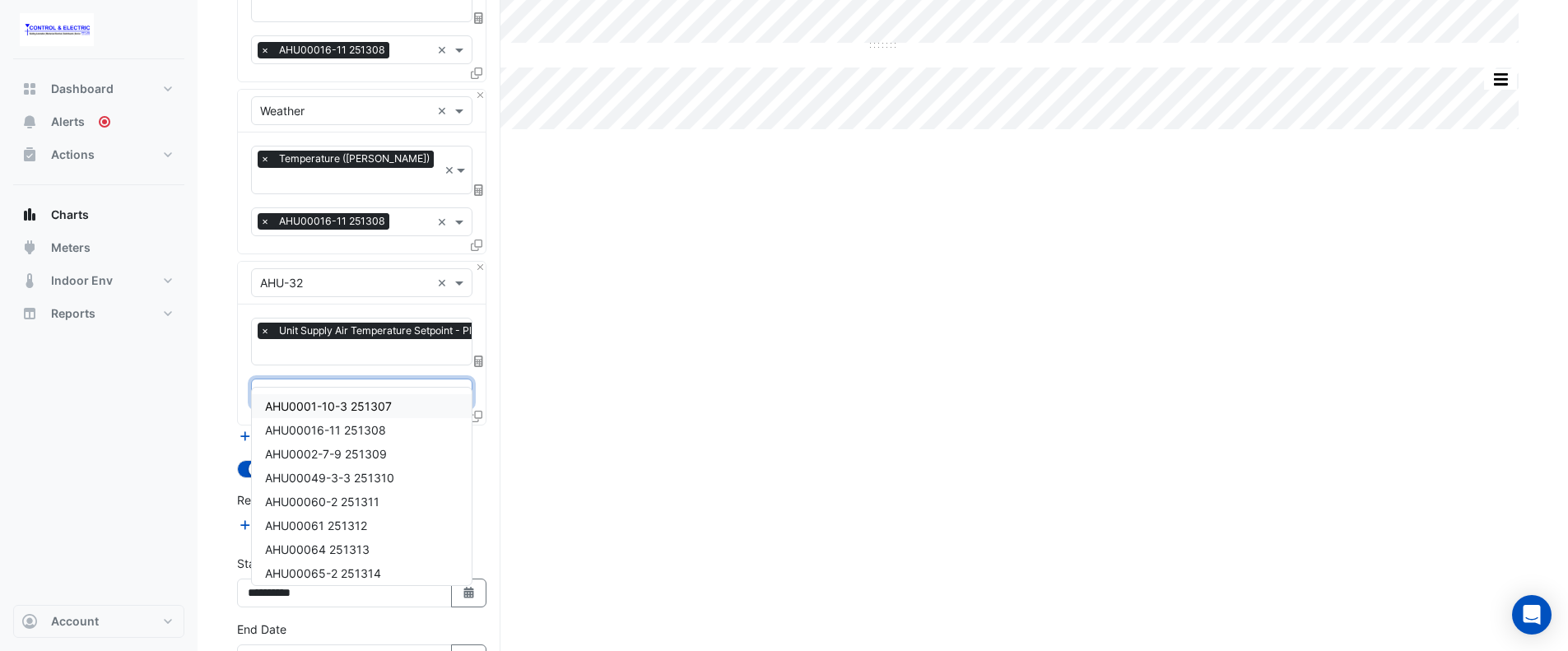
click at [437, 386] on input "text" at bounding box center [352, 395] width 184 height 18
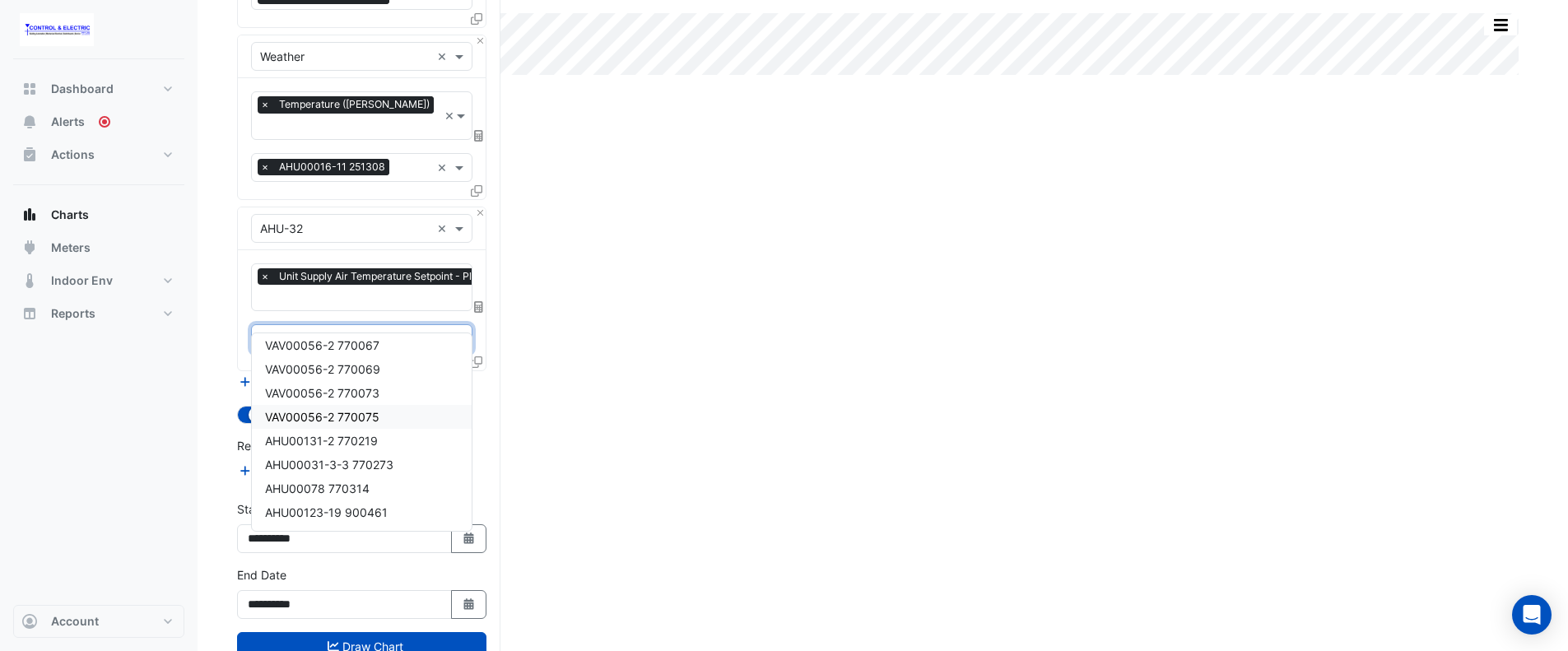
scroll to position [497, 0]
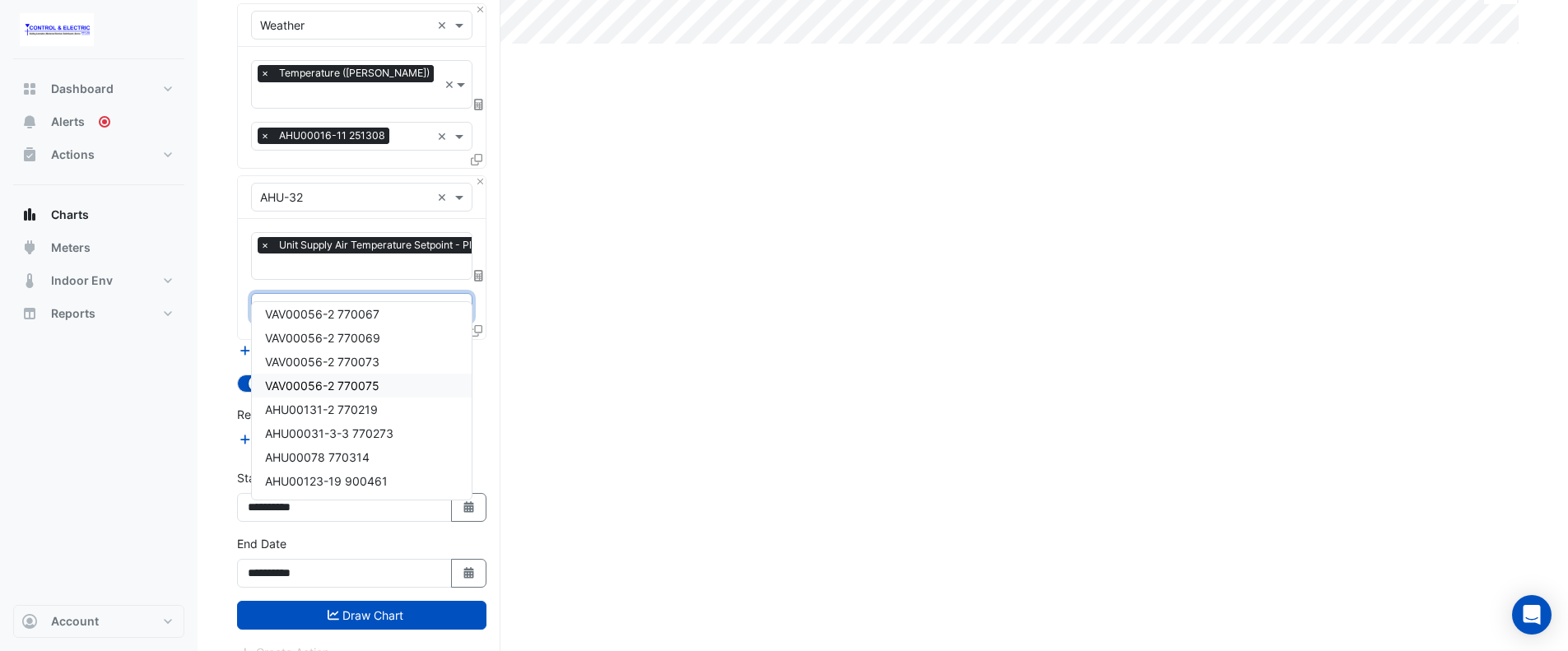
click at [656, 286] on div "Split by Equip Split All Split None Print Save as JPEG Save as PNG Pivot Data T…" at bounding box center [882, 149] width 1291 height 1050
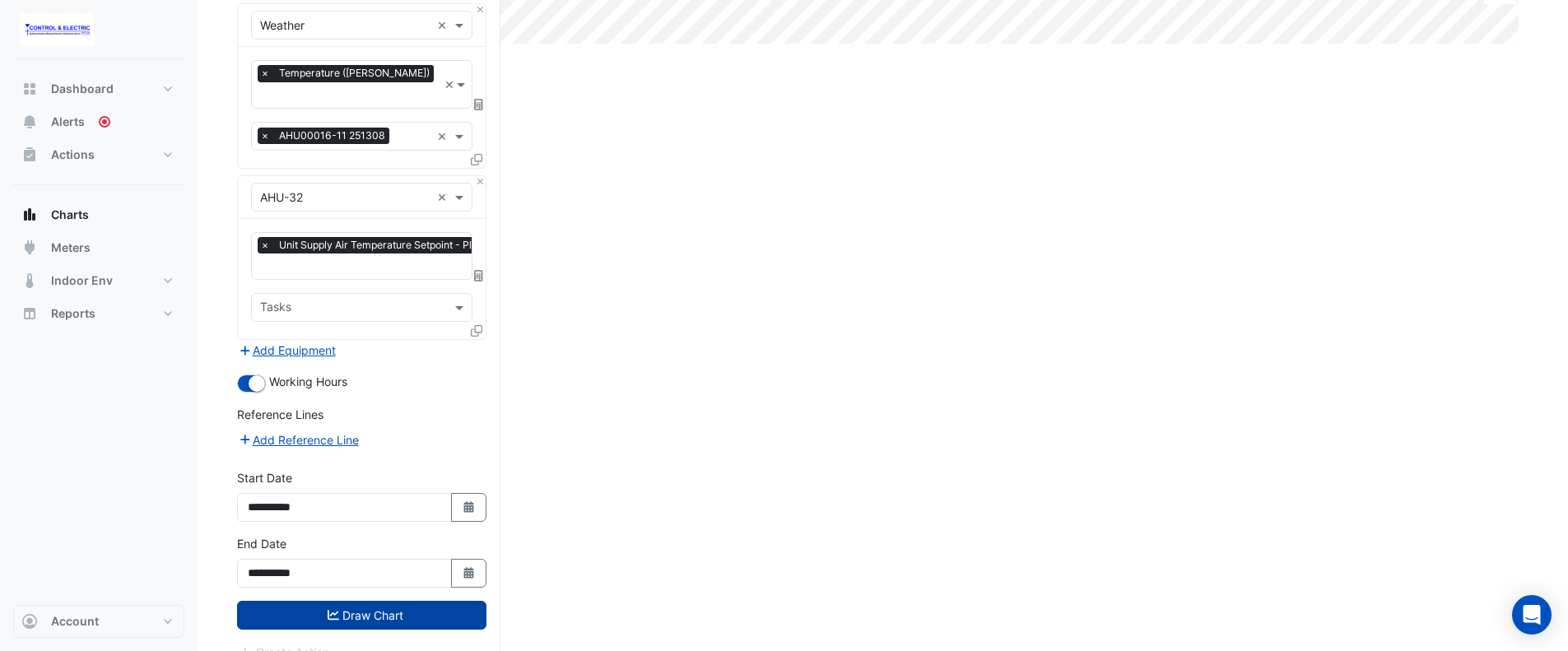
click at [407, 601] on button "Draw Chart" at bounding box center [362, 615] width 250 height 28
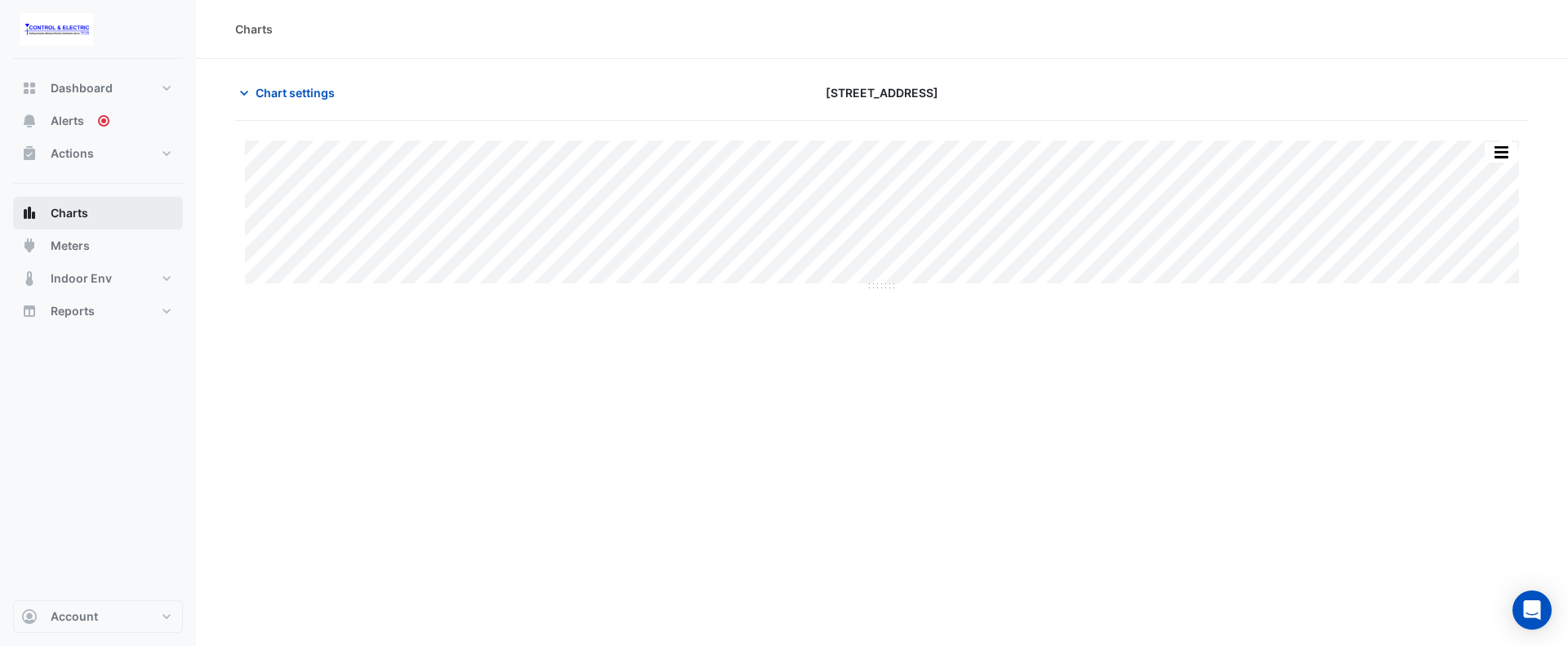
click at [128, 219] on button "Charts" at bounding box center [98, 213] width 170 height 32
click at [260, 94] on span "Chart settings" at bounding box center [294, 92] width 79 height 17
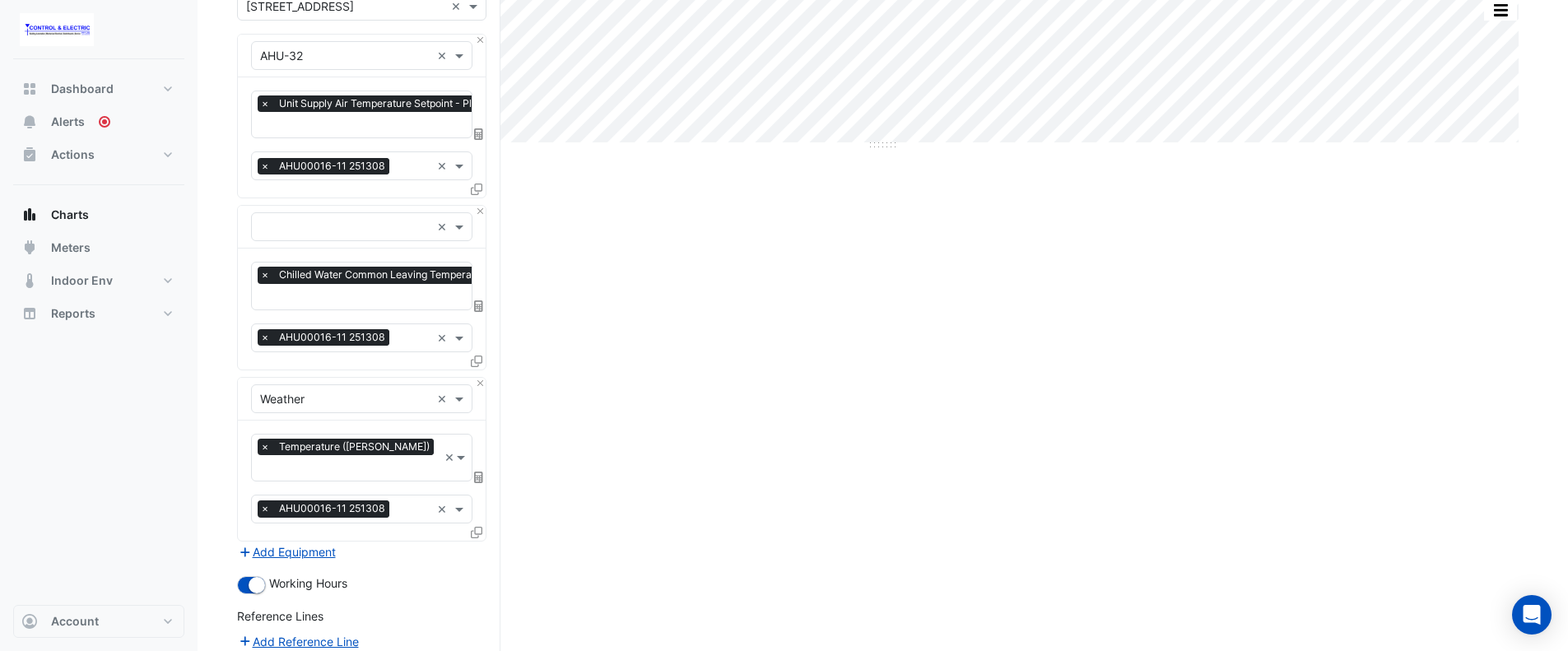
scroll to position [344, 0]
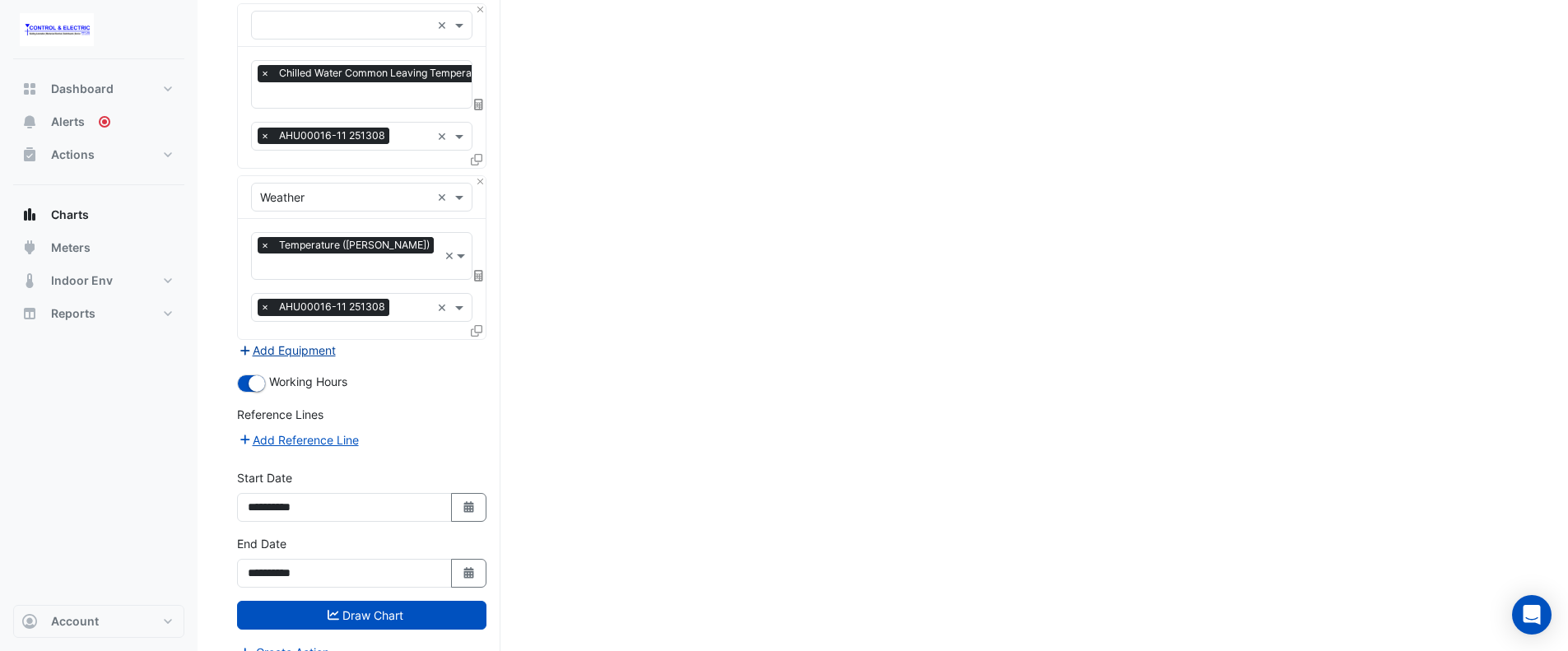
click at [322, 341] on button "Add Equipment" at bounding box center [287, 350] width 100 height 19
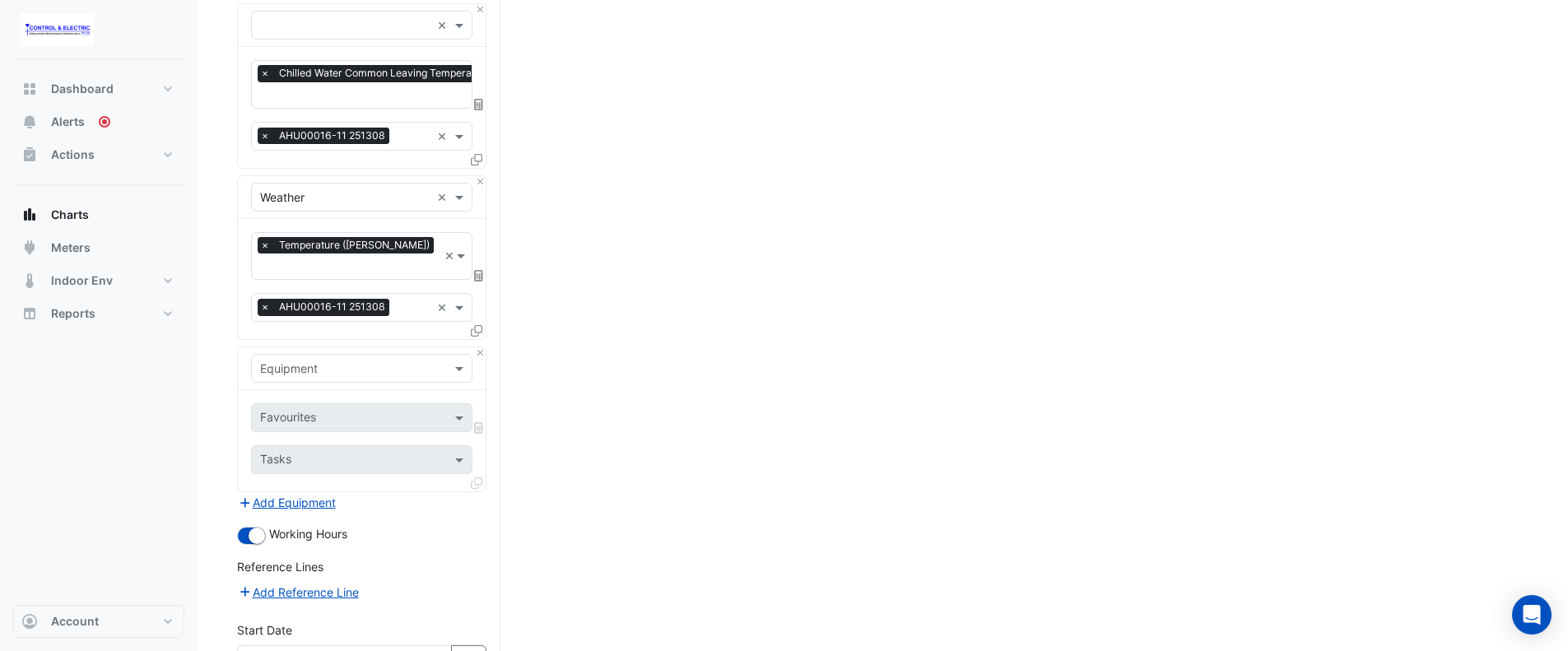
click at [437, 359] on div at bounding box center [361, 368] width 220 height 19
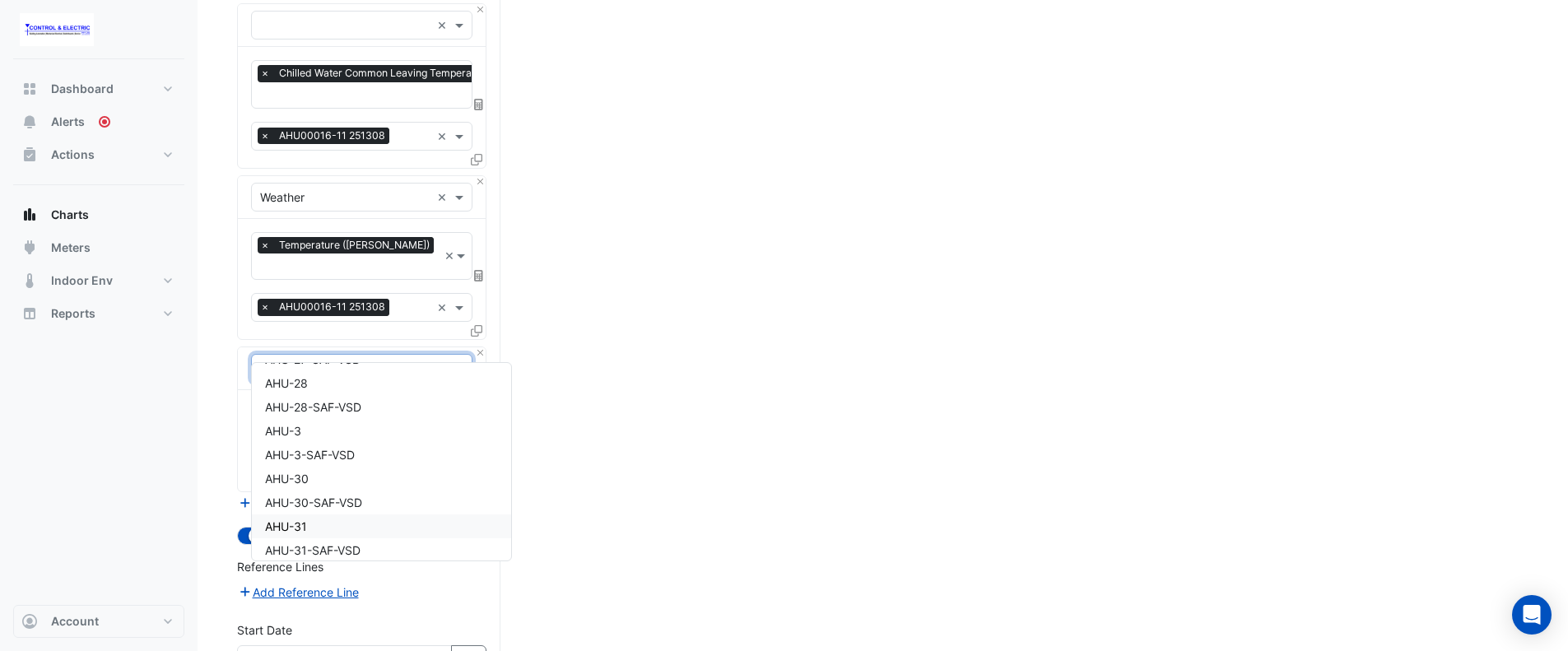
scroll to position [987, 0]
click at [335, 490] on div "AHU-32" at bounding box center [380, 491] width 259 height 23
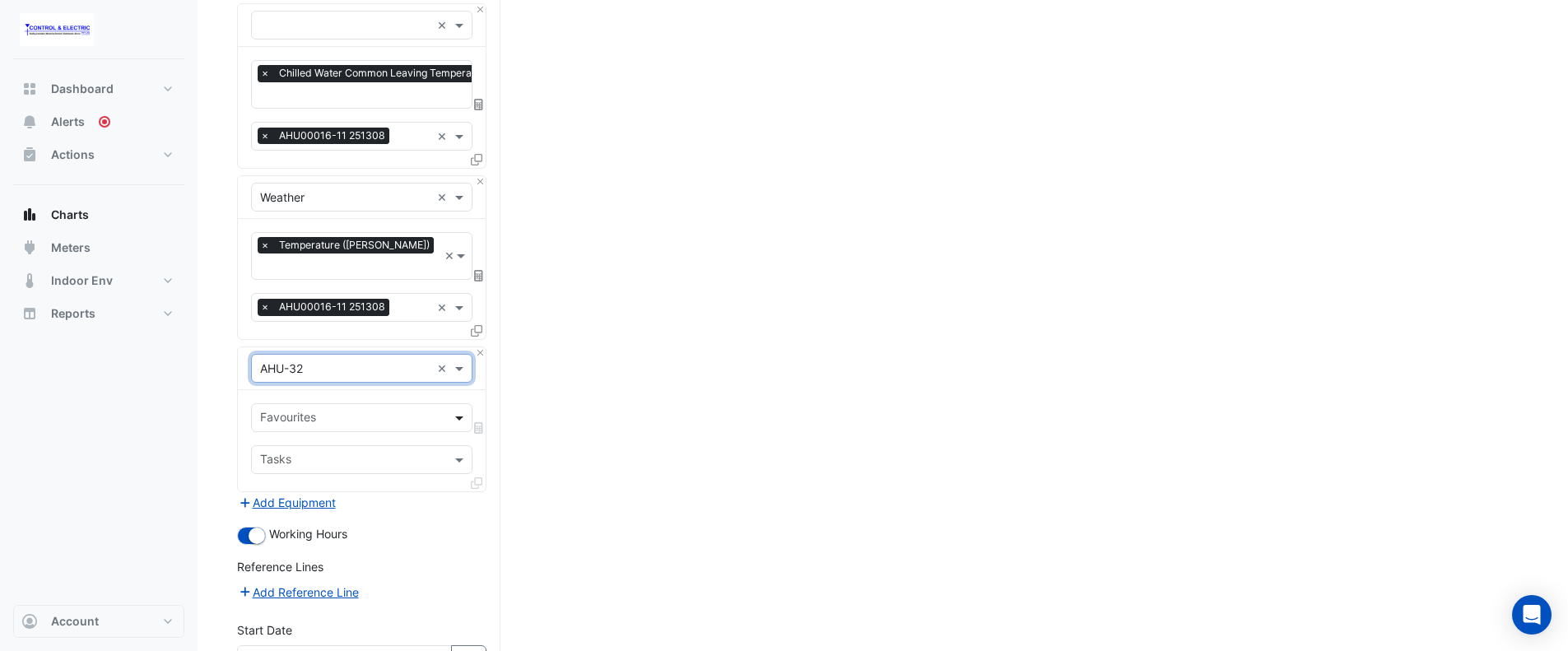
click at [452, 409] on span at bounding box center [461, 417] width 21 height 18
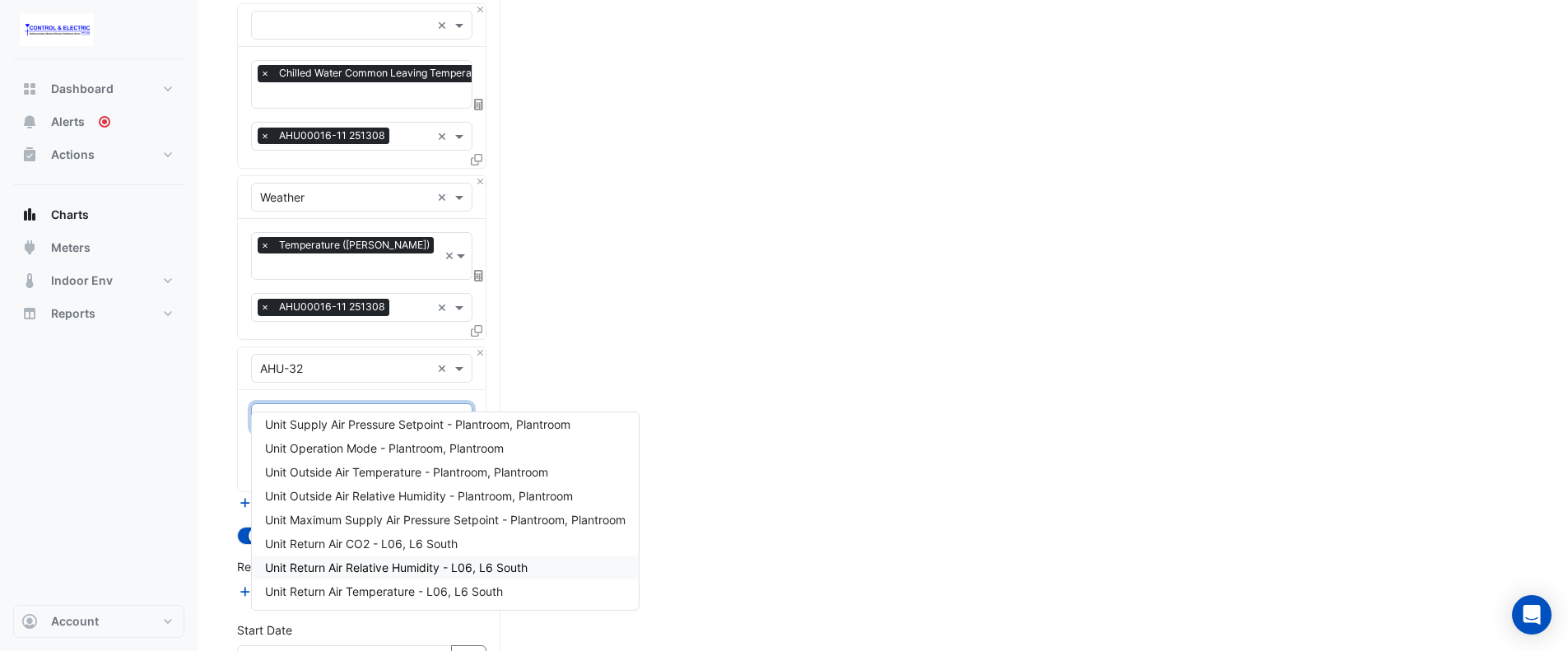
scroll to position [354, 0]
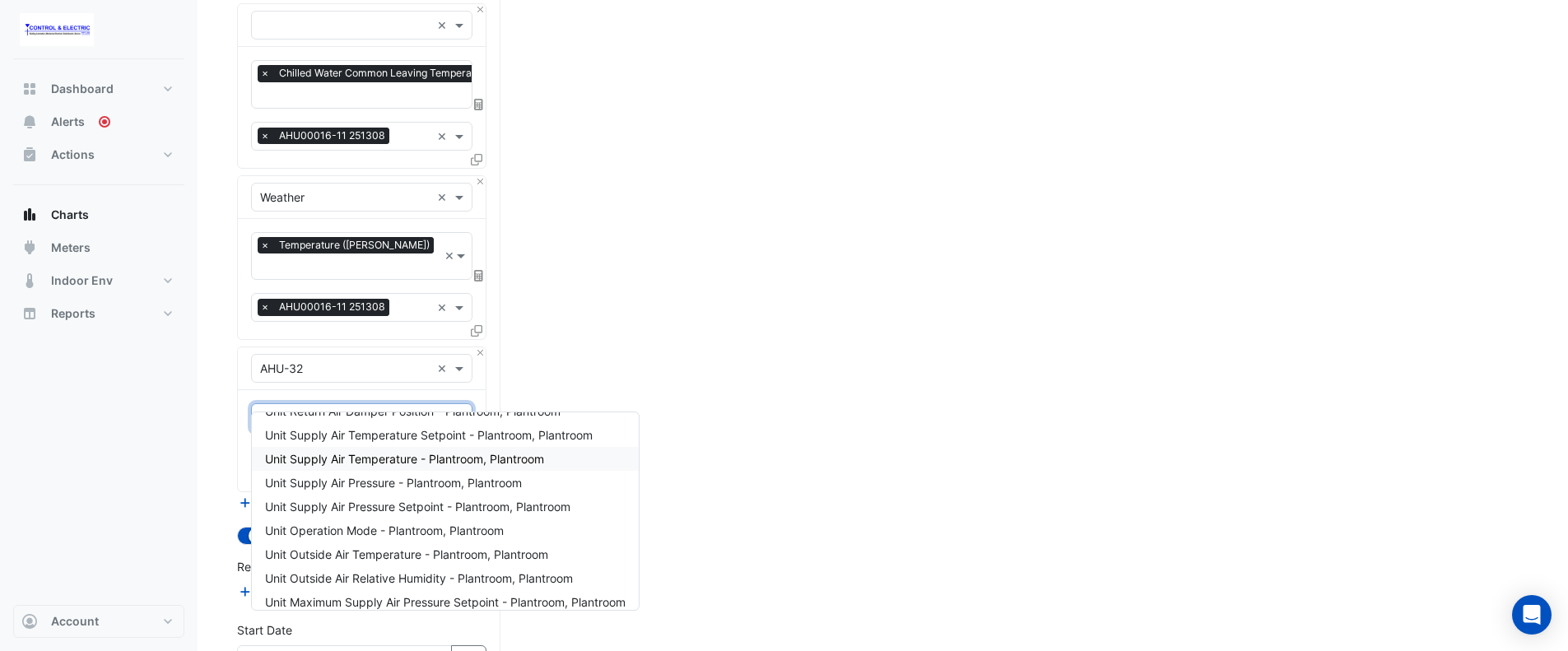
click at [484, 462] on span "Unit Supply Air Temperature - Plantroom, Plantroom" at bounding box center [404, 458] width 279 height 14
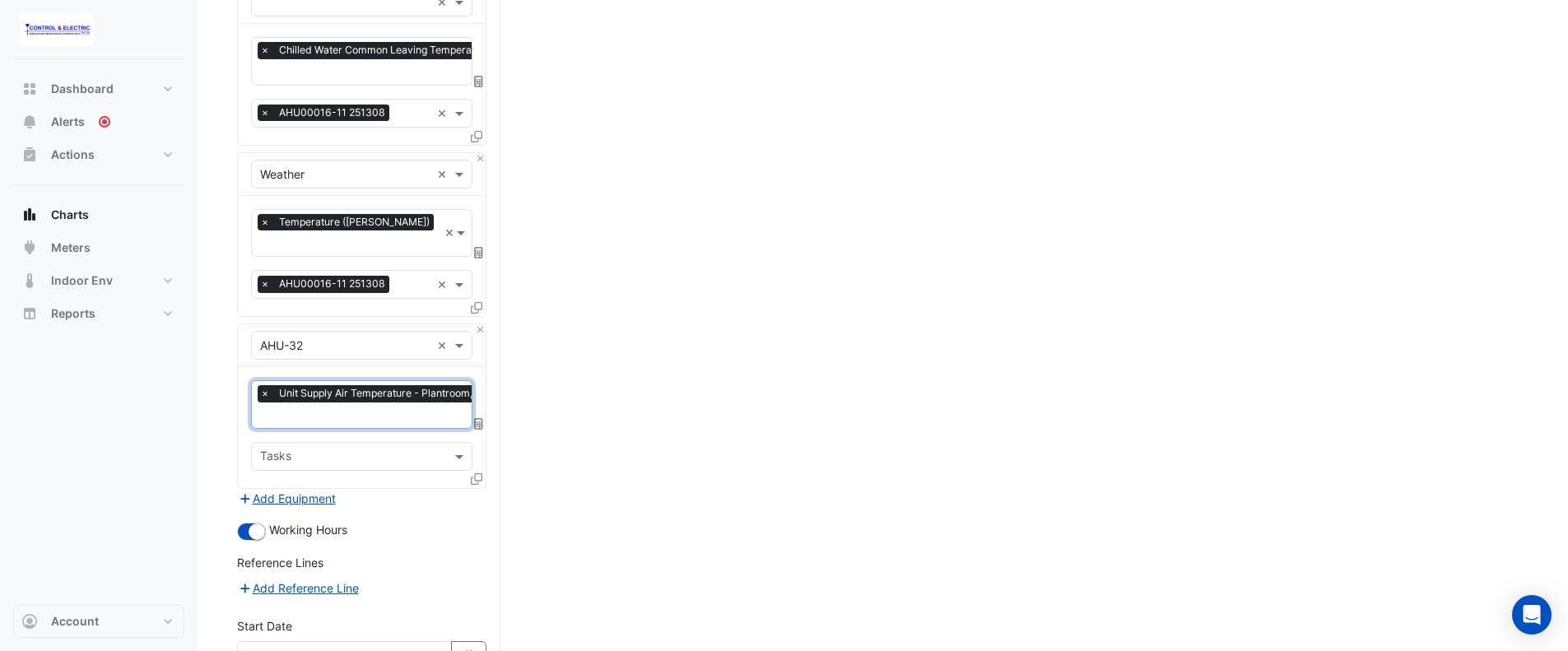
scroll to position [509, 0]
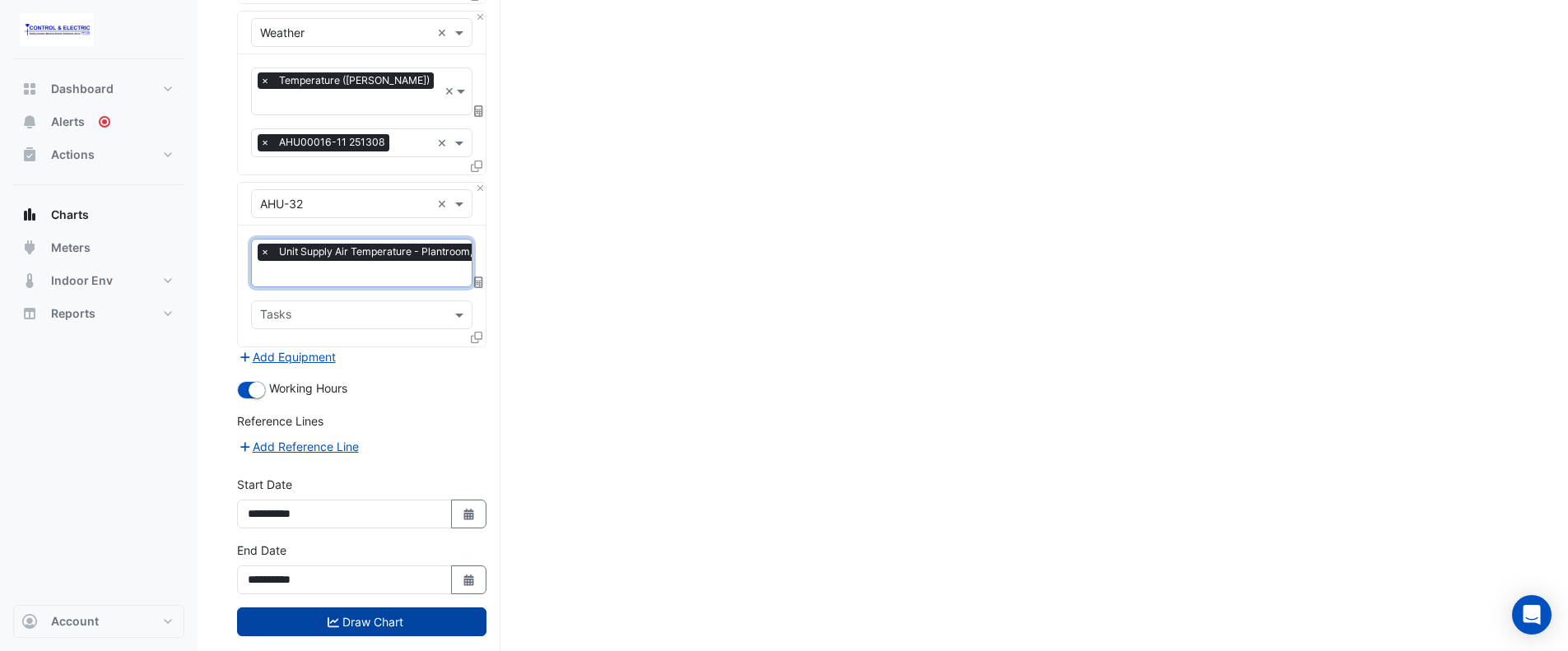
click at [384, 607] on button "Draw Chart" at bounding box center [362, 622] width 250 height 28
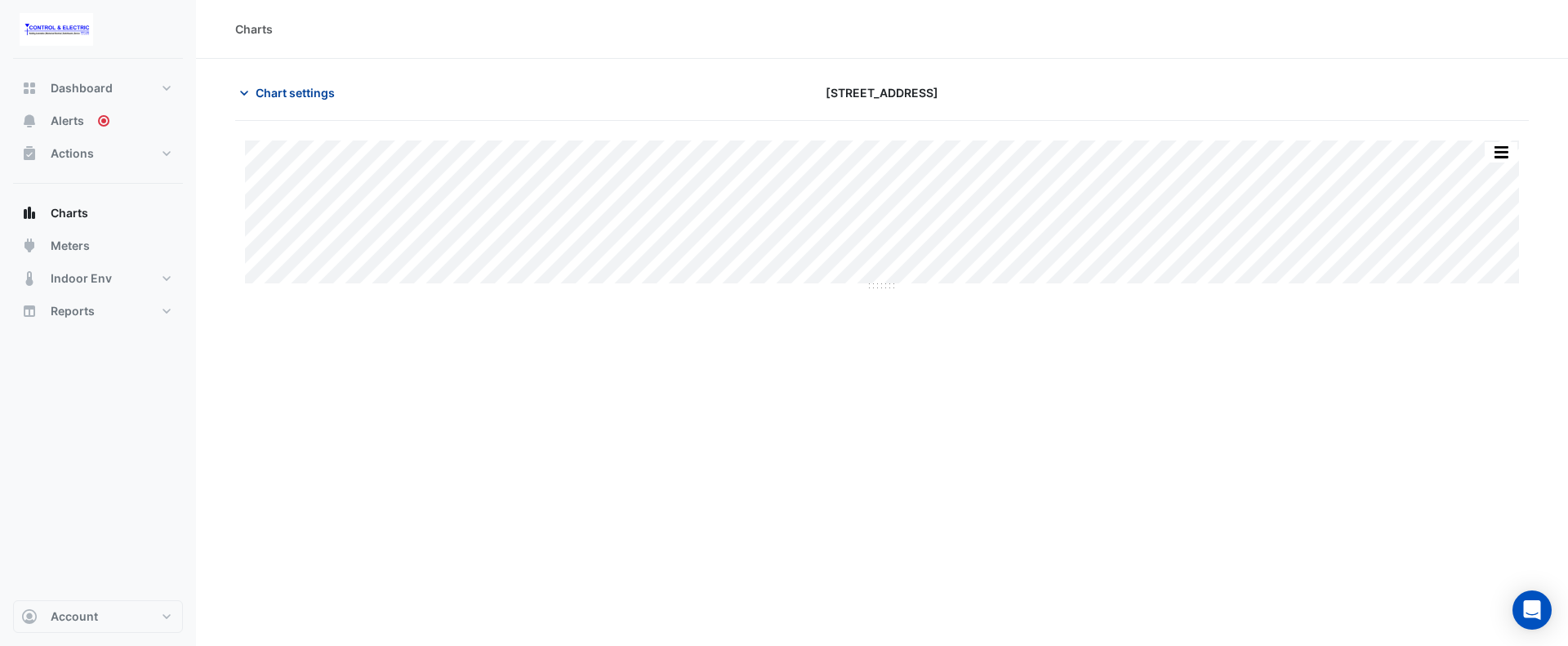
click at [265, 96] on span "Chart settings" at bounding box center [294, 92] width 79 height 17
